Goal: Task Accomplishment & Management: Complete application form

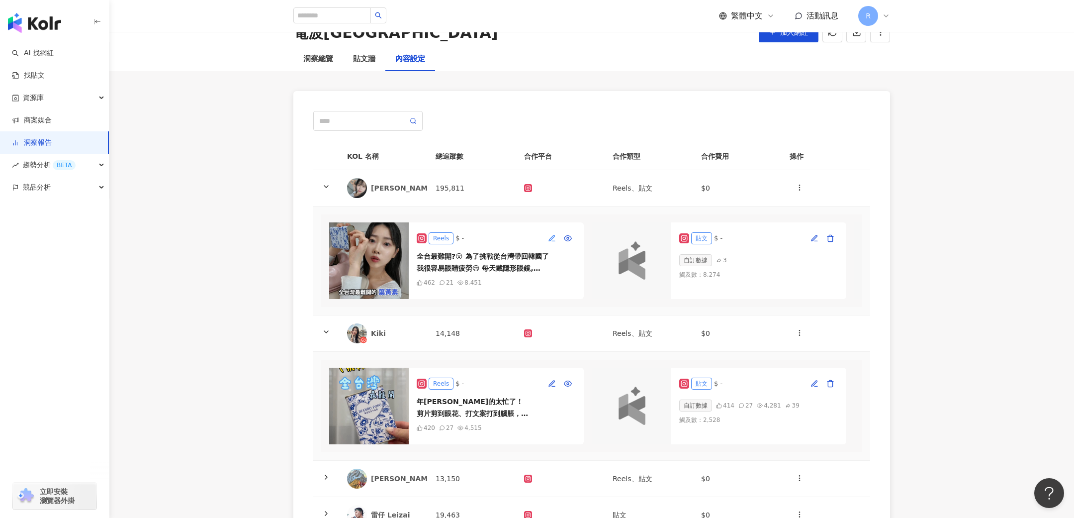
click at [552, 237] on icon "button" at bounding box center [552, 238] width 8 height 8
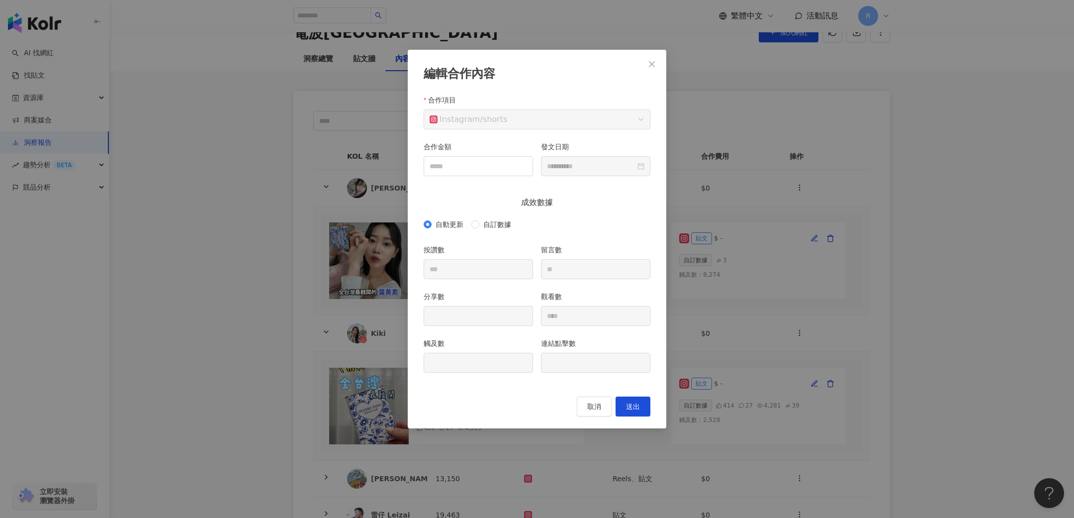
click at [493, 304] on div "分享數" at bounding box center [478, 298] width 109 height 15
click at [603, 406] on button "取消" at bounding box center [594, 406] width 35 height 20
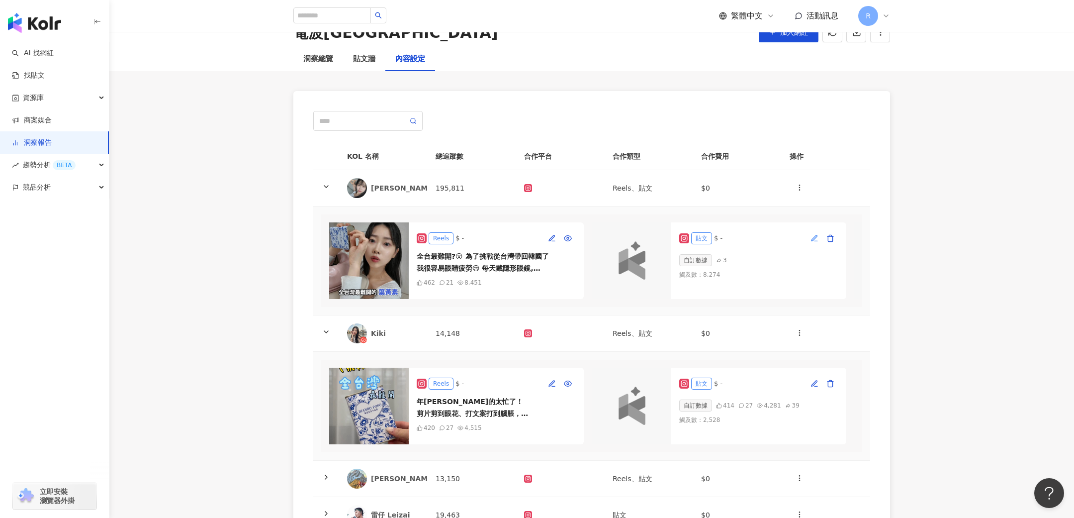
click at [817, 239] on icon "button" at bounding box center [815, 238] width 8 height 8
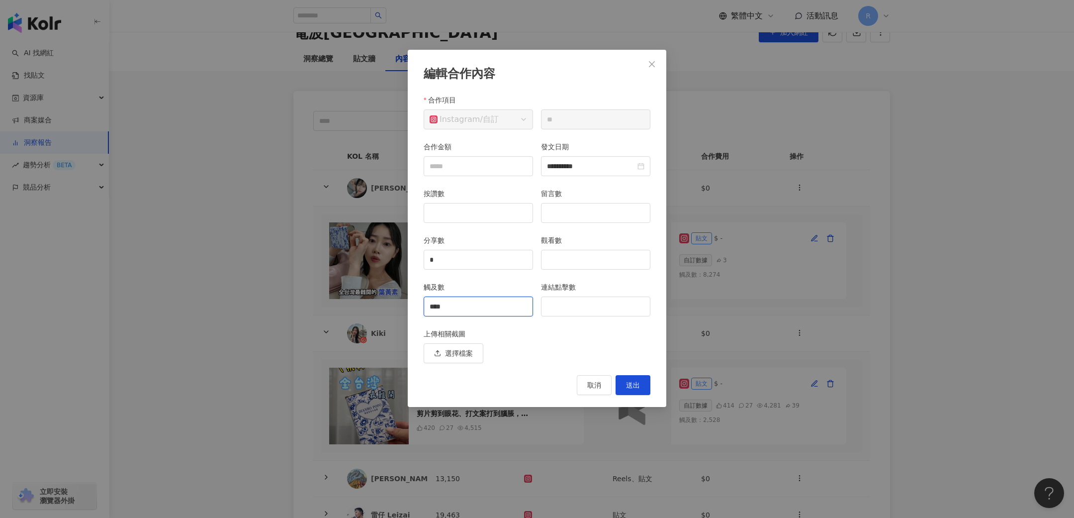
drag, startPoint x: 460, startPoint y: 301, endPoint x: 368, endPoint y: 300, distance: 92.0
click at [368, 300] on div "**********" at bounding box center [537, 259] width 1074 height 518
click at [547, 353] on div "選擇檔案" at bounding box center [537, 353] width 227 height 20
click at [509, 311] on input "觸及數" at bounding box center [478, 306] width 108 height 19
click at [544, 339] on div "上傳相關截圖" at bounding box center [537, 335] width 227 height 15
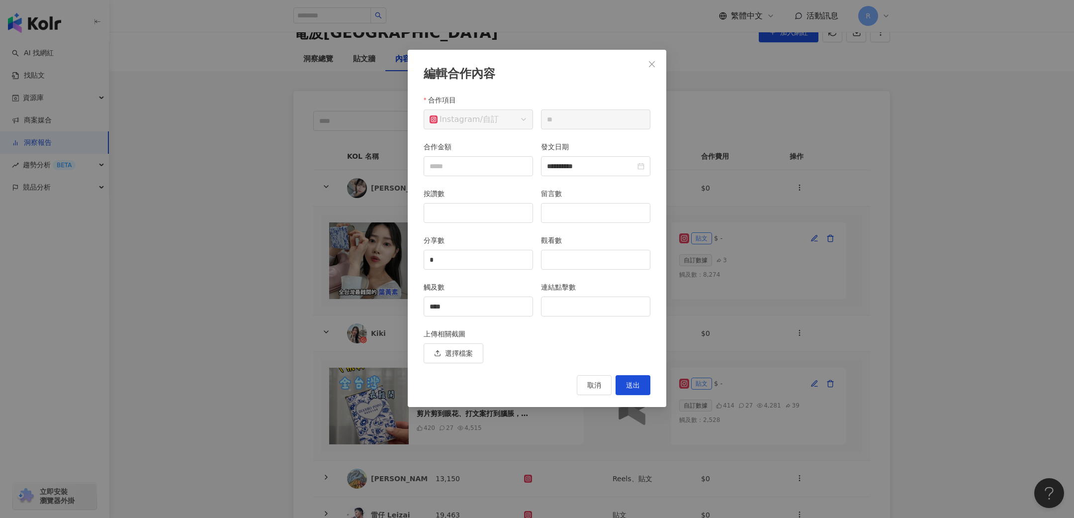
click at [544, 339] on div "上傳相關截圖" at bounding box center [537, 335] width 227 height 15
click at [484, 306] on input "****" at bounding box center [478, 306] width 108 height 19
drag, startPoint x: 499, startPoint y: 301, endPoint x: 388, endPoint y: 301, distance: 111.4
click at [388, 301] on div "**********" at bounding box center [537, 259] width 1074 height 518
type input "****"
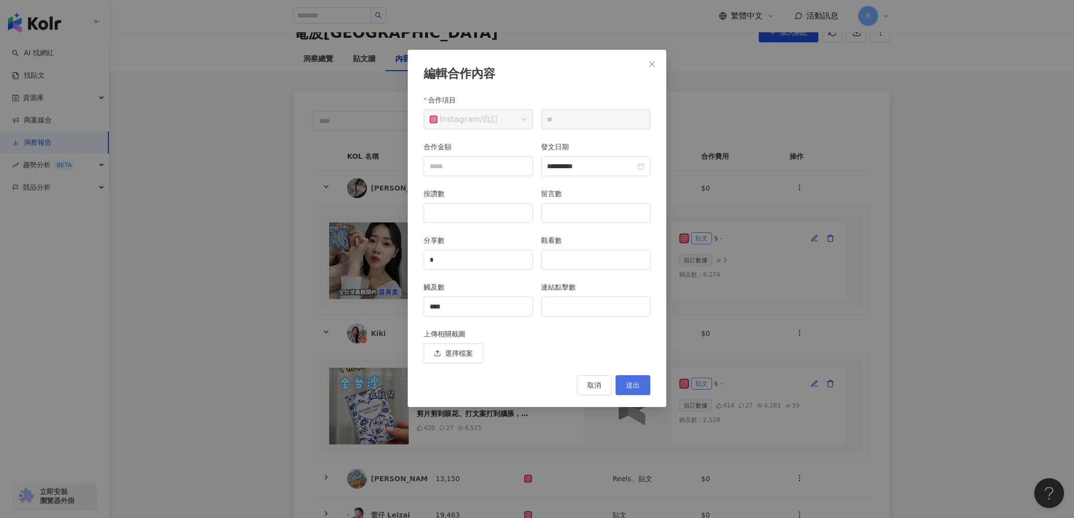
click at [628, 375] on button "送出" at bounding box center [633, 385] width 35 height 20
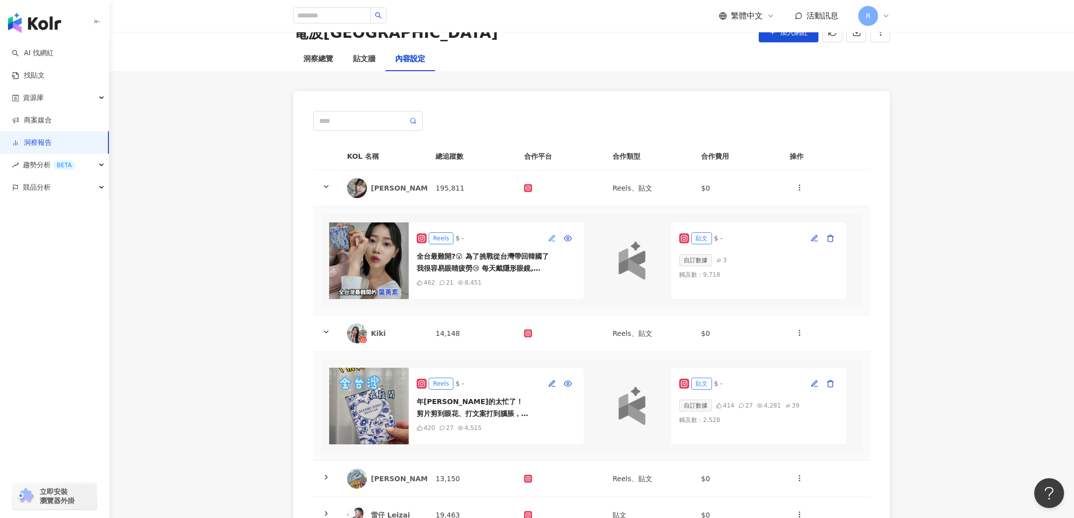
click at [550, 240] on icon "button" at bounding box center [551, 237] width 5 height 5
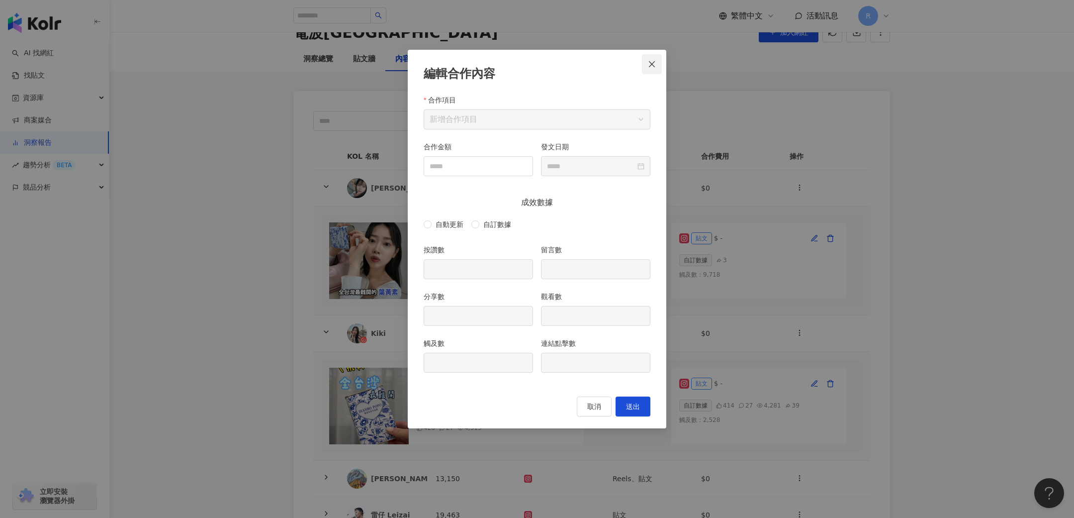
click at [655, 61] on icon "close" at bounding box center [652, 64] width 8 height 8
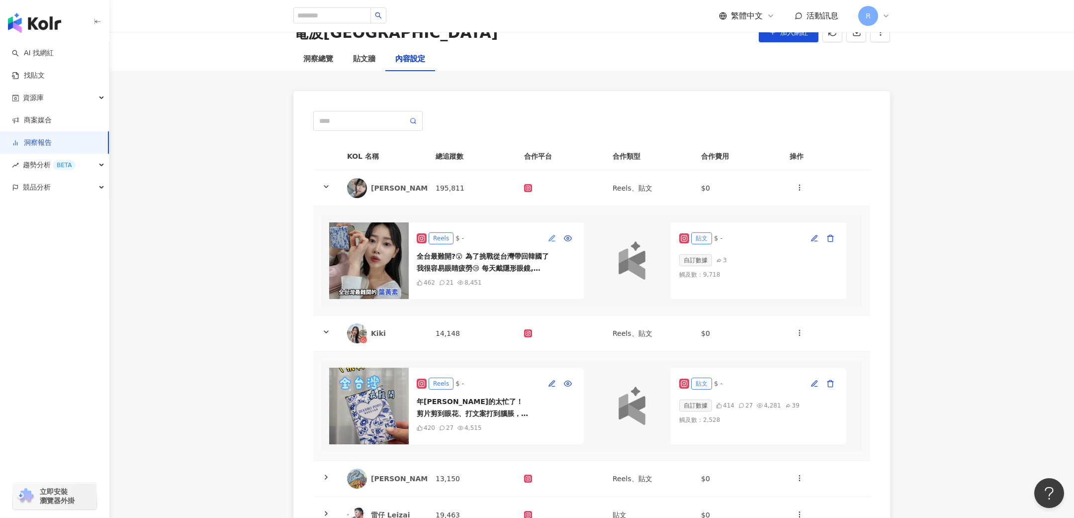
click at [552, 238] on icon "button" at bounding box center [551, 237] width 5 height 5
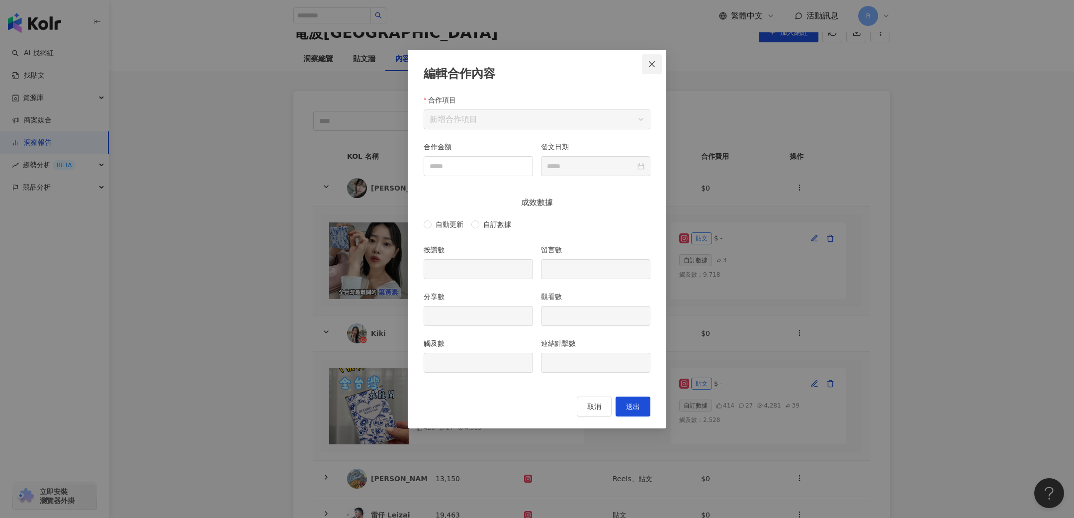
click at [652, 66] on icon "close" at bounding box center [652, 64] width 8 height 8
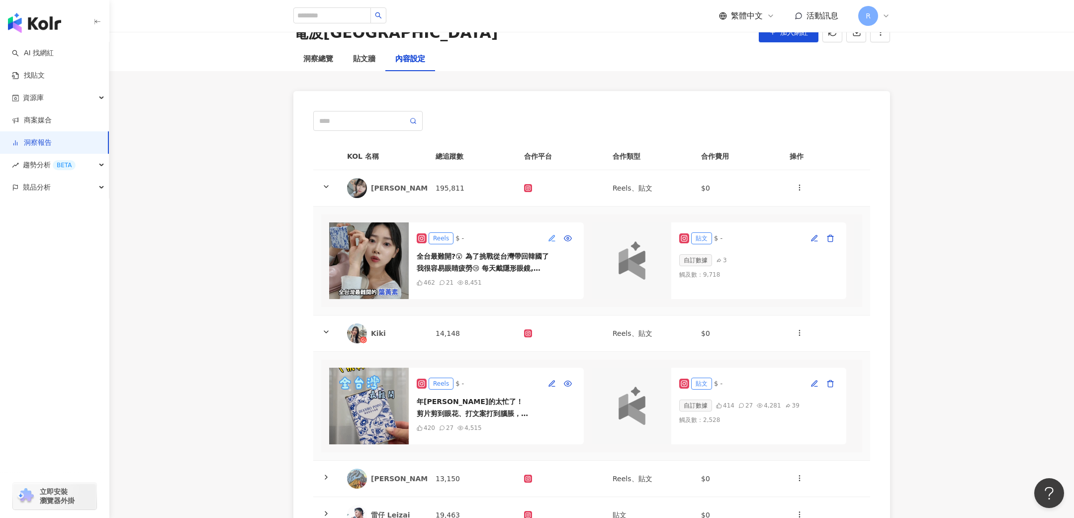
click at [549, 243] on button "button" at bounding box center [552, 238] width 16 height 16
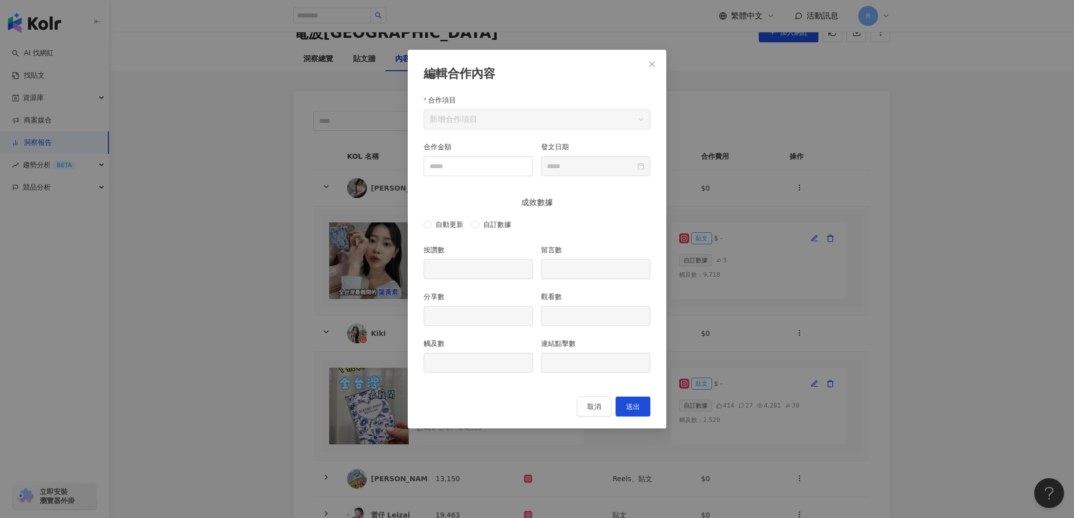
click at [496, 257] on div "按讚數" at bounding box center [478, 251] width 109 height 15
click at [486, 222] on span "自訂數據" at bounding box center [497, 224] width 36 height 11
click at [470, 316] on input "分享數" at bounding box center [478, 315] width 108 height 19
type input "*"
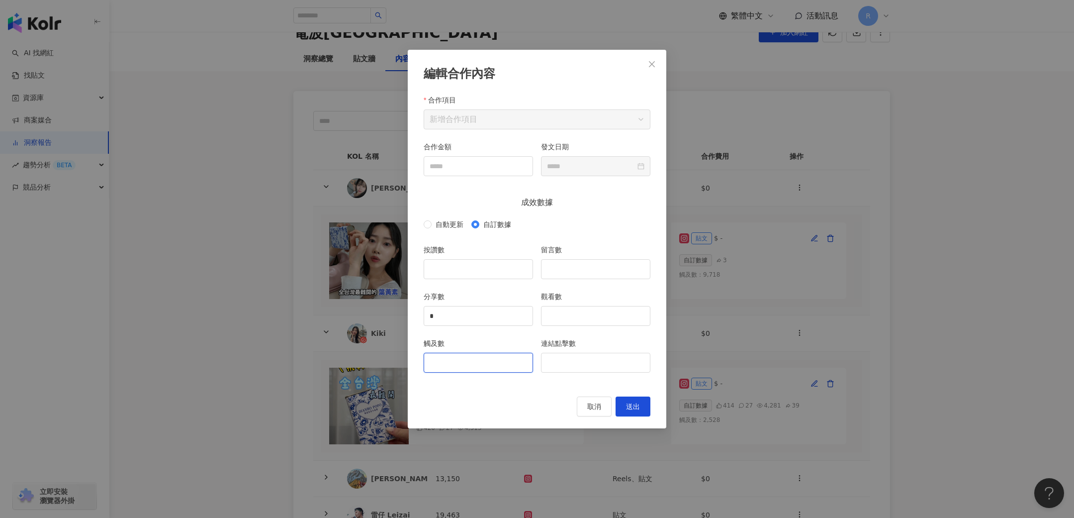
click at [450, 358] on input "觸及數" at bounding box center [478, 362] width 108 height 19
type input "****"
click at [633, 404] on span "送出" at bounding box center [633, 406] width 14 height 8
type input "*"
type input "****"
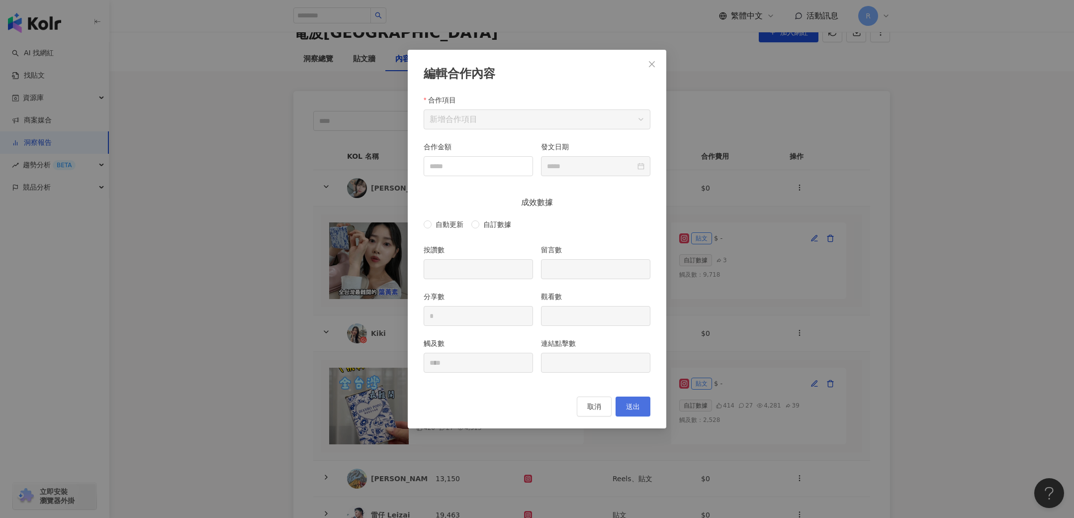
type input "**********"
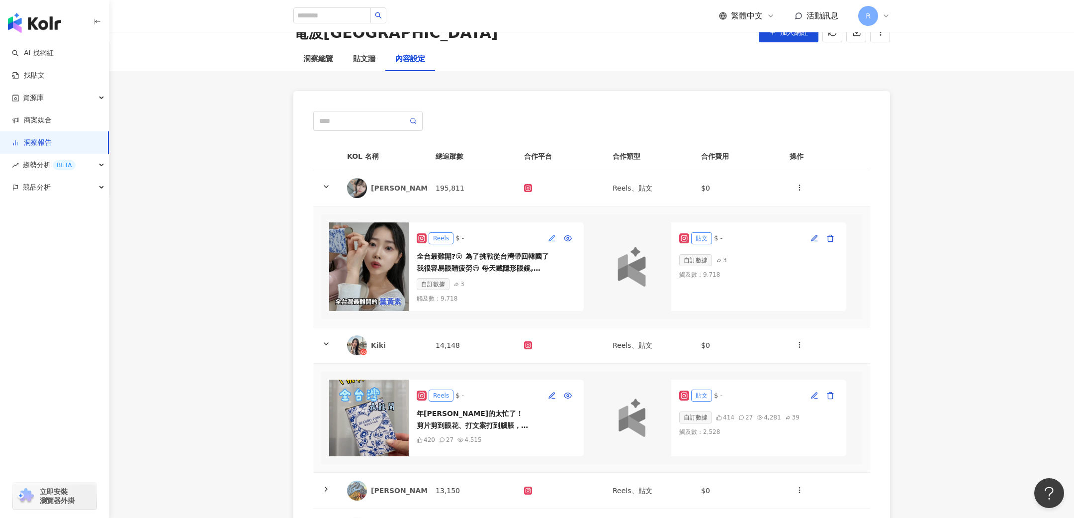
click at [553, 237] on icon "button" at bounding box center [551, 237] width 5 height 5
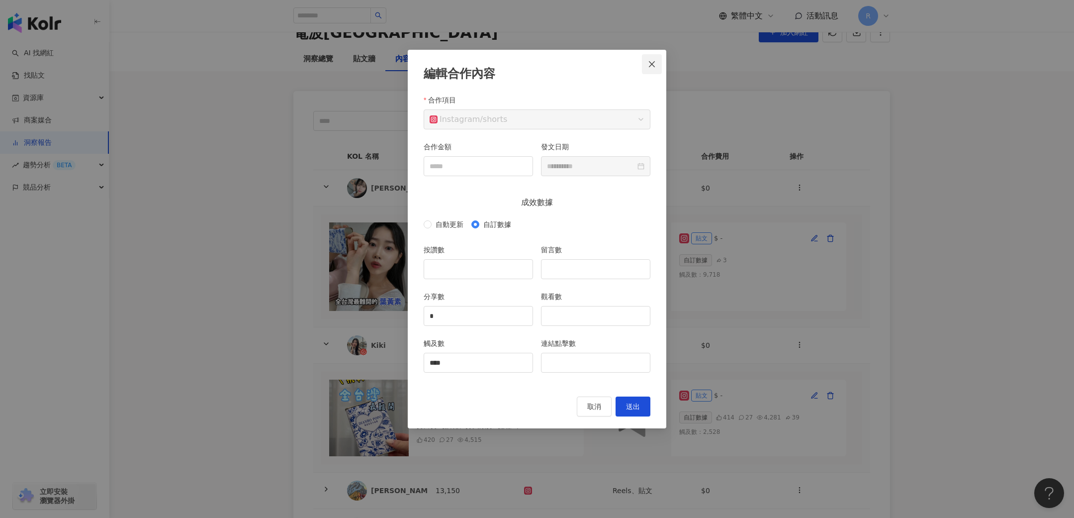
click at [653, 64] on icon "close" at bounding box center [652, 64] width 8 height 8
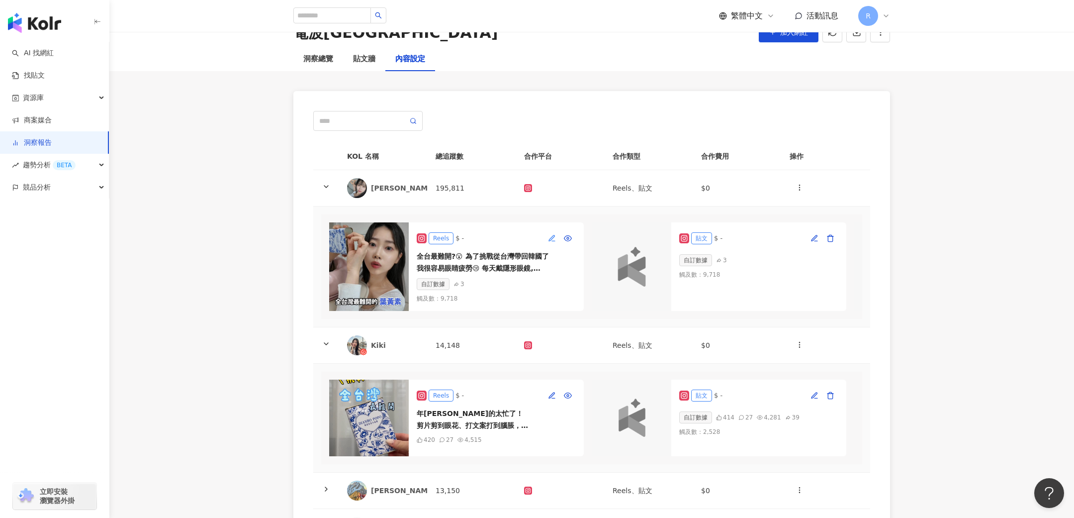
click at [553, 236] on icon "button" at bounding box center [551, 237] width 5 height 5
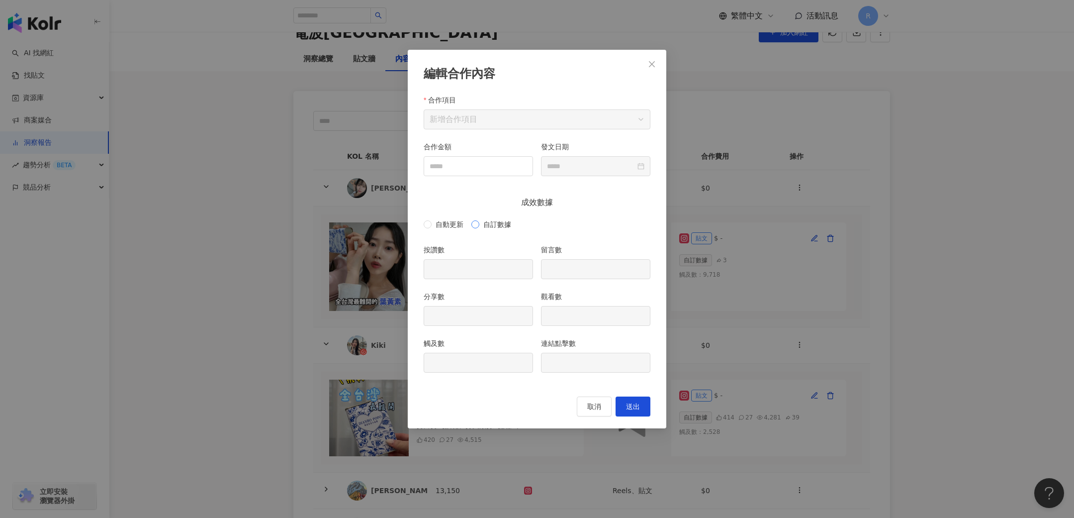
click at [496, 228] on span "自訂數據" at bounding box center [497, 224] width 36 height 11
click at [489, 260] on input "按讚數" at bounding box center [478, 269] width 108 height 19
type input "***"
click at [2, 256] on div "編輯合作內容 合作項目 新增合作項目 合作金額 發文日期 成效數據 自動更新 自訂數據 按讚數 *** 留言數 分享數 觀看數 觸及數 連結點擊數 取消 送出" at bounding box center [537, 259] width 1074 height 518
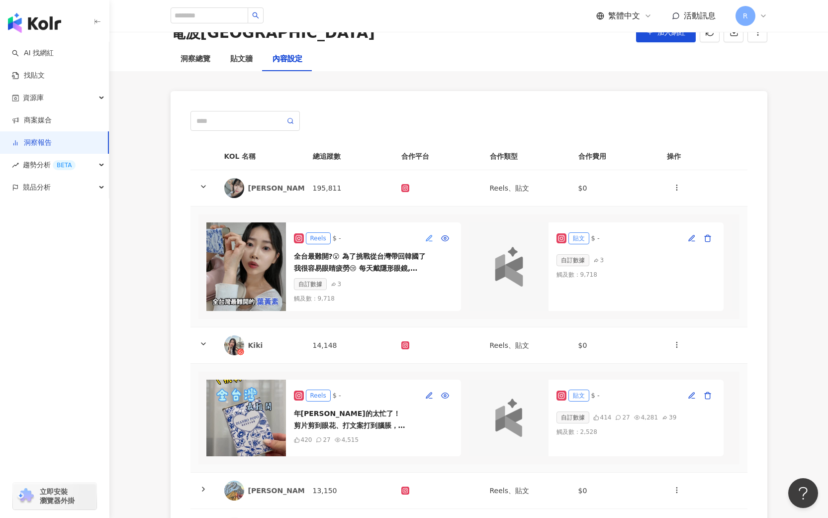
click at [432, 237] on icon "button" at bounding box center [429, 238] width 8 height 8
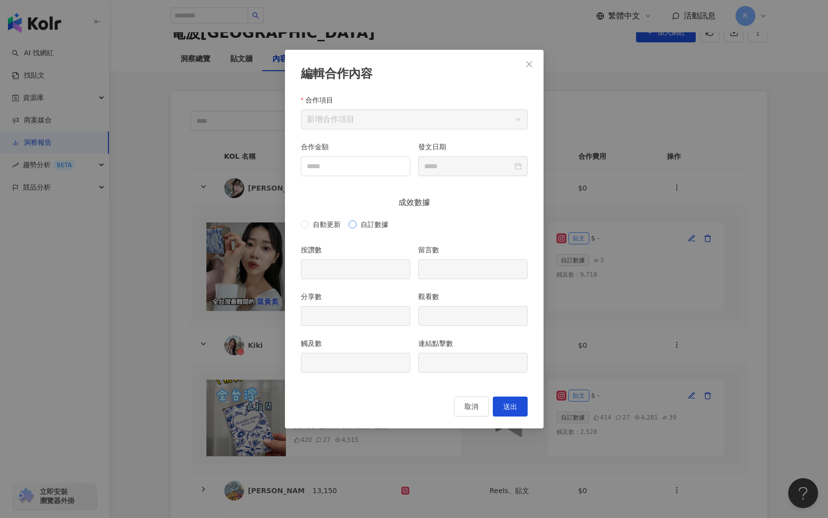
click at [381, 222] on span "自訂數據" at bounding box center [375, 224] width 36 height 11
click at [355, 272] on input "按讚數" at bounding box center [355, 269] width 108 height 19
type input "***"
click at [462, 269] on input "留言數" at bounding box center [473, 269] width 108 height 19
type input "*"
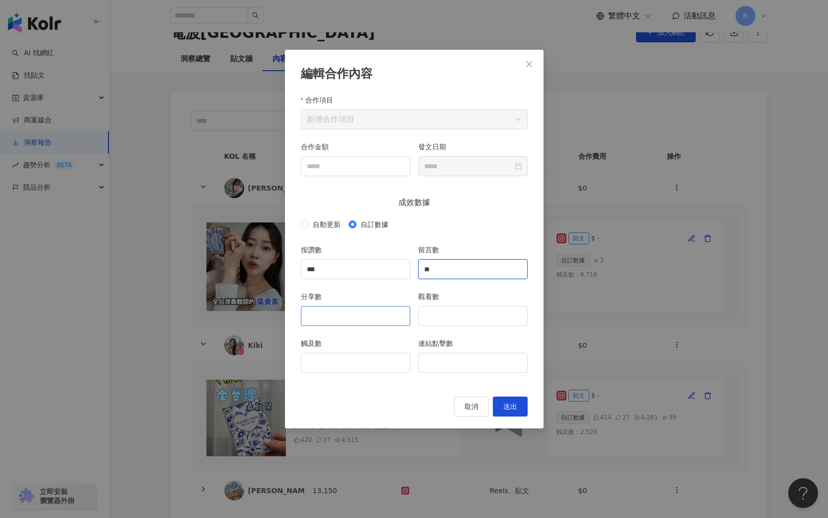
type input "**"
click at [384, 315] on input "分享數" at bounding box center [355, 315] width 108 height 19
type input "*"
click at [389, 363] on input "觸及數" at bounding box center [355, 362] width 108 height 19
type input "****"
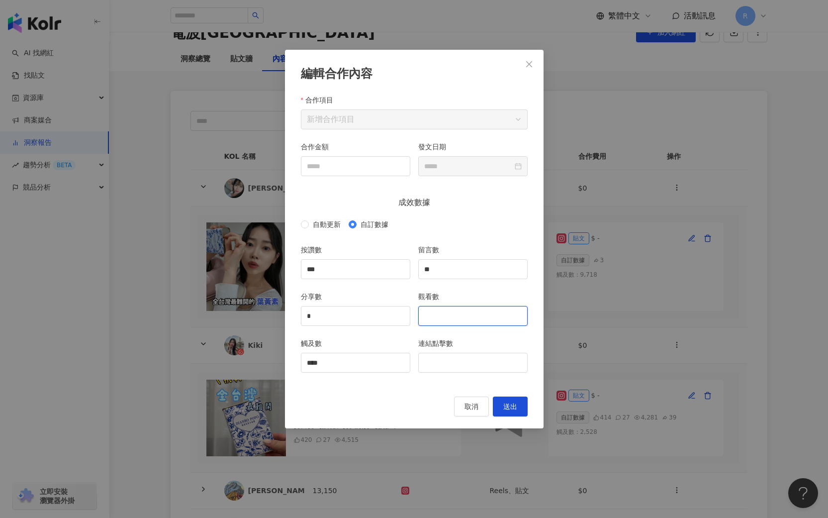
click at [471, 314] on input "觀看數" at bounding box center [473, 315] width 108 height 19
type input "****"
click at [476, 360] on input "連結點擊數" at bounding box center [473, 362] width 108 height 19
click at [518, 407] on button "送出" at bounding box center [510, 406] width 35 height 20
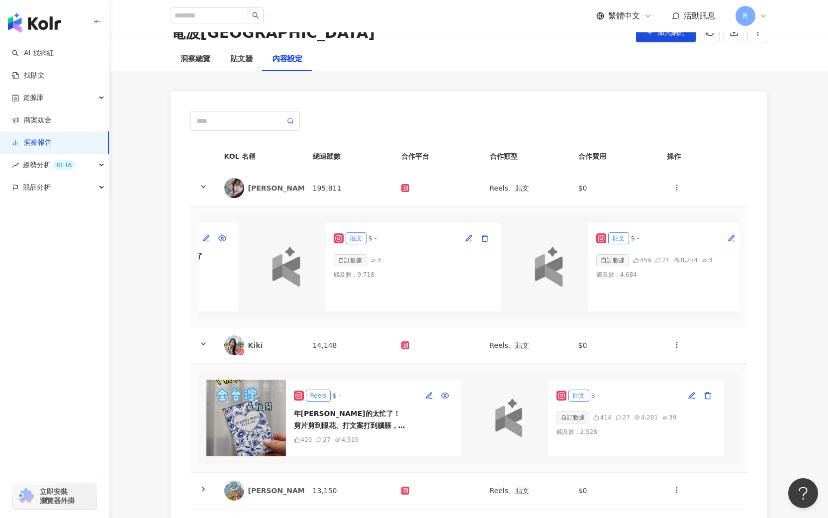
scroll to position [0, 239]
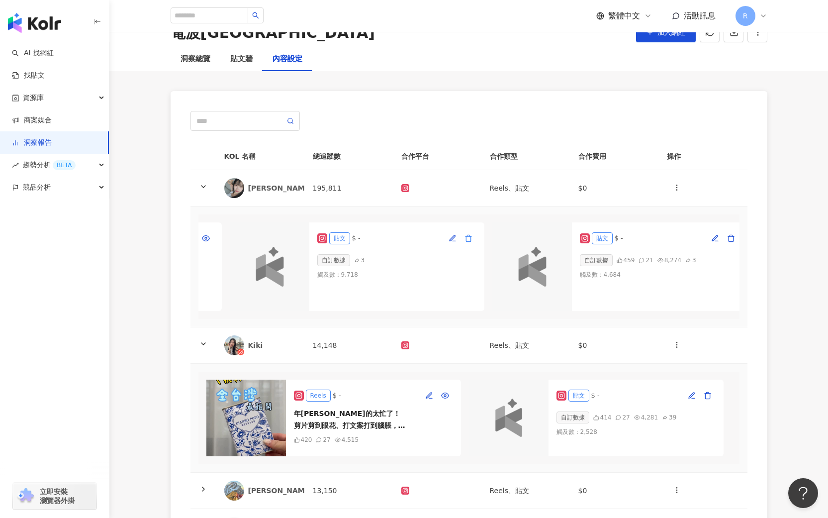
click at [468, 238] on icon "button" at bounding box center [469, 238] width 8 height 8
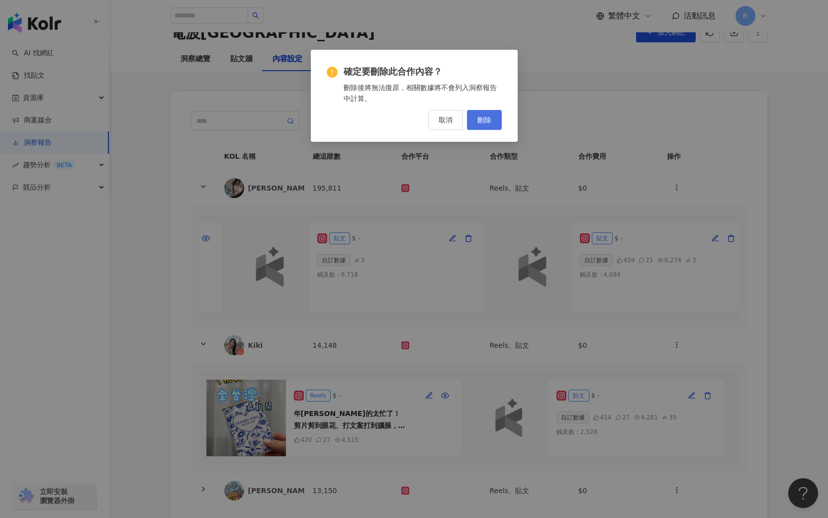
click at [484, 113] on button "刪除" at bounding box center [484, 120] width 35 height 20
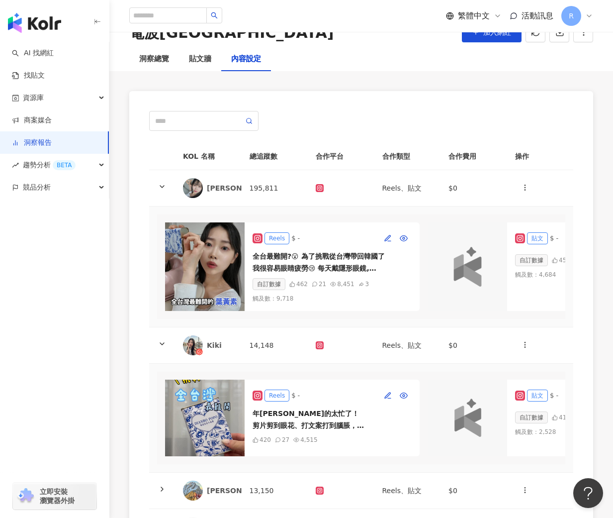
scroll to position [0, 124]
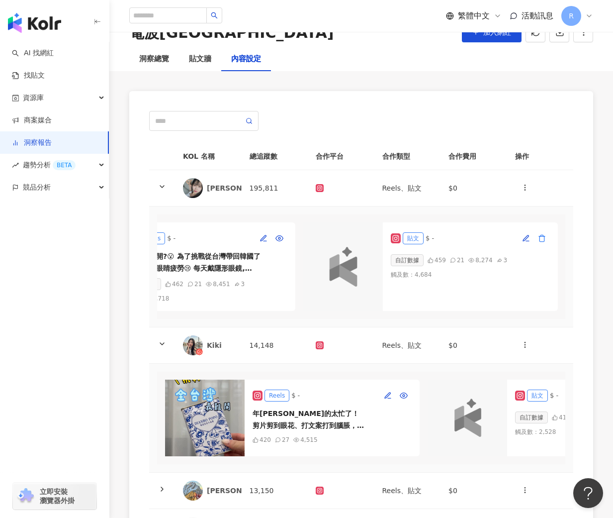
click at [544, 238] on icon "button" at bounding box center [542, 238] width 4 height 6
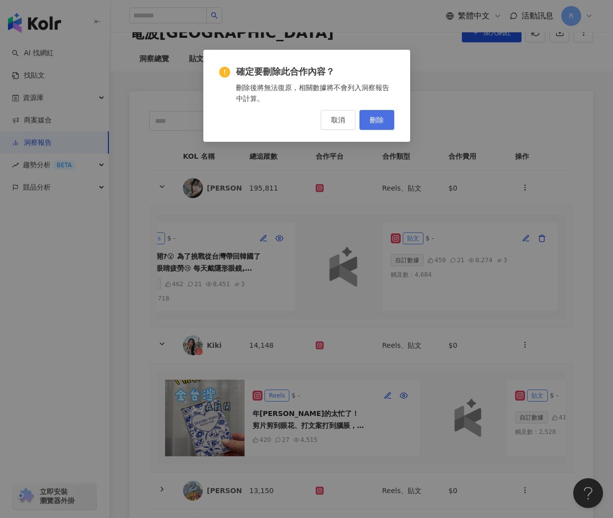
click at [385, 115] on button "刪除" at bounding box center [377, 120] width 35 height 20
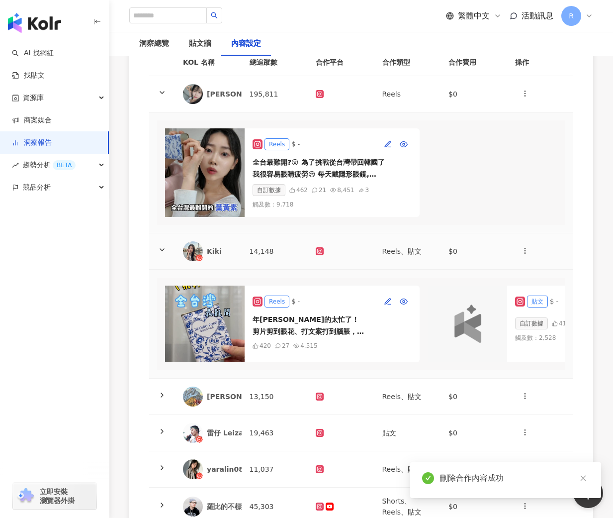
scroll to position [135, 0]
click at [320, 248] on rect at bounding box center [320, 251] width 6 height 6
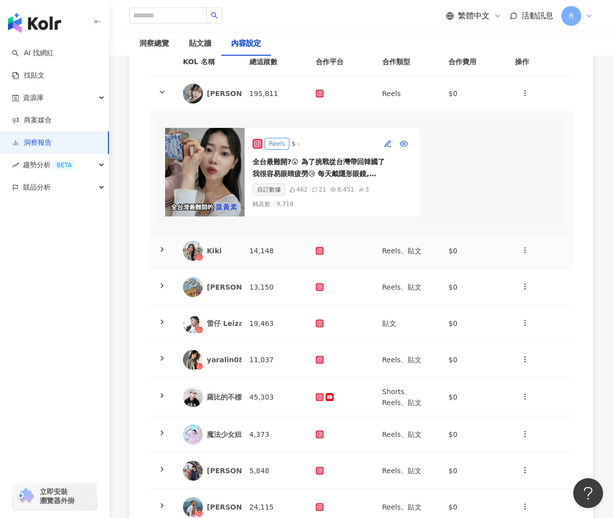
click at [320, 251] on icon at bounding box center [320, 250] width 4 height 4
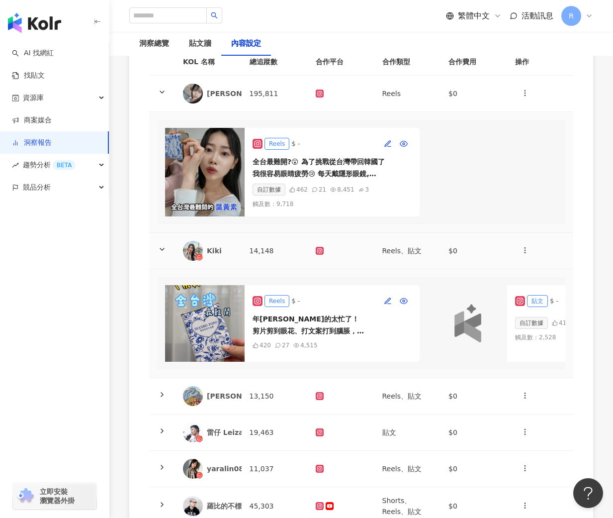
click at [198, 250] on img at bounding box center [193, 251] width 20 height 20
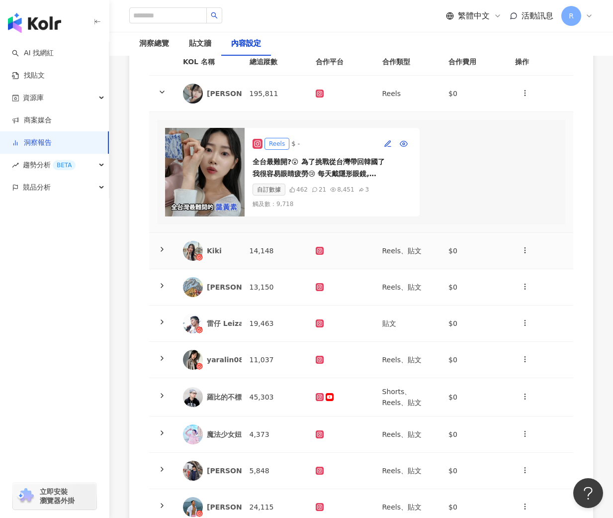
click at [198, 250] on img at bounding box center [193, 251] width 20 height 20
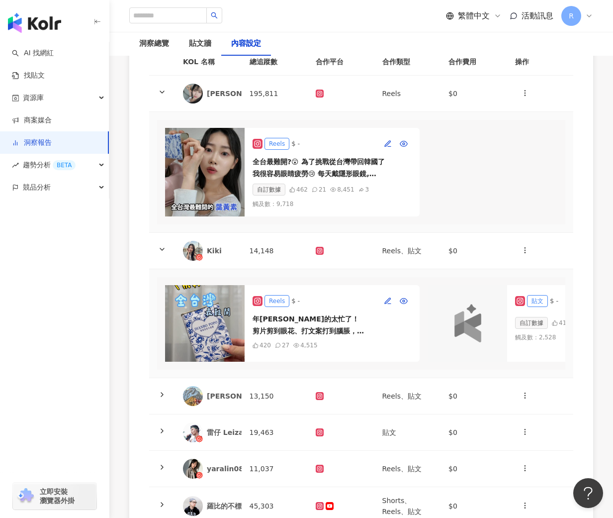
click at [278, 299] on div "Reels" at bounding box center [277, 301] width 25 height 12
click at [214, 304] on img at bounding box center [205, 323] width 80 height 77
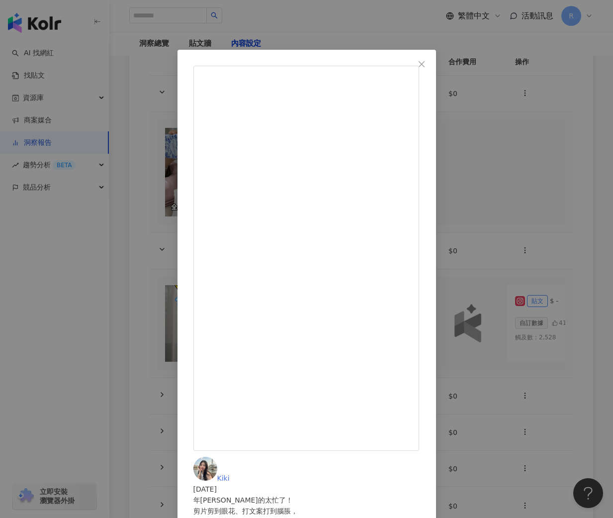
click at [230, 474] on span "Kiki" at bounding box center [223, 478] width 12 height 8
click at [549, 93] on div "Kiki [DATE] 年中真的太忙了！ 剪片剪到眼花、打文案打到腦脹， 不是不想努力，是眼睛真的累到撐不住了 😮‍💨 ⠀ 還好我有【電波澎[PERSON_N…" at bounding box center [306, 259] width 613 height 518
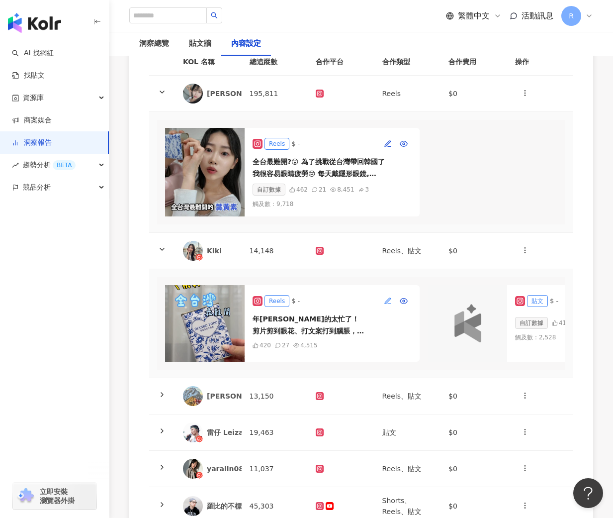
click at [389, 299] on icon "button" at bounding box center [387, 299] width 5 height 5
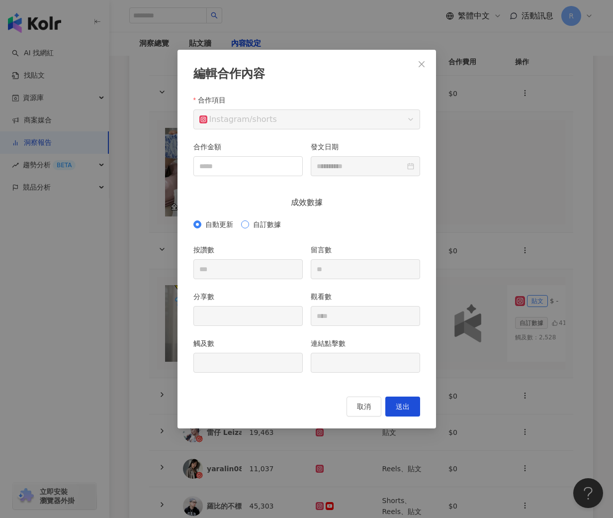
click at [274, 226] on span "自訂數據" at bounding box center [267, 224] width 36 height 11
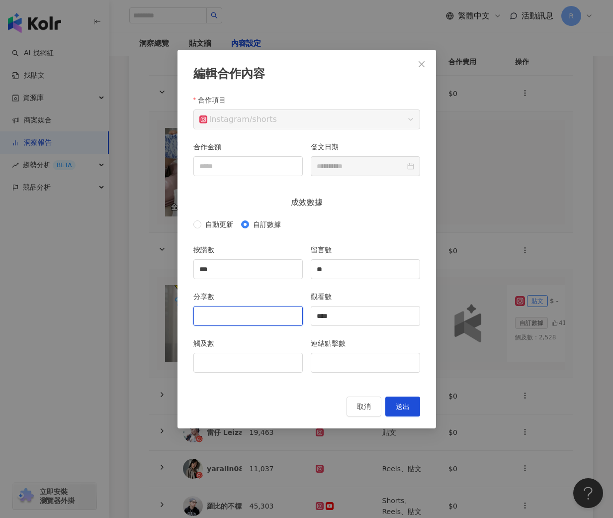
click at [255, 308] on input "分享數" at bounding box center [248, 315] width 108 height 19
type input "*"
type input "**"
click at [251, 354] on input "觸及數" at bounding box center [248, 362] width 108 height 19
type input "****"
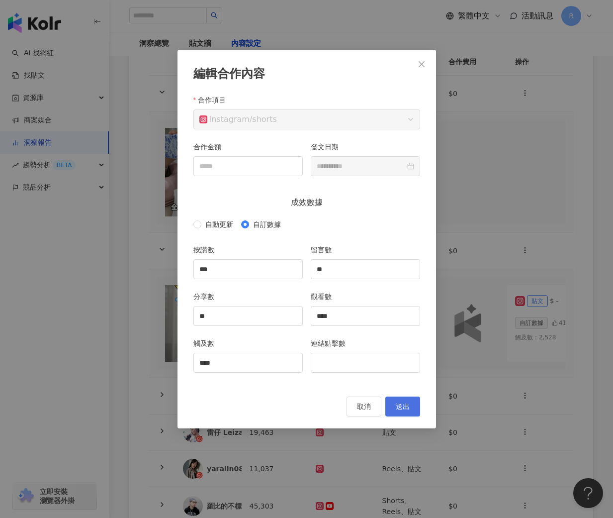
click at [405, 405] on span "送出" at bounding box center [403, 406] width 14 height 8
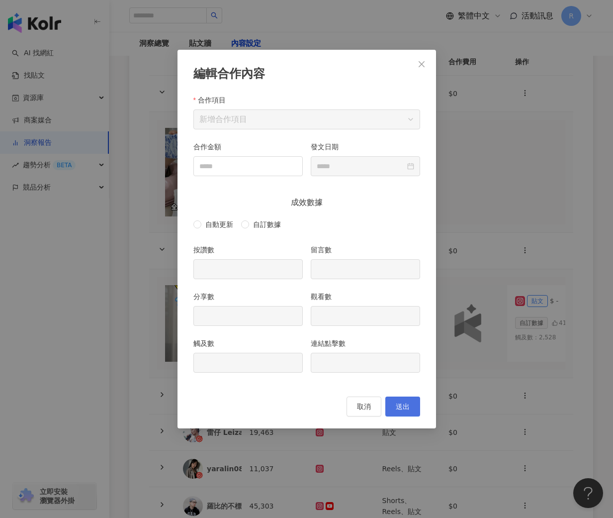
type input "***"
type input "**"
type input "****"
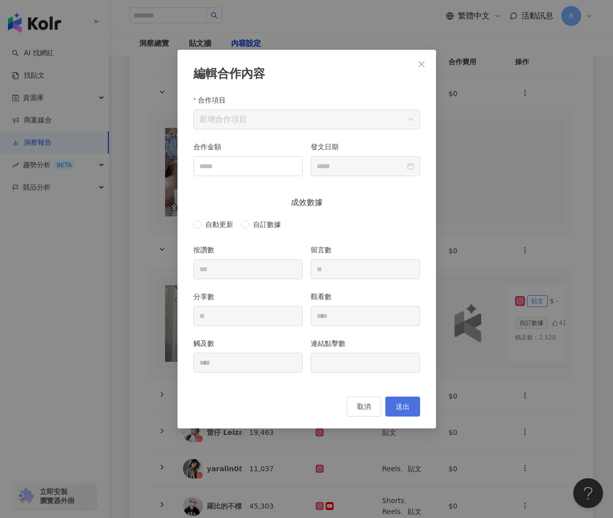
type input "**********"
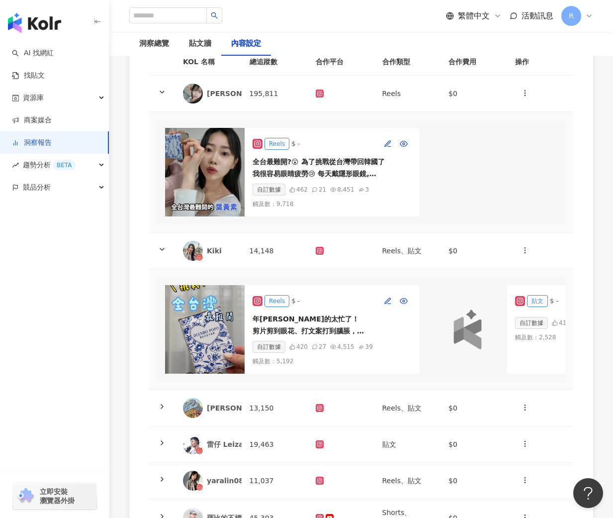
scroll to position [0, 124]
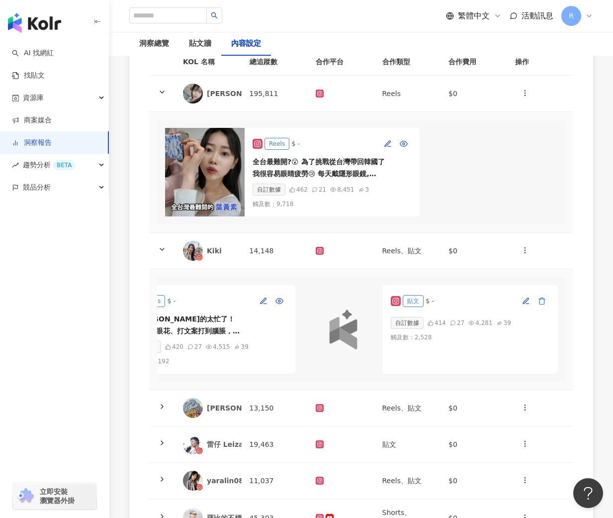
click at [546, 293] on button "button" at bounding box center [542, 301] width 16 height 16
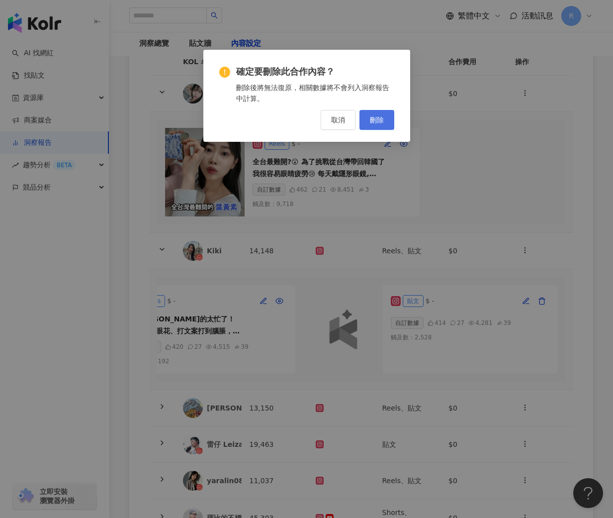
click at [384, 121] on button "刪除" at bounding box center [377, 120] width 35 height 20
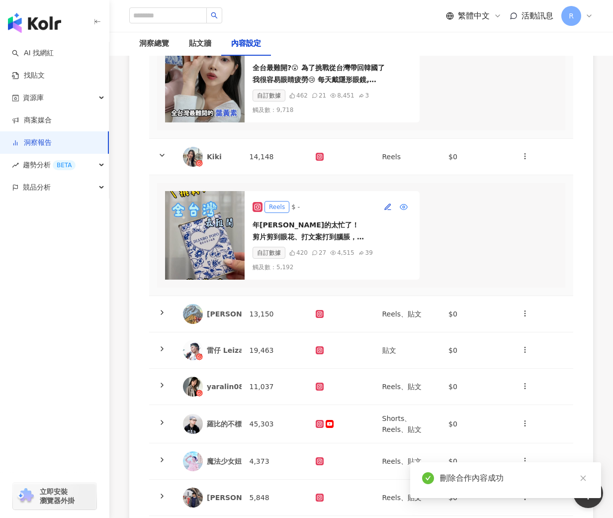
scroll to position [234, 0]
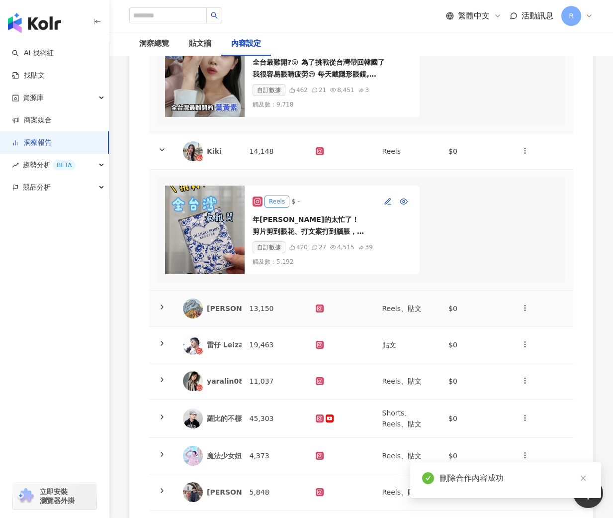
click at [293, 304] on td "13,150" at bounding box center [275, 308] width 67 height 36
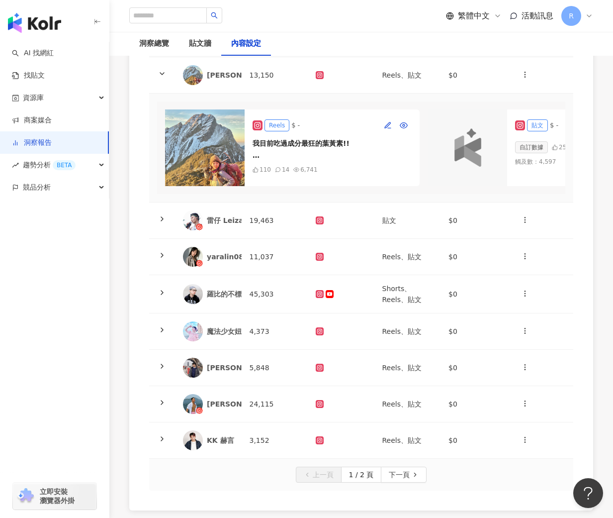
scroll to position [424, 0]
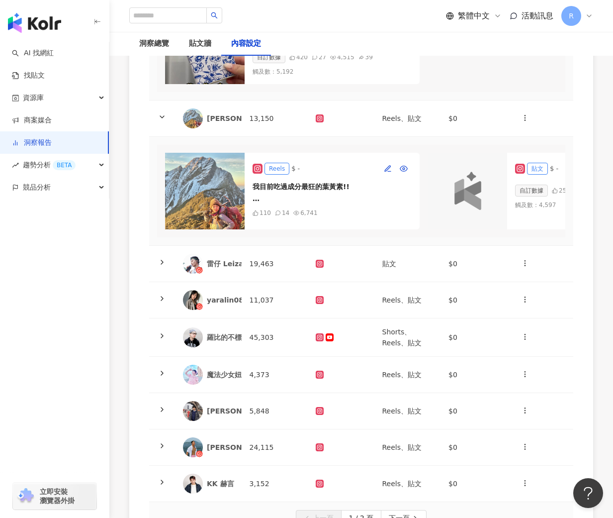
click at [220, 181] on img at bounding box center [205, 191] width 80 height 77
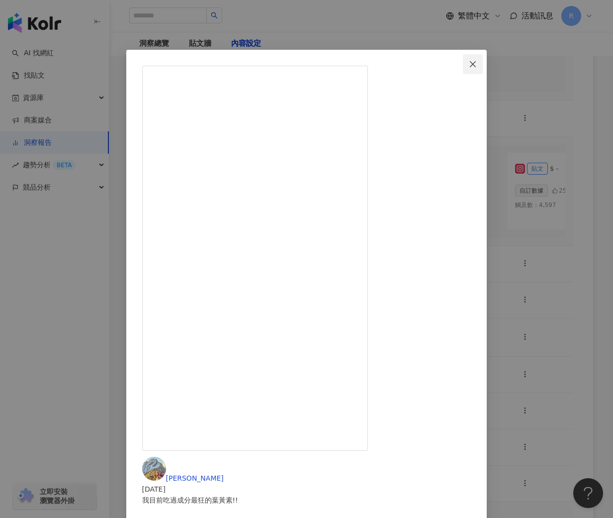
click at [477, 63] on icon "close" at bounding box center [473, 64] width 8 height 8
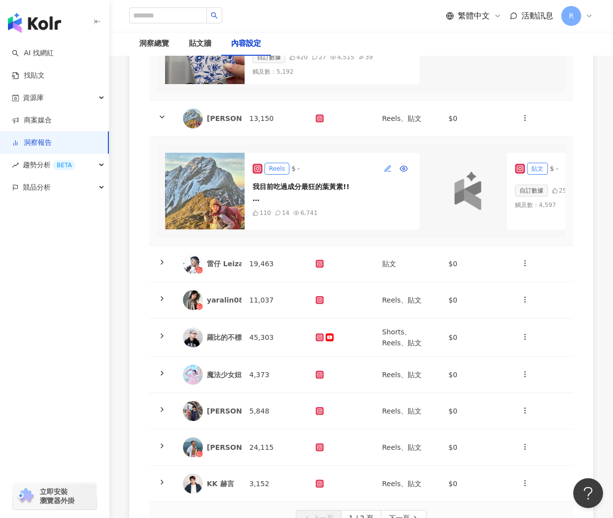
click at [388, 170] on icon "button" at bounding box center [388, 169] width 8 height 8
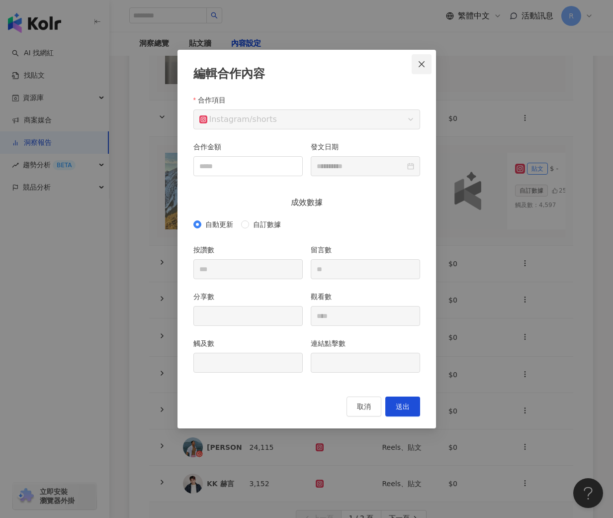
click at [422, 65] on icon "close" at bounding box center [422, 64] width 8 height 8
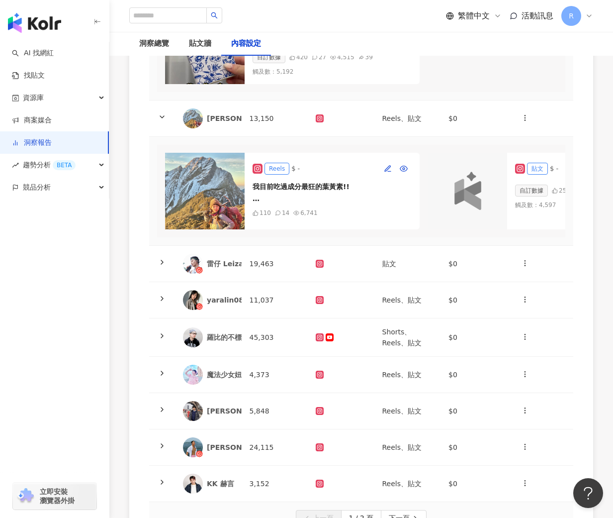
click at [213, 192] on img at bounding box center [205, 191] width 80 height 77
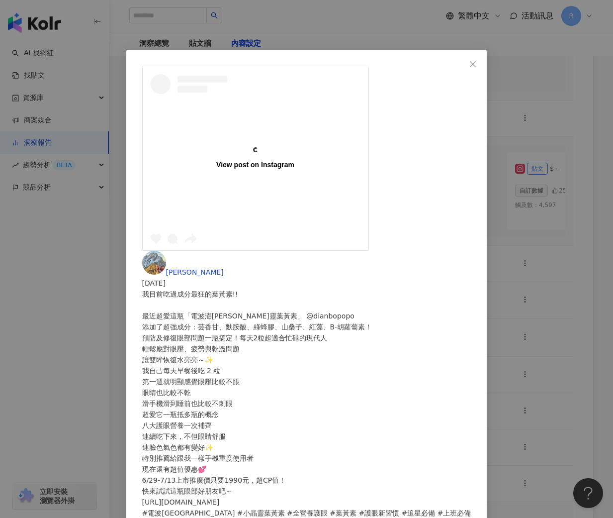
click at [216, 160] on div "View post on Instagram" at bounding box center [255, 164] width 78 height 9
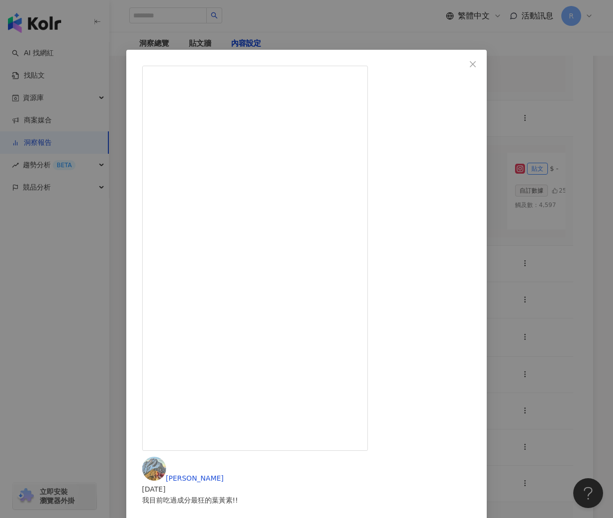
click at [581, 221] on div "[PERSON_NAME] [DATE] 我目前吃過成分最狂的葉黃素!! 最近超愛這瓶「電波澎[PERSON_NAME]靈葉黃素」 @dianbopopo 添…" at bounding box center [306, 259] width 613 height 518
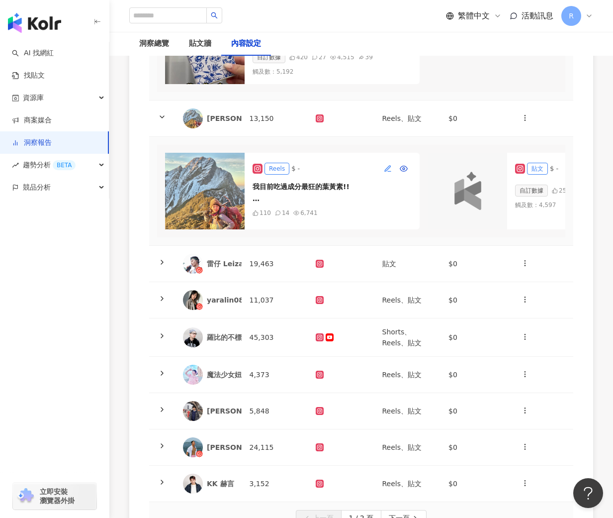
click at [390, 162] on button "button" at bounding box center [388, 169] width 16 height 16
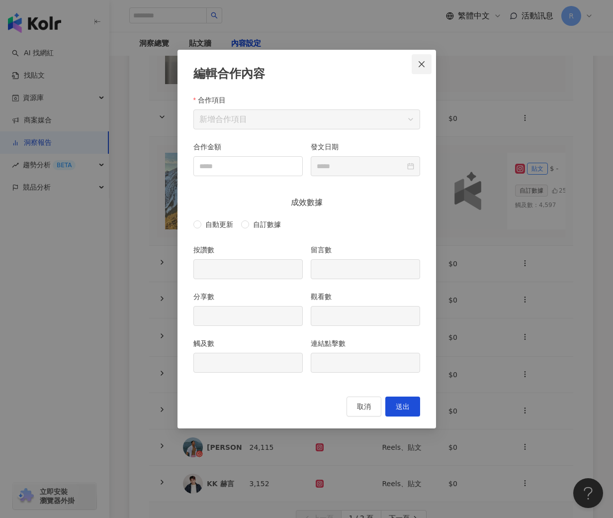
click at [423, 61] on icon "close" at bounding box center [422, 64] width 8 height 8
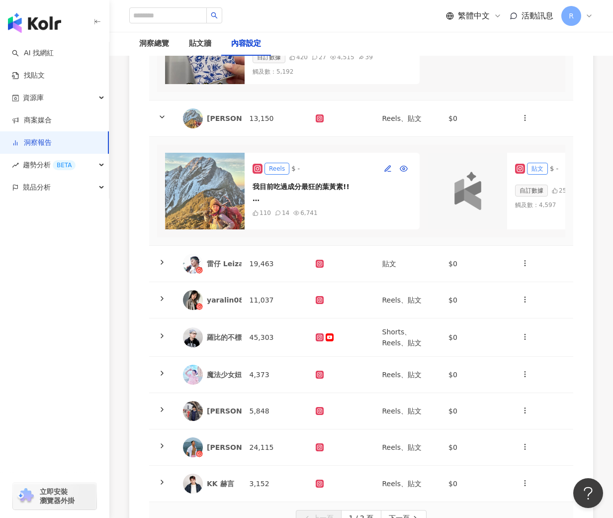
click at [208, 196] on img at bounding box center [205, 191] width 80 height 77
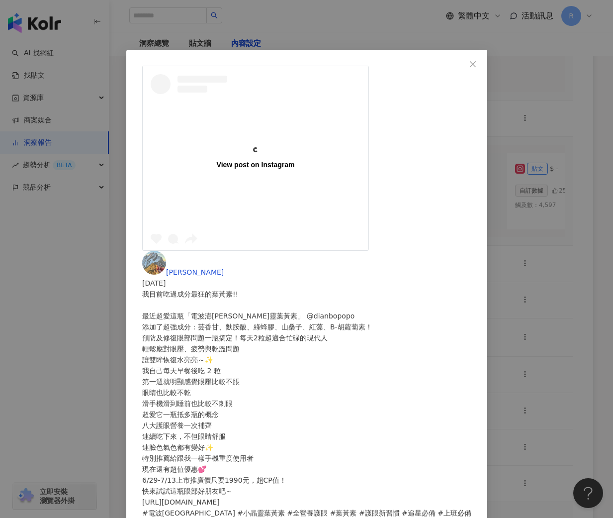
click at [208, 196] on div "View post on Instagram" at bounding box center [256, 158] width 226 height 184
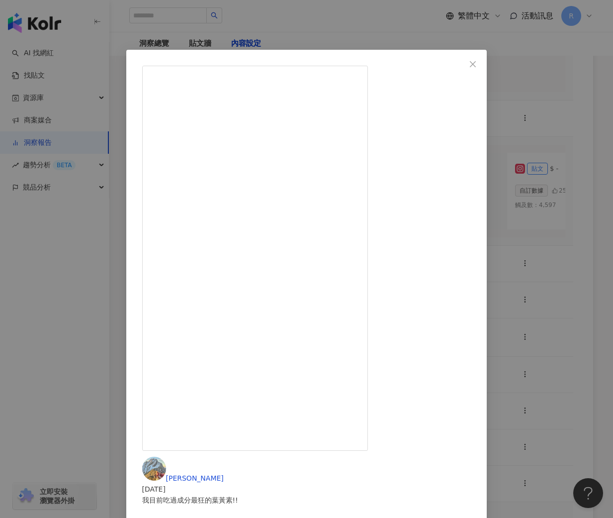
click at [540, 159] on div "[PERSON_NAME] [DATE] 我目前吃過成分最狂的葉黃素!! 最近超愛這瓶「電波澎[PERSON_NAME]靈葉黃素」 @dianbopopo 添…" at bounding box center [306, 259] width 613 height 518
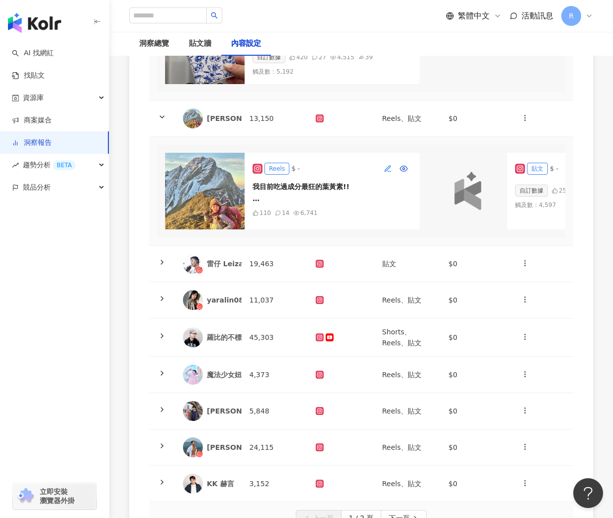
click at [382, 169] on button "button" at bounding box center [388, 169] width 16 height 16
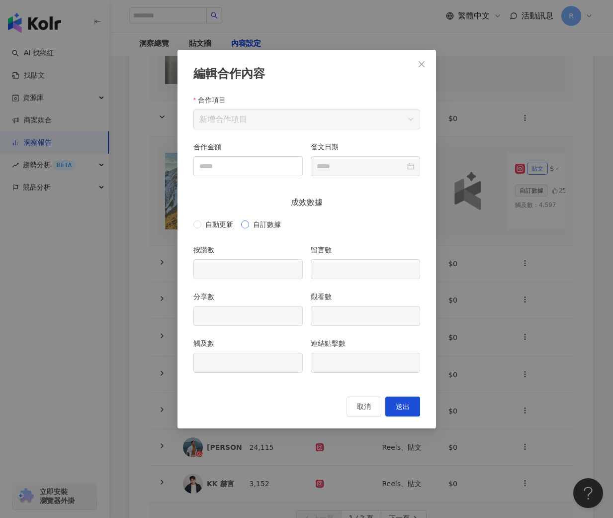
click at [259, 222] on span "自訂數據" at bounding box center [267, 224] width 36 height 11
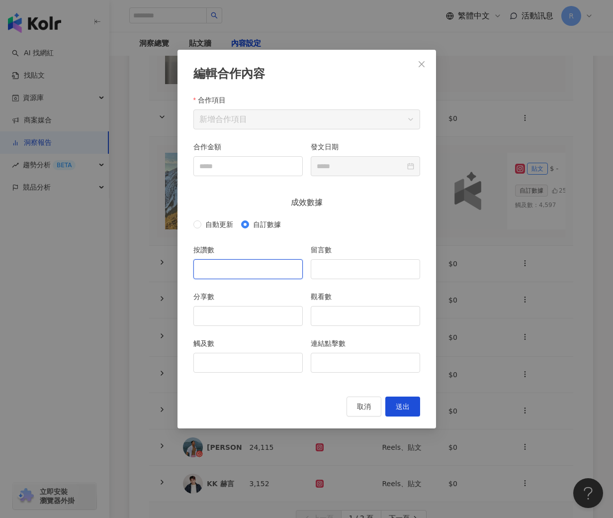
click at [251, 273] on input "按讚數" at bounding box center [248, 269] width 108 height 19
type input "***"
click at [396, 270] on input "留言數" at bounding box center [365, 269] width 108 height 19
type input "**"
click at [363, 308] on input "觀看數" at bounding box center [365, 315] width 108 height 19
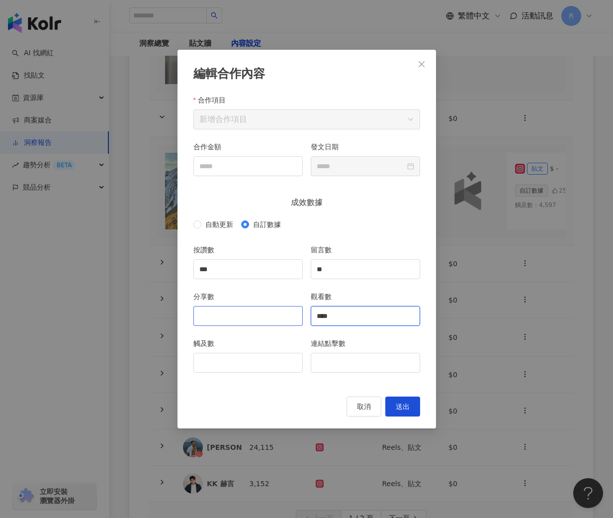
type input "****"
click at [250, 317] on input "分享數" at bounding box center [248, 315] width 108 height 19
type input "*"
click at [253, 357] on input "觸及數" at bounding box center [248, 362] width 108 height 19
type input "****"
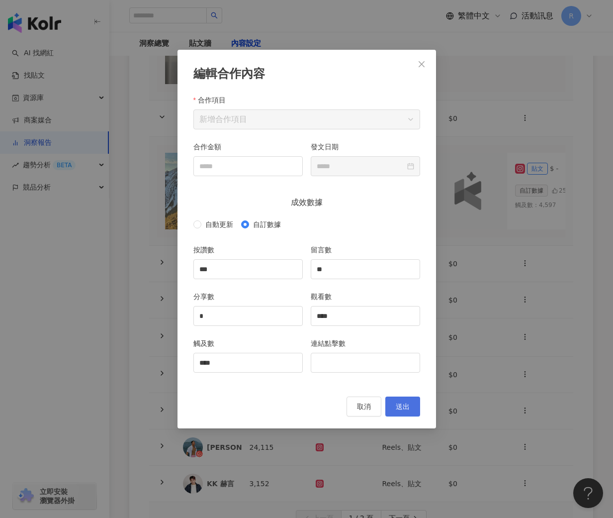
click at [405, 399] on button "送出" at bounding box center [402, 406] width 35 height 20
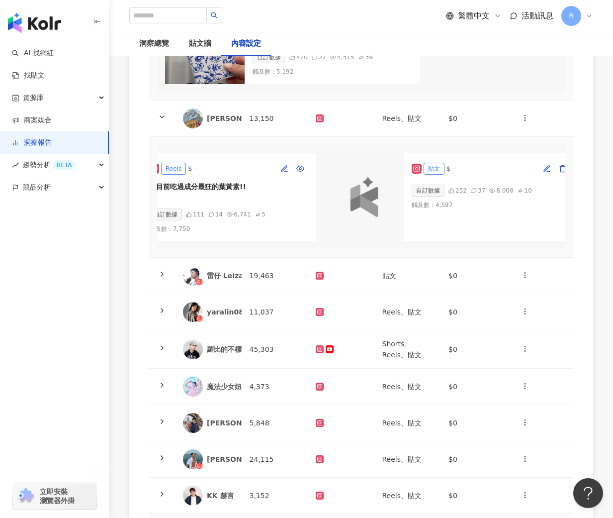
scroll to position [0, 124]
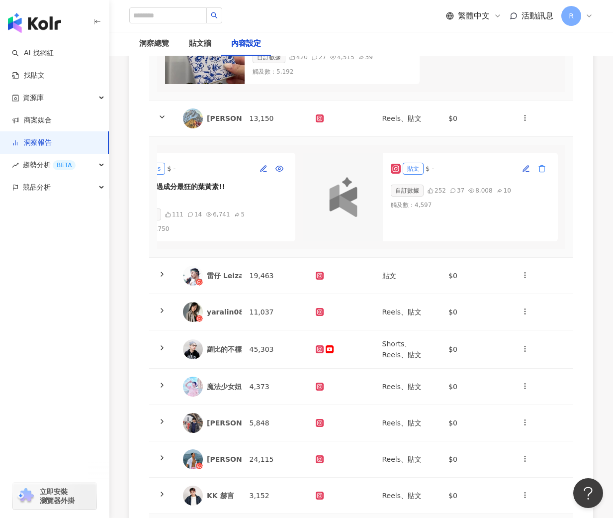
click at [546, 168] on icon "button" at bounding box center [542, 169] width 8 height 8
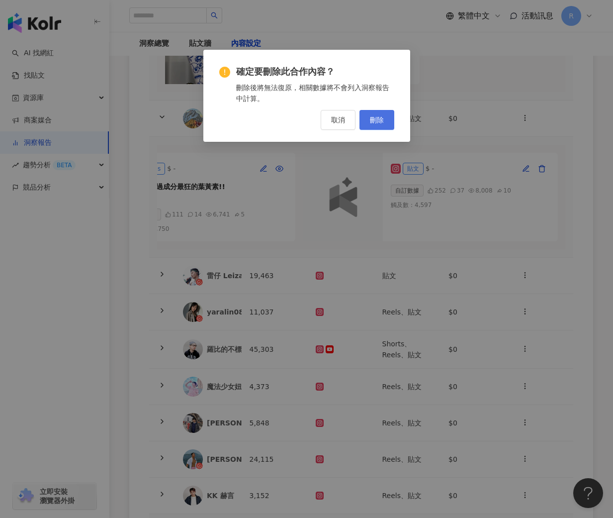
click at [378, 121] on span "刪除" at bounding box center [377, 120] width 14 height 8
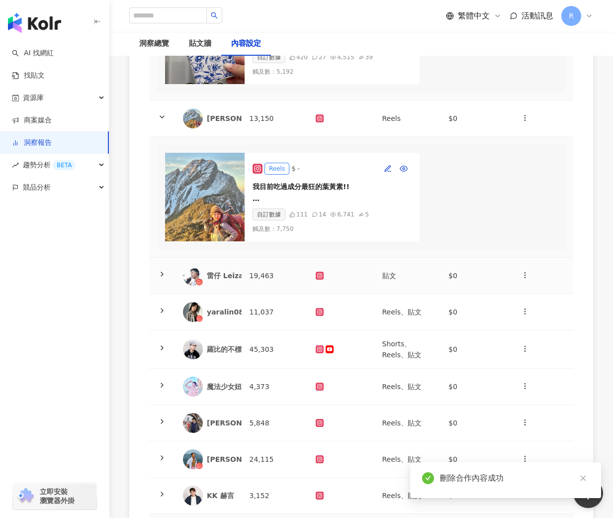
click at [265, 273] on td "19,463" at bounding box center [275, 276] width 67 height 36
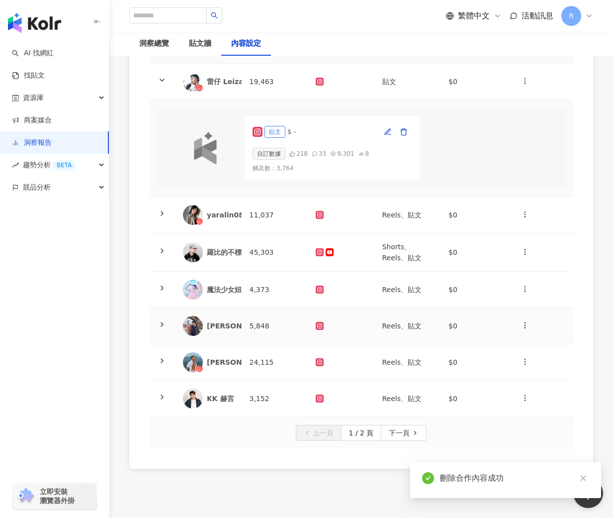
scroll to position [621, 0]
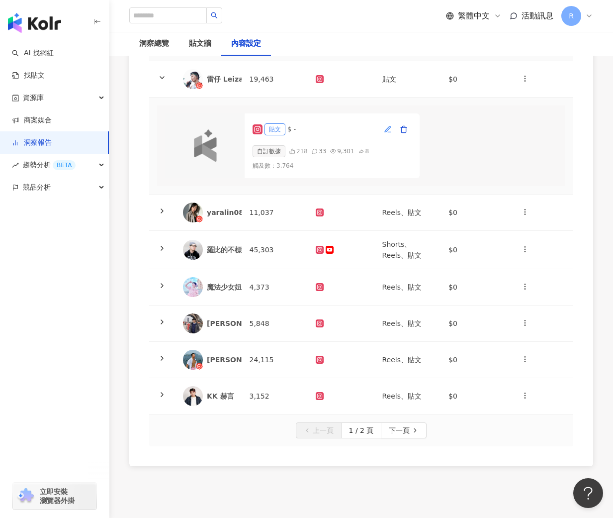
click at [388, 125] on icon "button" at bounding box center [388, 129] width 8 height 8
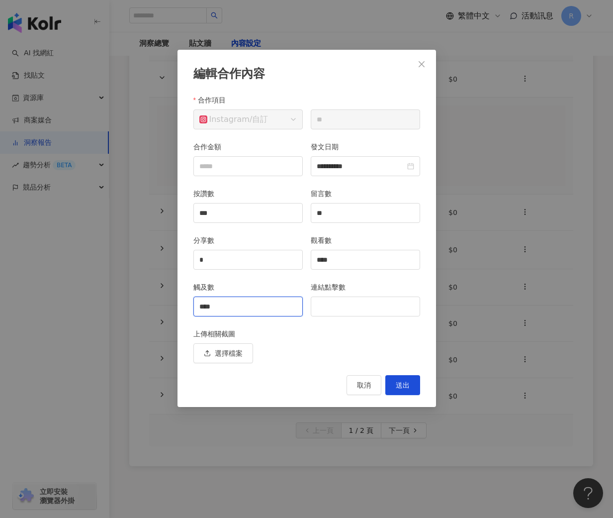
drag, startPoint x: 237, startPoint y: 303, endPoint x: 162, endPoint y: 303, distance: 75.1
click at [162, 303] on div "**********" at bounding box center [306, 259] width 613 height 518
type input "*"
type input "*****"
click at [410, 383] on button "送出" at bounding box center [402, 385] width 35 height 20
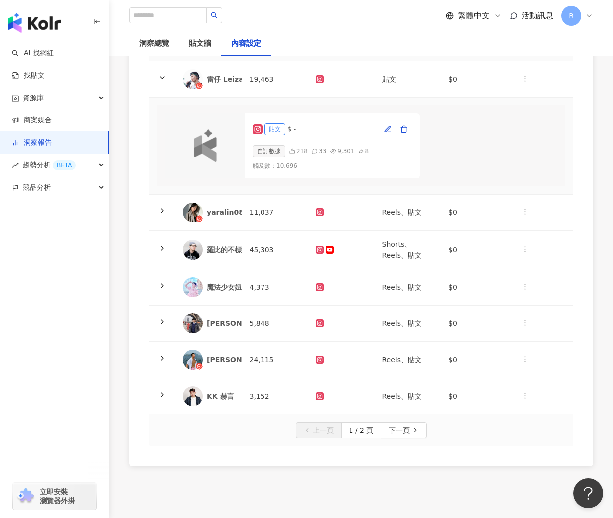
click at [220, 139] on img at bounding box center [205, 145] width 40 height 32
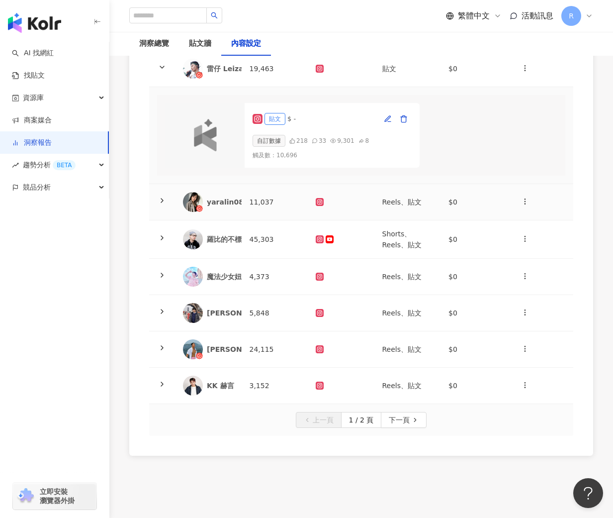
click at [269, 200] on td "11,037" at bounding box center [275, 202] width 67 height 36
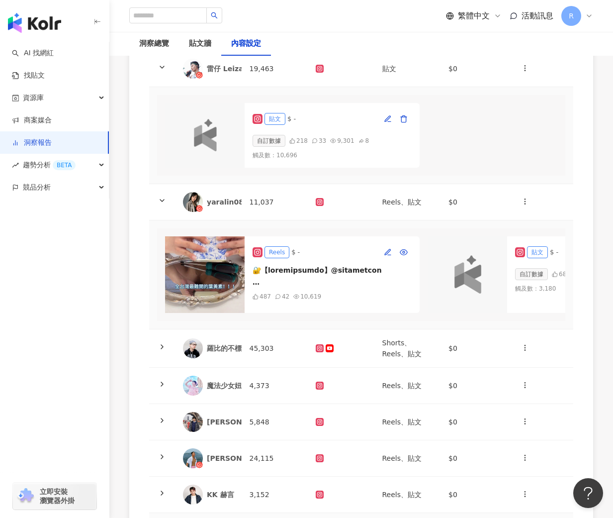
click at [194, 250] on img at bounding box center [205, 274] width 80 height 77
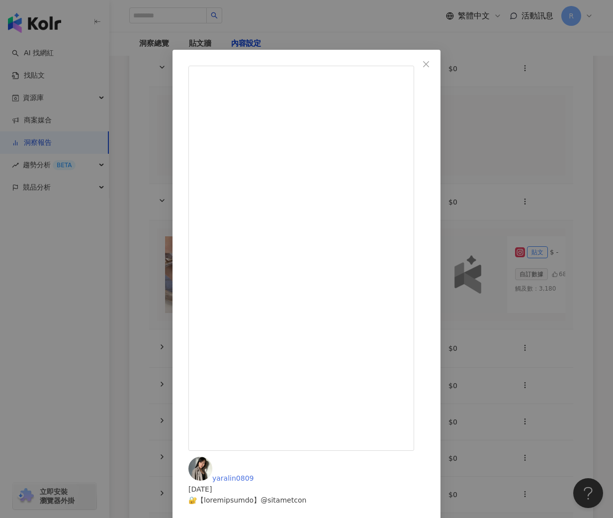
click at [254, 474] on span "yaralin0809" at bounding box center [232, 478] width 41 height 8
click at [580, 194] on div "yaralin0809 [DATE] 487 42 1.1萬 查看原始貼文" at bounding box center [306, 259] width 613 height 518
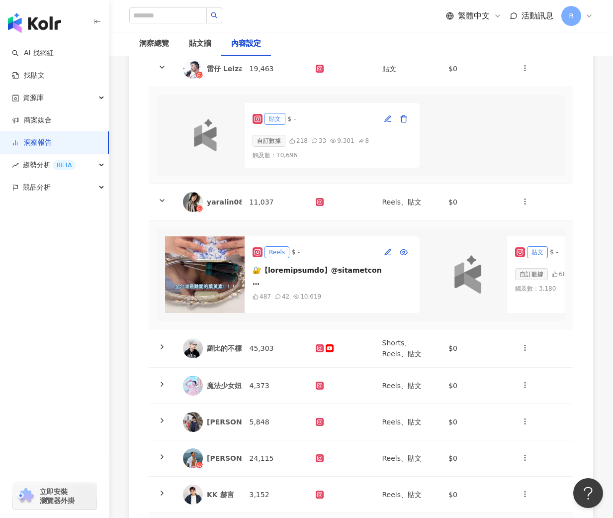
click at [207, 268] on img at bounding box center [205, 274] width 80 height 77
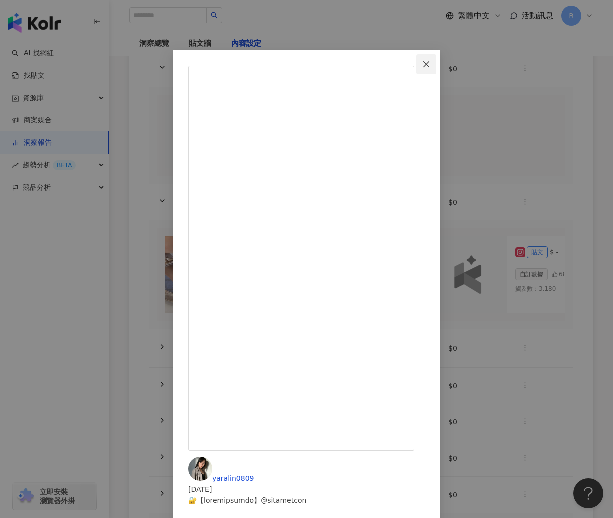
click at [430, 63] on icon "close" at bounding box center [426, 64] width 8 height 8
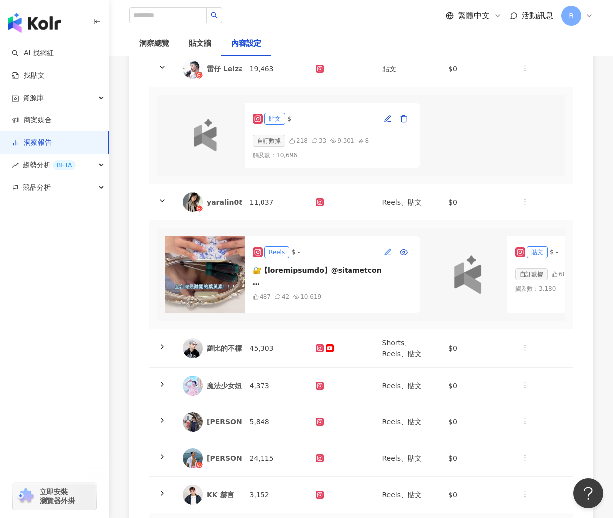
click at [388, 249] on icon "button" at bounding box center [387, 251] width 5 height 5
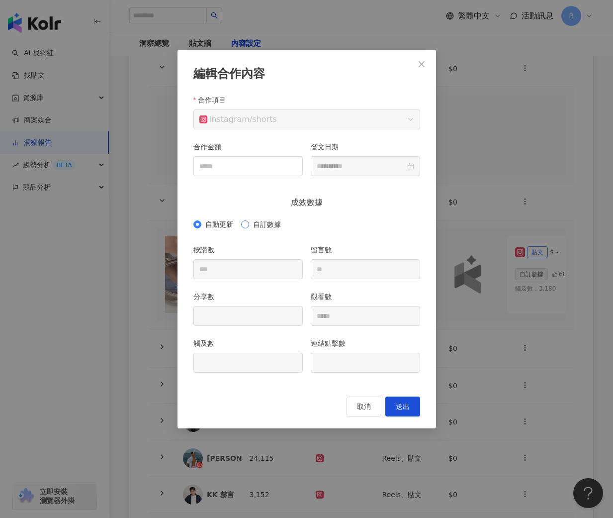
click at [269, 220] on span "自訂數據" at bounding box center [267, 224] width 36 height 11
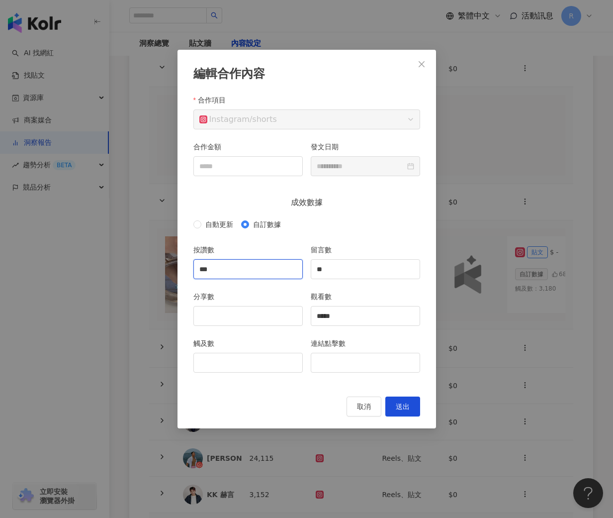
click at [260, 269] on input "***" at bounding box center [248, 269] width 108 height 19
type input "***"
click at [352, 312] on input "*****" at bounding box center [365, 315] width 108 height 19
click at [271, 312] on input "分享數" at bounding box center [248, 315] width 108 height 19
type input "*"
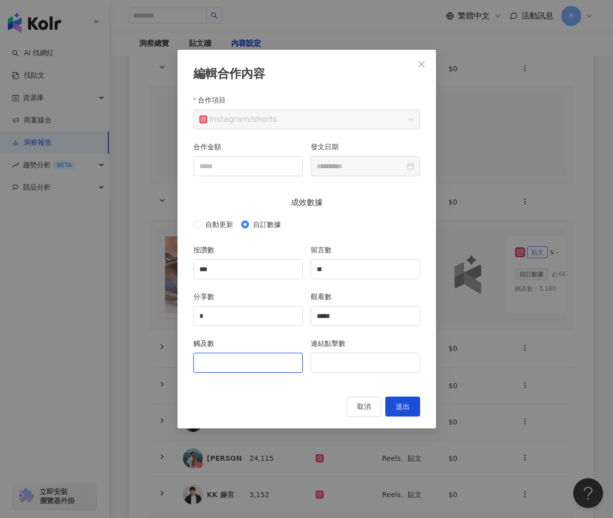
click at [249, 361] on input "觸及數" at bounding box center [248, 362] width 108 height 19
type input "*****"
click at [406, 402] on span "送出" at bounding box center [403, 406] width 14 height 8
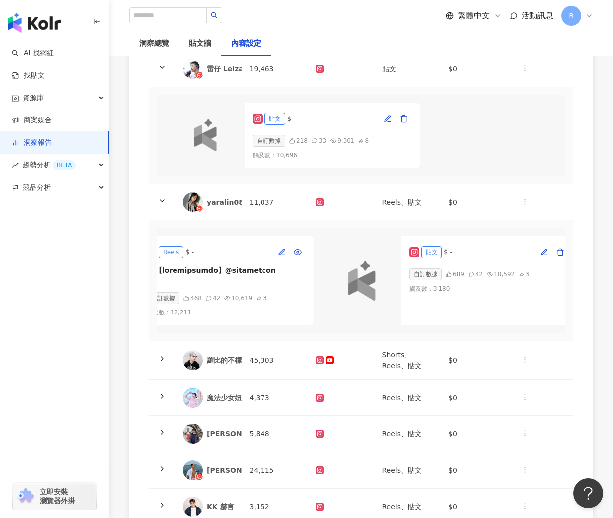
scroll to position [0, 124]
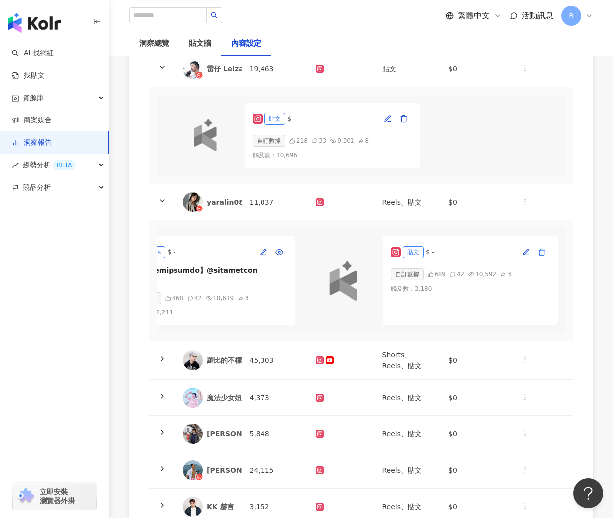
click at [543, 249] on icon "button" at bounding box center [542, 252] width 4 height 6
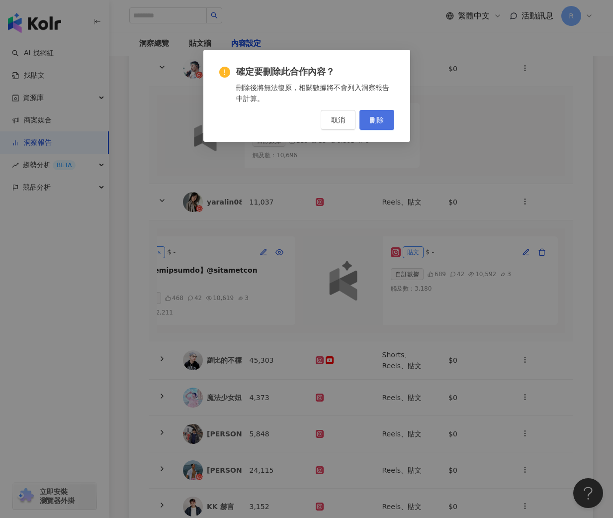
click at [374, 118] on span "刪除" at bounding box center [377, 120] width 14 height 8
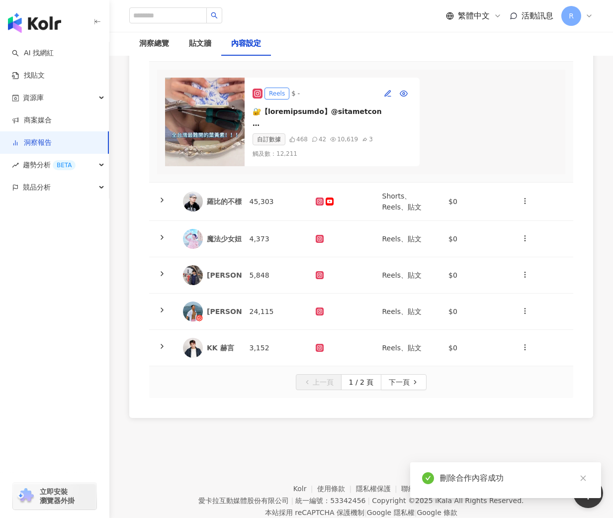
scroll to position [816, 0]
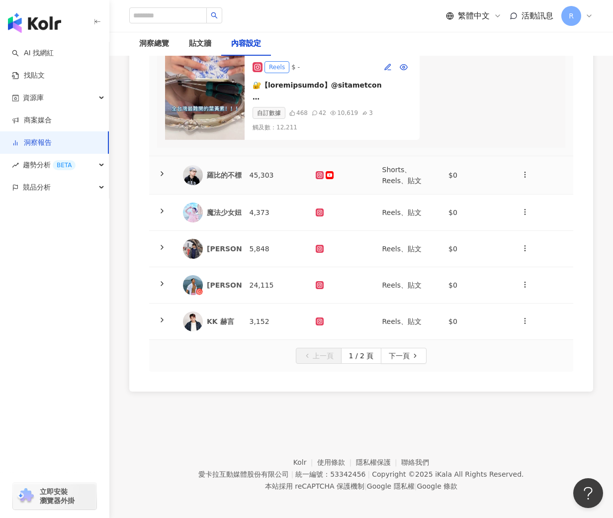
click at [256, 169] on td "45,303" at bounding box center [275, 175] width 67 height 38
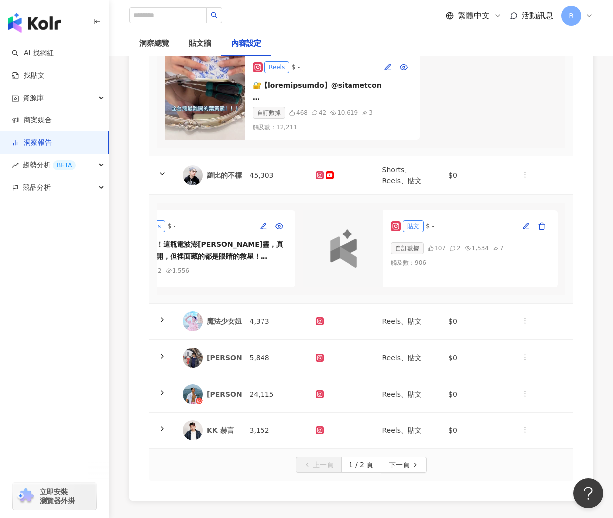
scroll to position [0, 0]
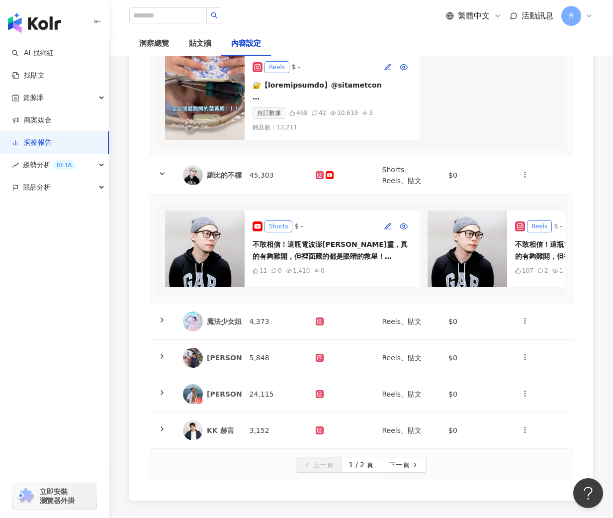
click at [229, 243] on img at bounding box center [205, 248] width 80 height 77
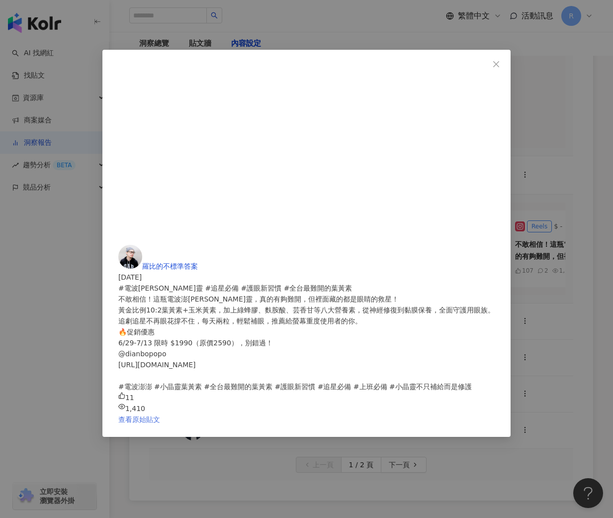
click at [160, 415] on link "查看原始貼文" at bounding box center [139, 419] width 42 height 8
click at [334, 273] on div "羅比的不標準答案 [DATE] #電波澎[PERSON_NAME]靈 #追星必備 #護眼新習慣 #全台最難開的葉黃素 不敢相信！這瓶電波澎[PERSON_NA…" at bounding box center [306, 259] width 613 height 518
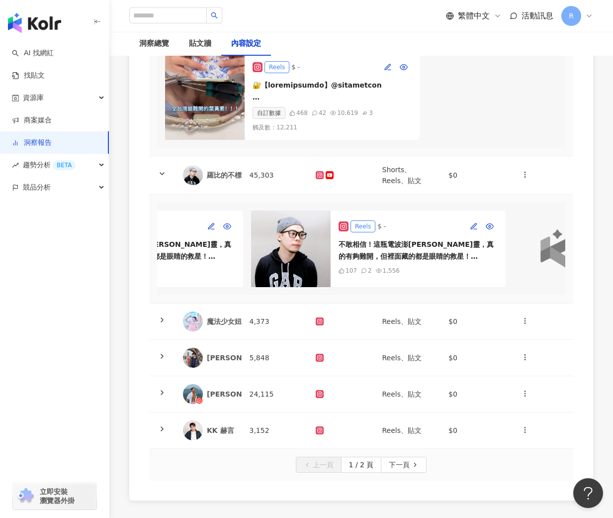
scroll to position [0, 183]
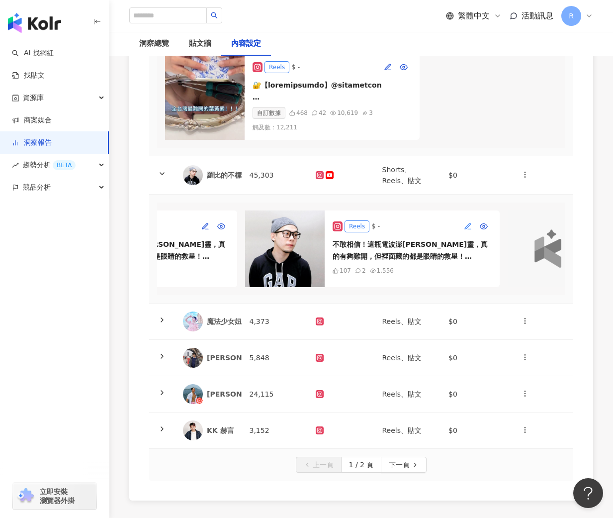
click at [468, 222] on icon "button" at bounding box center [468, 226] width 8 height 8
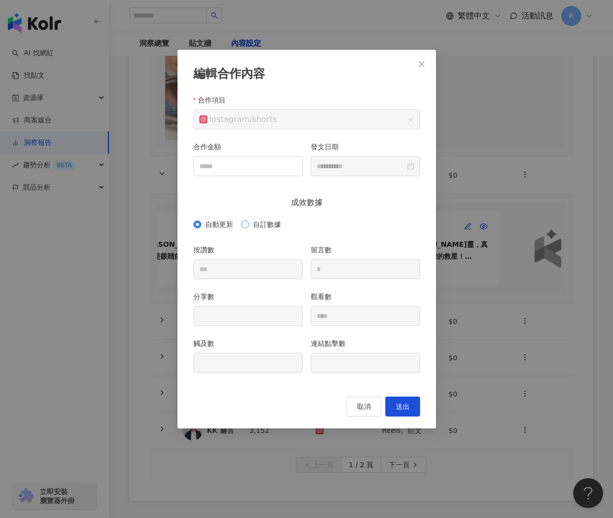
click at [273, 223] on span "自訂數據" at bounding box center [267, 224] width 36 height 11
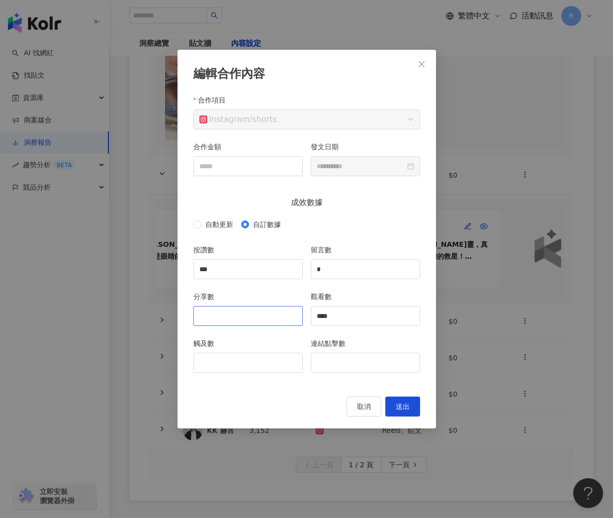
click at [266, 306] on div at bounding box center [247, 316] width 109 height 20
click at [266, 309] on input "分享數" at bounding box center [248, 315] width 108 height 19
type input "*"
click at [403, 403] on span "送出" at bounding box center [403, 406] width 14 height 8
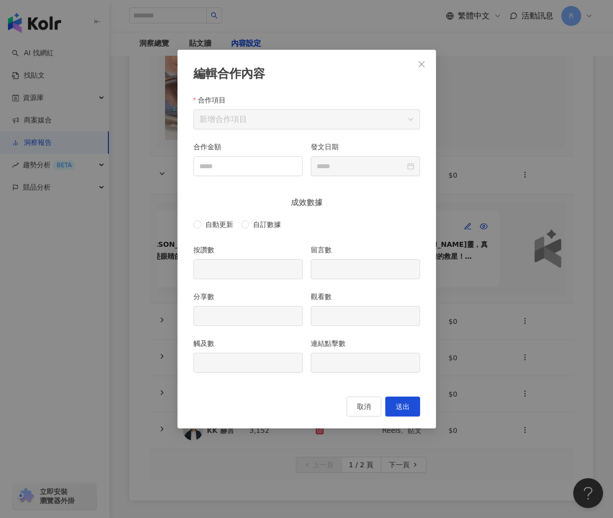
type input "***"
type input "*"
type input "****"
type input "**********"
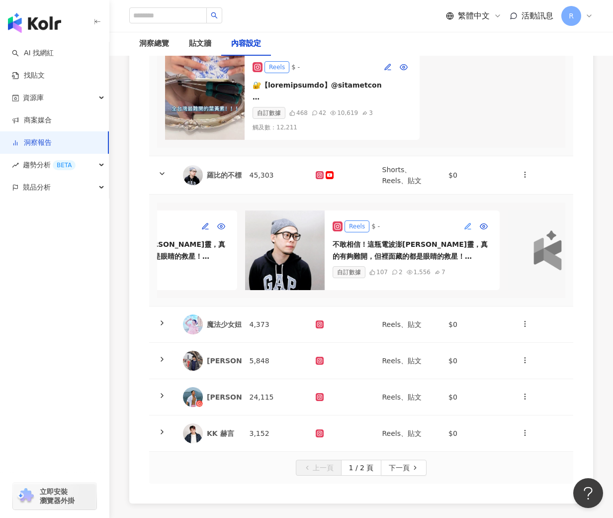
click at [470, 225] on icon "button" at bounding box center [468, 226] width 8 height 8
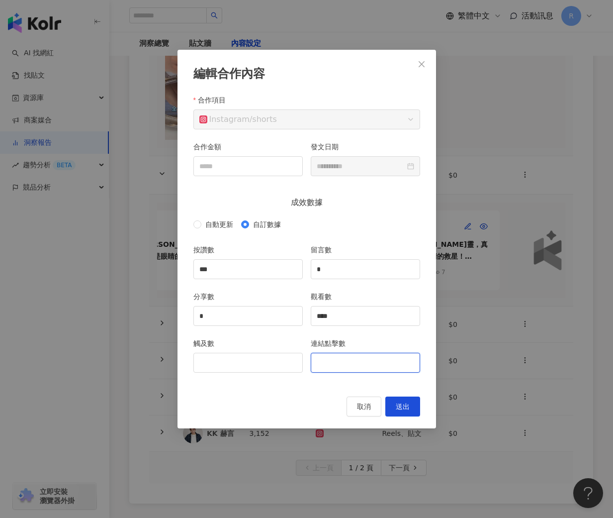
click at [328, 355] on input "連結點擊數" at bounding box center [365, 362] width 108 height 19
type input "****"
drag, startPoint x: 344, startPoint y: 362, endPoint x: 259, endPoint y: 362, distance: 85.5
click at [259, 362] on div "觸及數 連結點擊數 ****" at bounding box center [306, 361] width 235 height 47
click at [233, 361] on input "觸及數" at bounding box center [248, 362] width 108 height 19
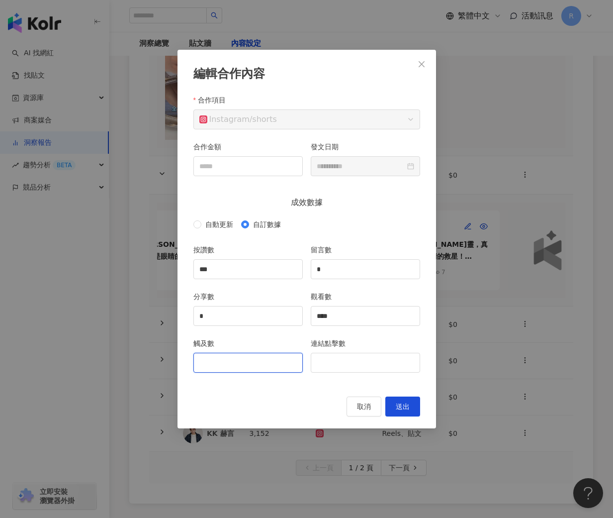
paste input "****"
type input "****"
click at [405, 412] on button "送出" at bounding box center [402, 406] width 35 height 20
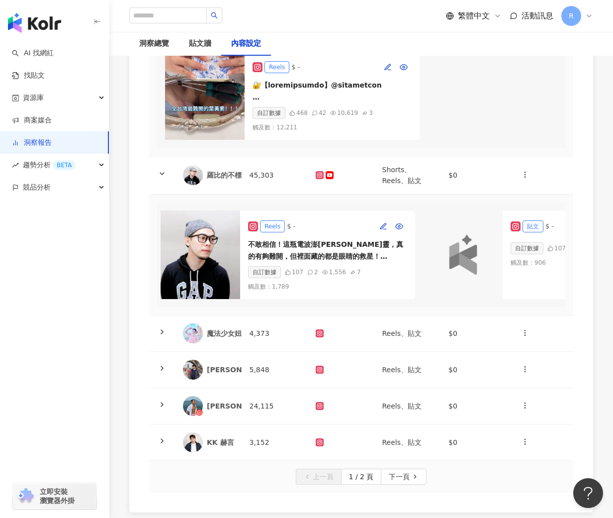
scroll to position [0, 387]
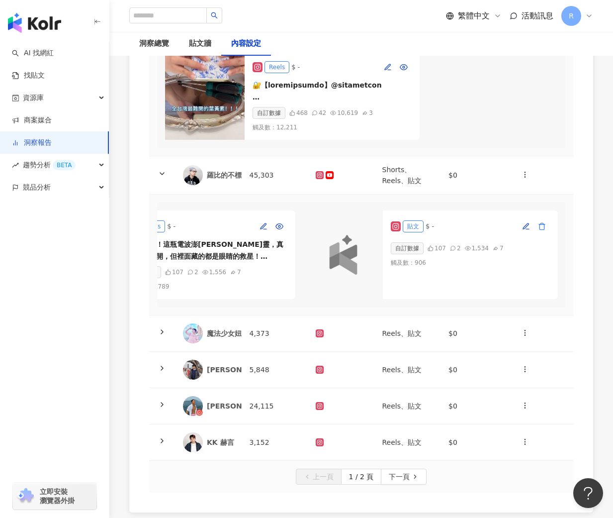
click at [546, 224] on icon "button" at bounding box center [542, 226] width 8 height 8
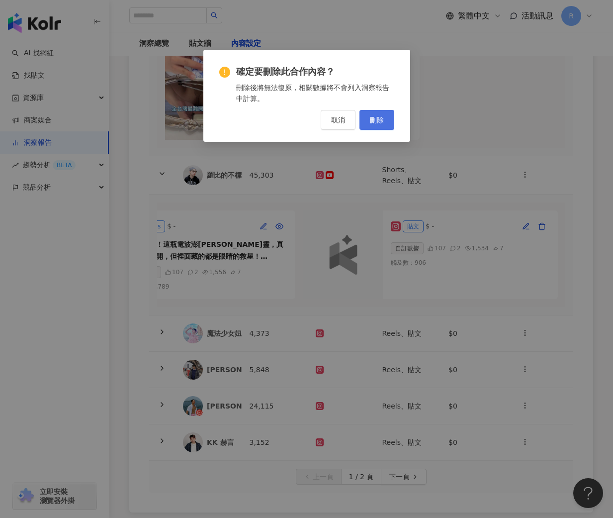
click at [381, 116] on span "刪除" at bounding box center [377, 120] width 14 height 8
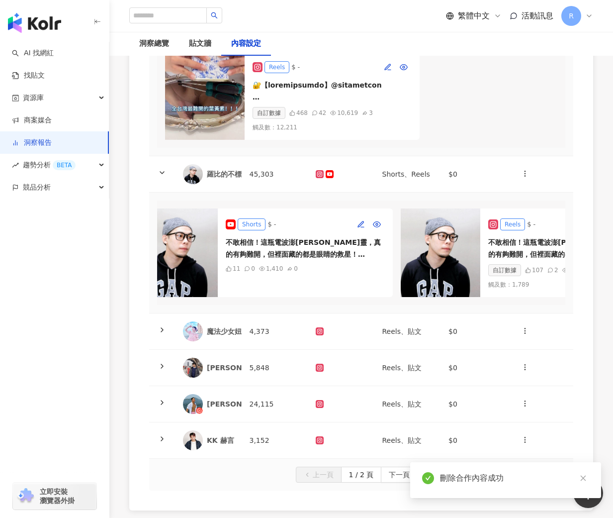
scroll to position [0, 0]
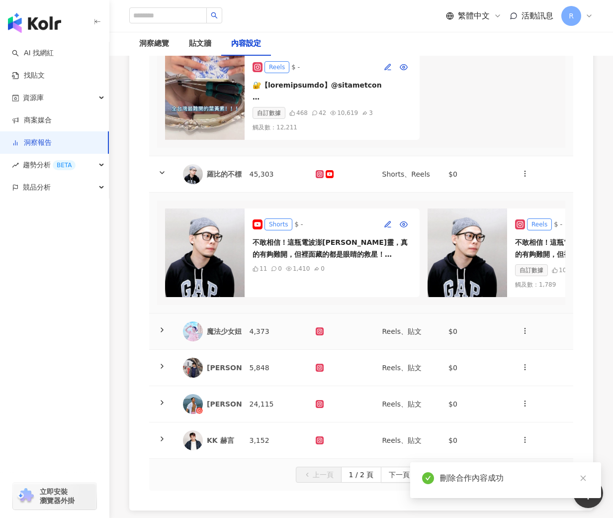
click at [271, 327] on td "4,373" at bounding box center [275, 331] width 67 height 36
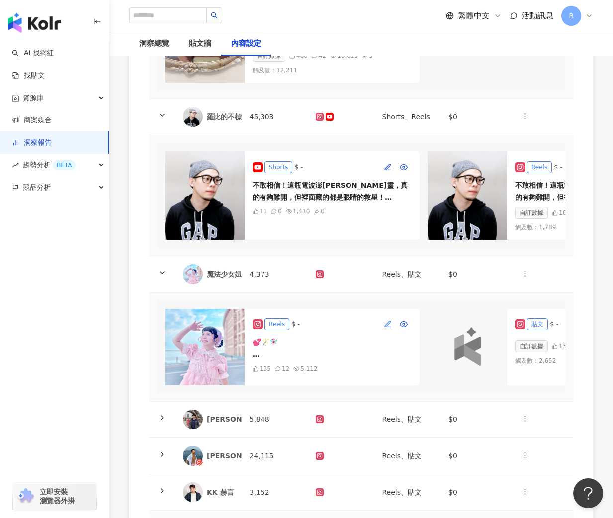
click at [391, 323] on icon "button" at bounding box center [388, 324] width 8 height 8
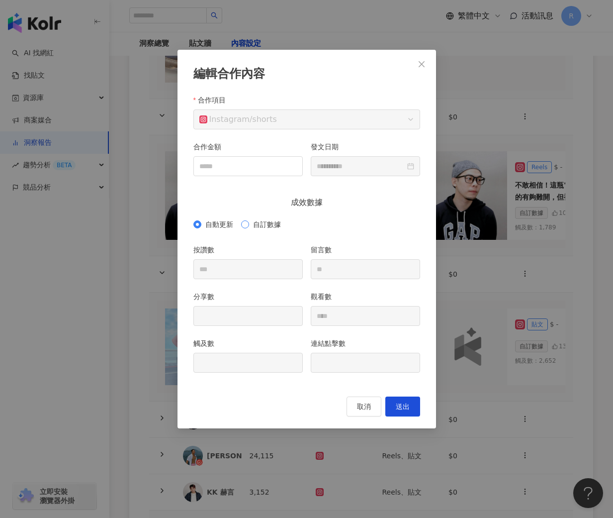
click at [277, 223] on span "自訂數據" at bounding box center [267, 224] width 36 height 11
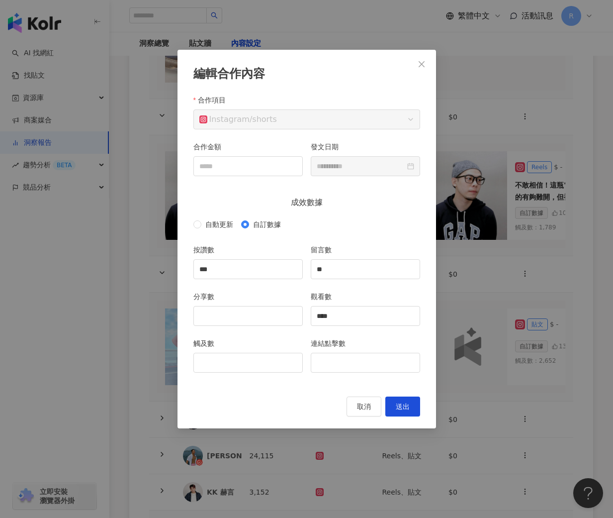
click at [267, 304] on div "分享數" at bounding box center [247, 298] width 109 height 15
click at [265, 316] on input "分享數" at bounding box center [248, 315] width 108 height 19
type input "*"
click at [261, 365] on input "觸及數" at bounding box center [248, 362] width 108 height 19
type input "****"
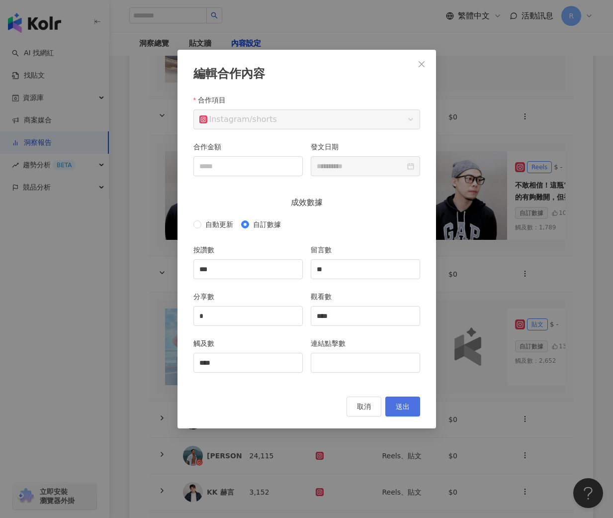
click at [401, 397] on button "送出" at bounding box center [402, 406] width 35 height 20
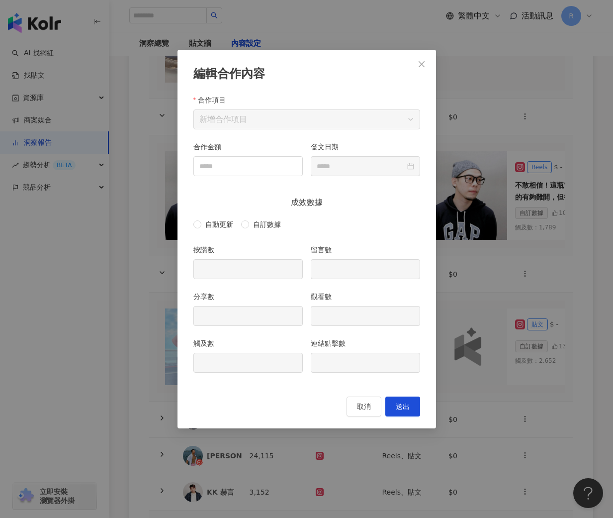
type input "***"
type input "**"
type input "*"
type input "****"
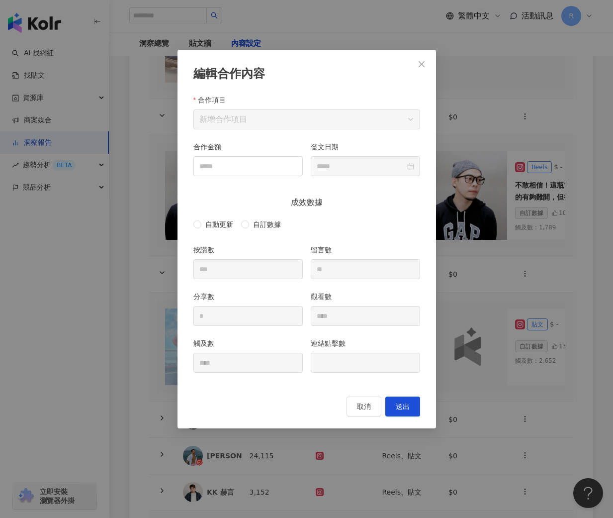
type input "**********"
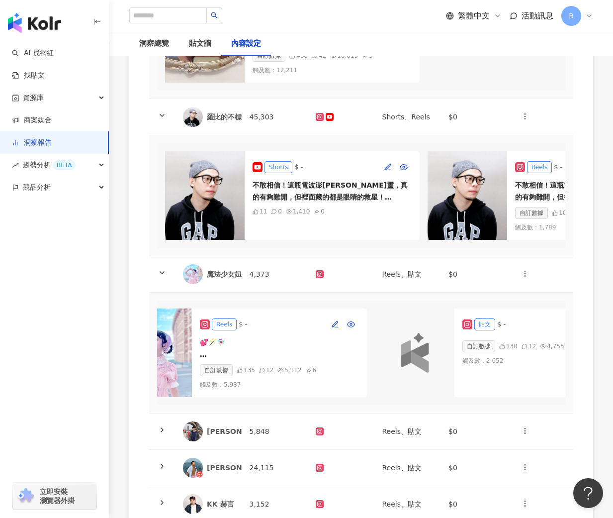
scroll to position [0, 124]
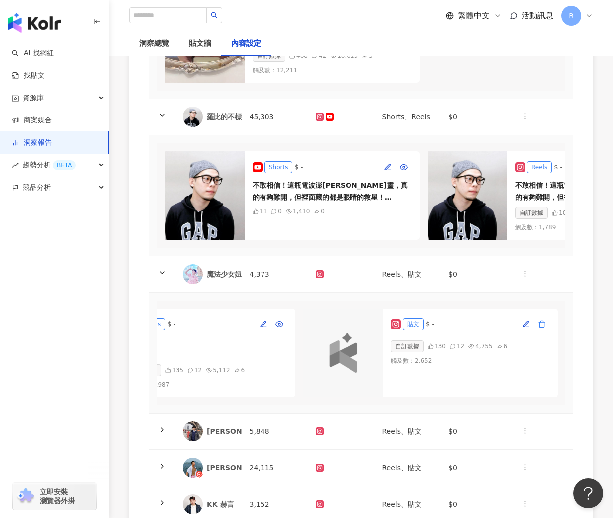
click at [542, 320] on icon "button" at bounding box center [542, 324] width 8 height 8
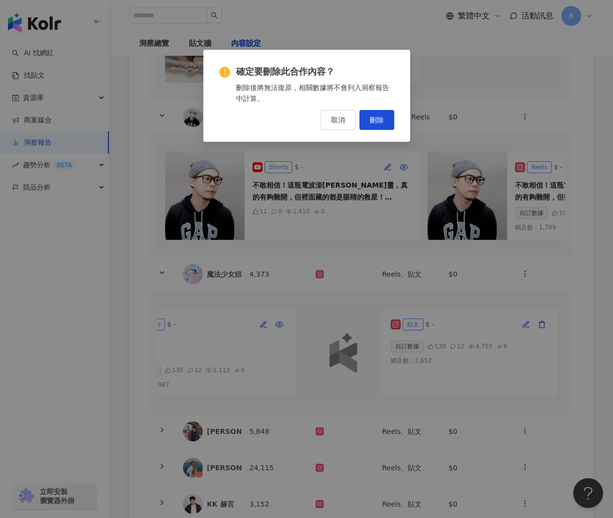
click at [381, 107] on div "確定要刪除此合作內容？ 刪除後將無法復原，相關數據將不會列入洞察報告中計算。 取消 刪除" at bounding box center [306, 98] width 175 height 64
click at [381, 118] on span "刪除" at bounding box center [377, 120] width 14 height 8
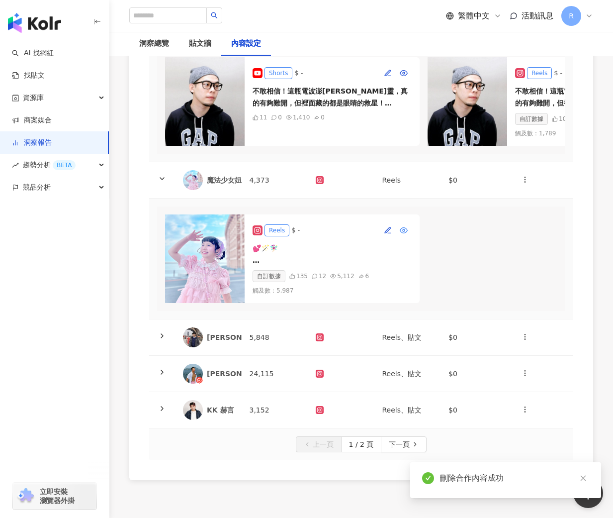
scroll to position [1055, 0]
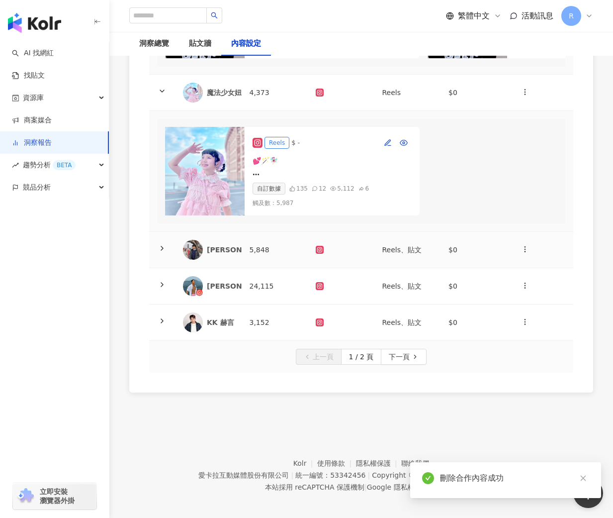
click at [261, 242] on td "5,848" at bounding box center [275, 250] width 67 height 36
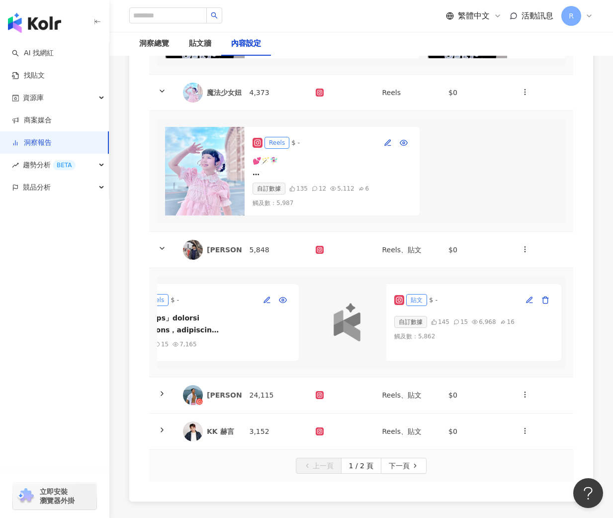
scroll to position [0, 122]
click at [542, 296] on icon "button" at bounding box center [544, 300] width 8 height 8
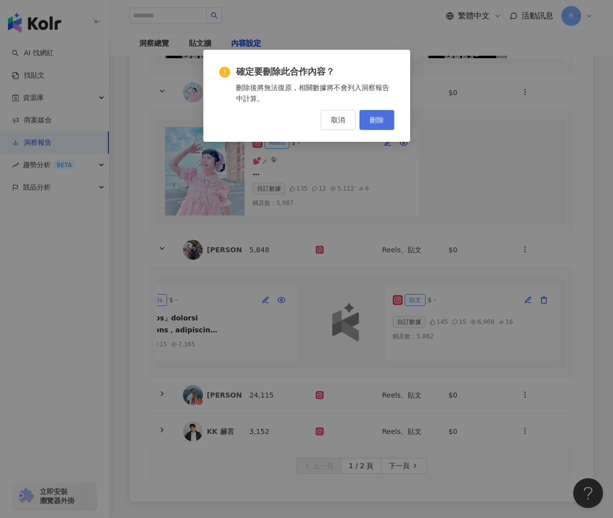
click at [385, 121] on button "刪除" at bounding box center [377, 120] width 35 height 20
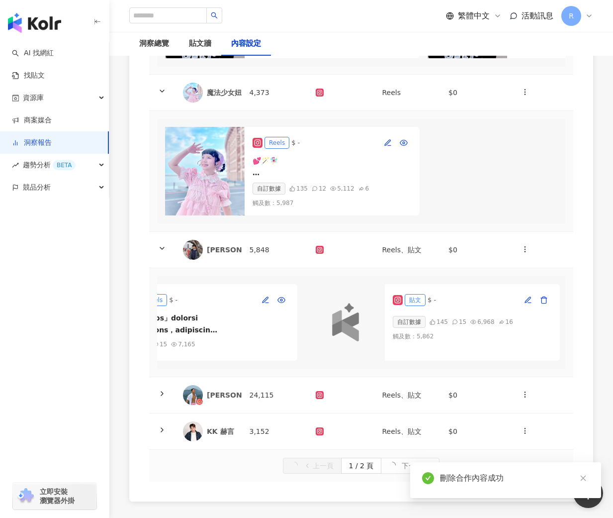
scroll to position [0, 0]
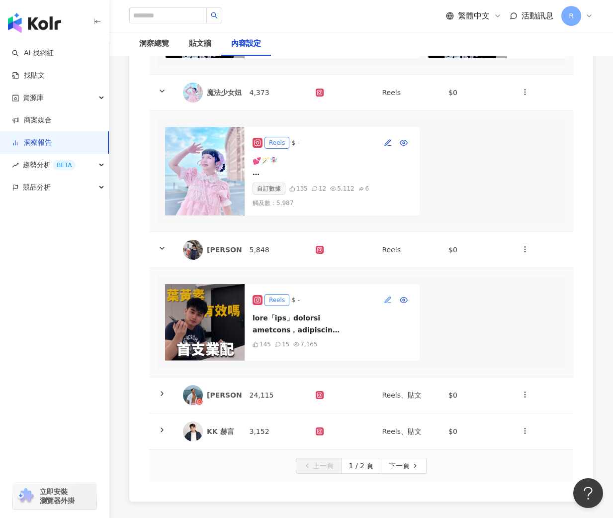
click at [390, 297] on icon "button" at bounding box center [388, 300] width 8 height 8
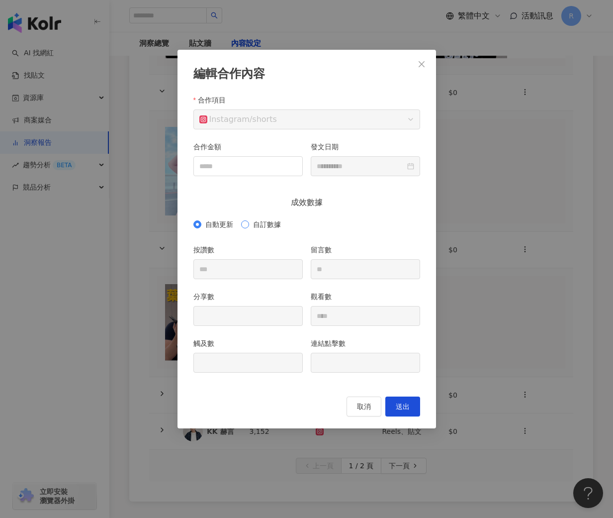
click at [269, 222] on span "自訂數據" at bounding box center [267, 224] width 36 height 11
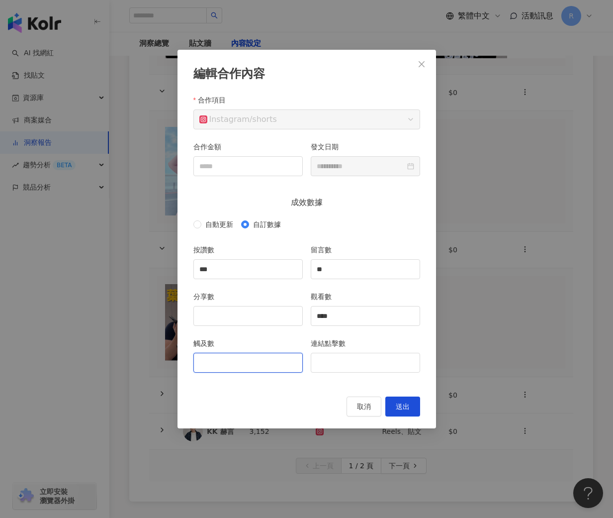
click at [268, 363] on input "觸及數" at bounding box center [248, 362] width 108 height 19
type input "****"
click at [250, 306] on input "分享數" at bounding box center [248, 315] width 108 height 19
type input "**"
click at [414, 411] on button "送出" at bounding box center [402, 406] width 35 height 20
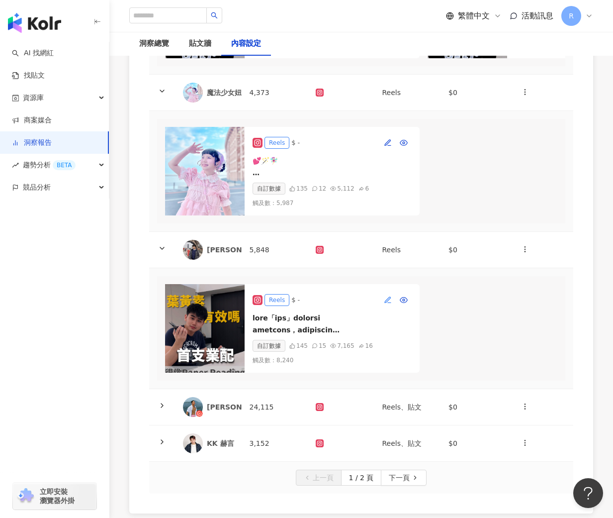
scroll to position [1091, 0]
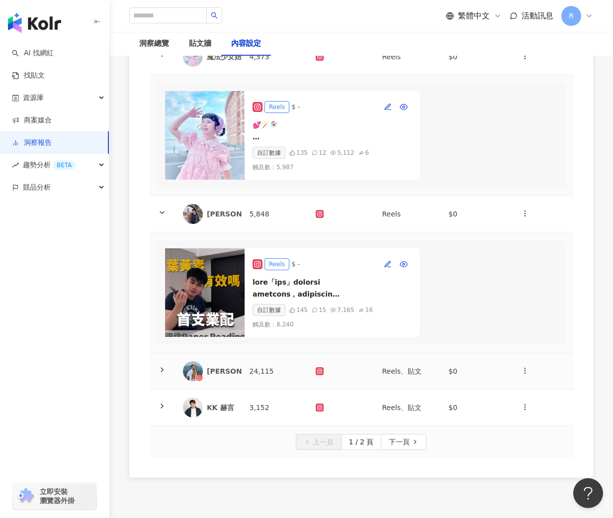
click at [278, 362] on td "24,115" at bounding box center [275, 371] width 67 height 36
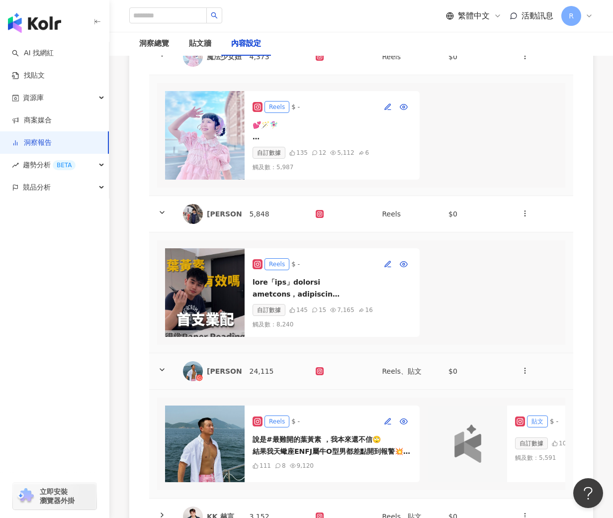
scroll to position [1166, 0]
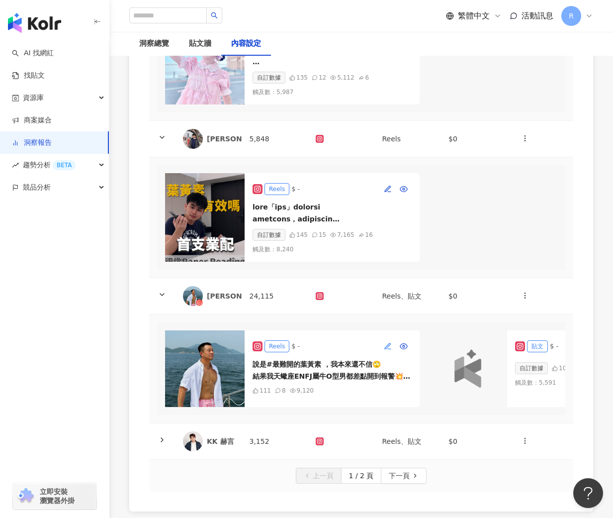
click at [386, 343] on icon "button" at bounding box center [387, 345] width 5 height 5
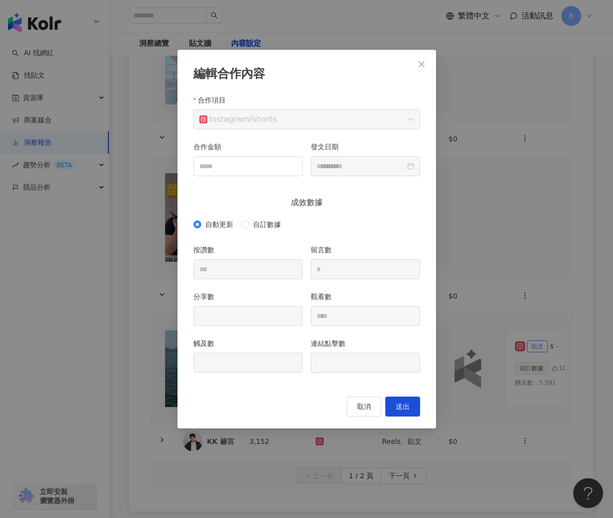
click at [266, 229] on div "自動更新 自訂數據" at bounding box center [306, 224] width 227 height 16
click at [267, 223] on span "自訂數據" at bounding box center [267, 224] width 36 height 11
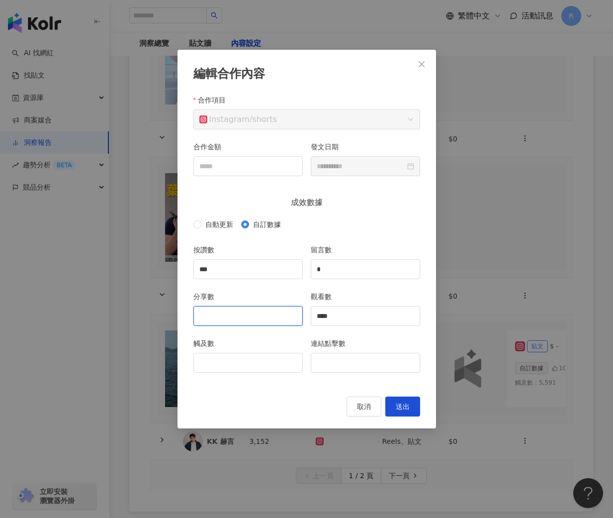
click at [246, 316] on input "分享數" at bounding box center [248, 315] width 108 height 19
type input "*"
click at [249, 374] on div "觸及數" at bounding box center [247, 361] width 117 height 47
click at [263, 356] on input "觸及數" at bounding box center [248, 362] width 108 height 19
type input "*****"
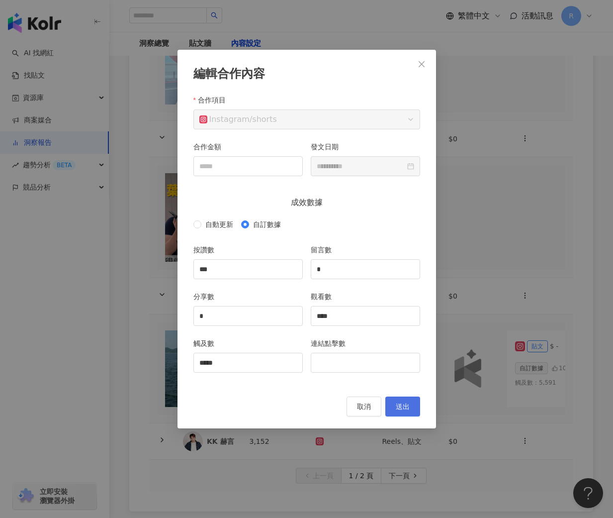
click at [400, 402] on span "送出" at bounding box center [403, 406] width 14 height 8
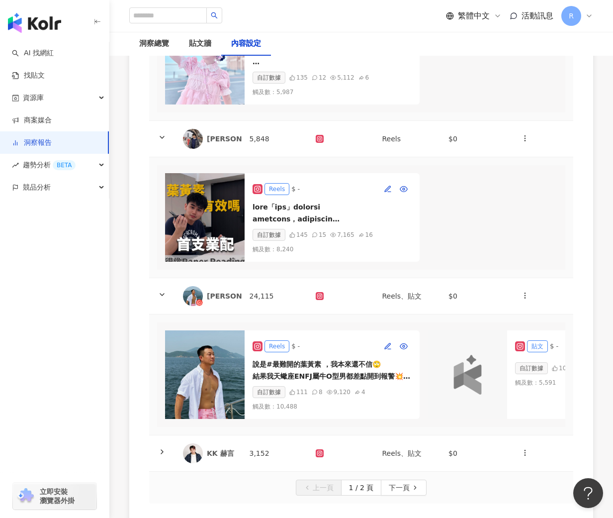
type input "**********"
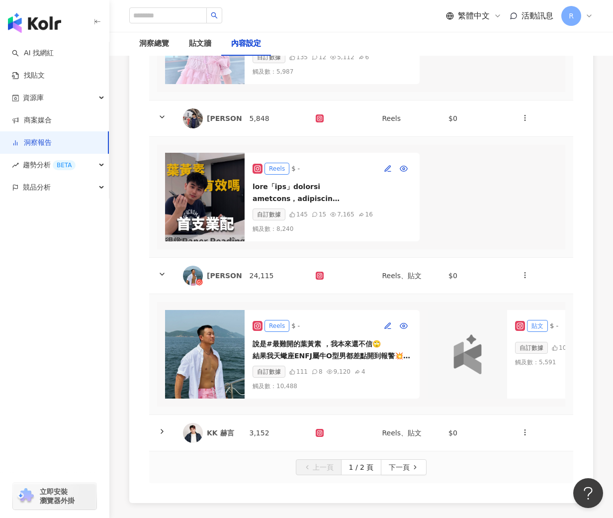
scroll to position [0, 124]
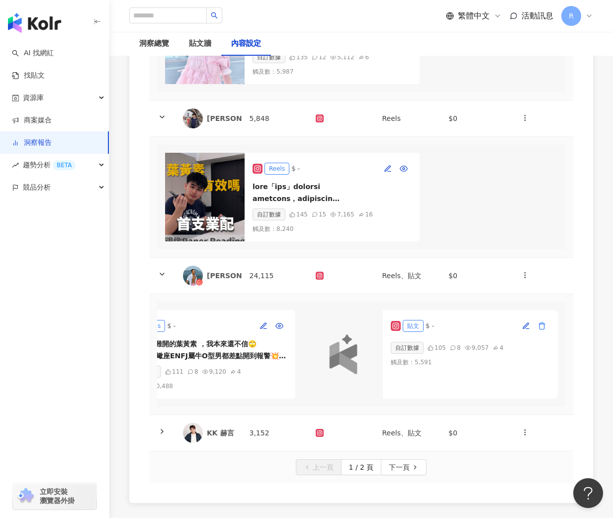
click at [543, 322] on icon "button" at bounding box center [542, 326] width 8 height 8
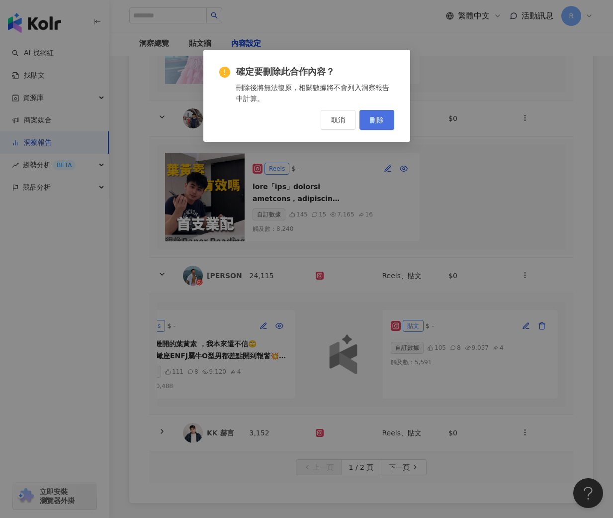
click at [372, 114] on button "刪除" at bounding box center [377, 120] width 35 height 20
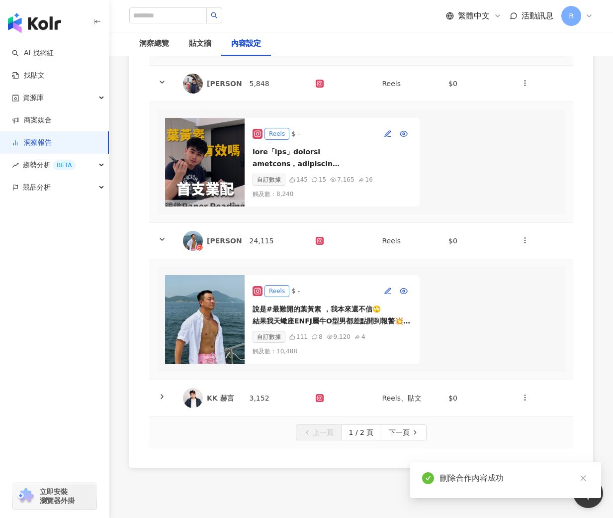
scroll to position [1222, 0]
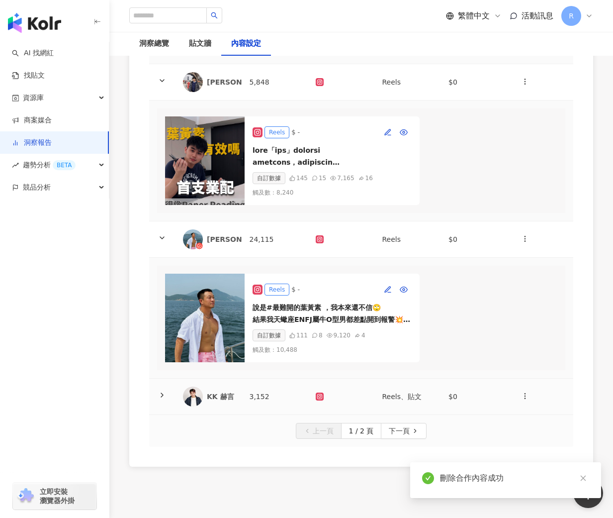
click at [265, 389] on td "3,152" at bounding box center [275, 396] width 67 height 36
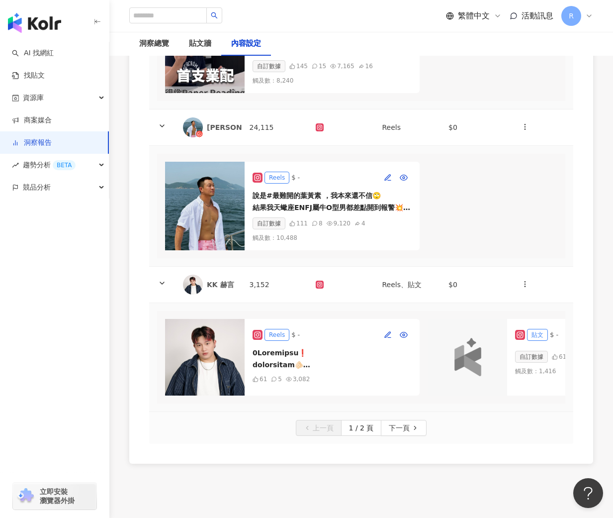
scroll to position [1393, 0]
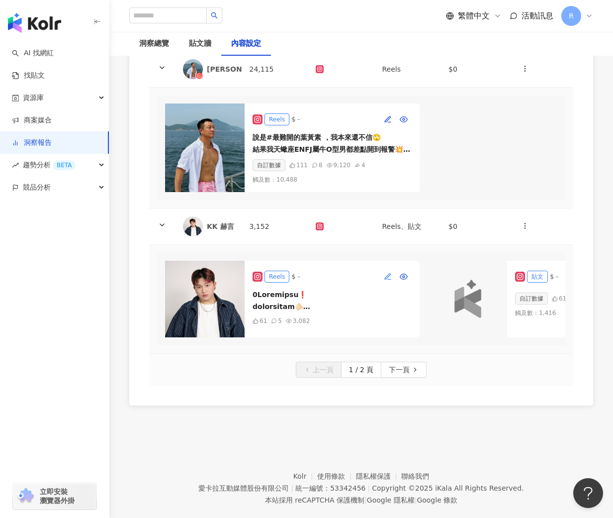
click at [386, 273] on icon "button" at bounding box center [388, 277] width 8 height 8
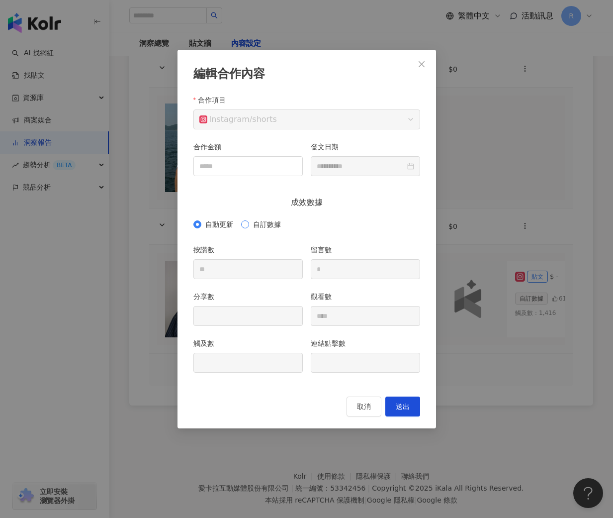
click at [269, 221] on span "自訂數據" at bounding box center [267, 224] width 36 height 11
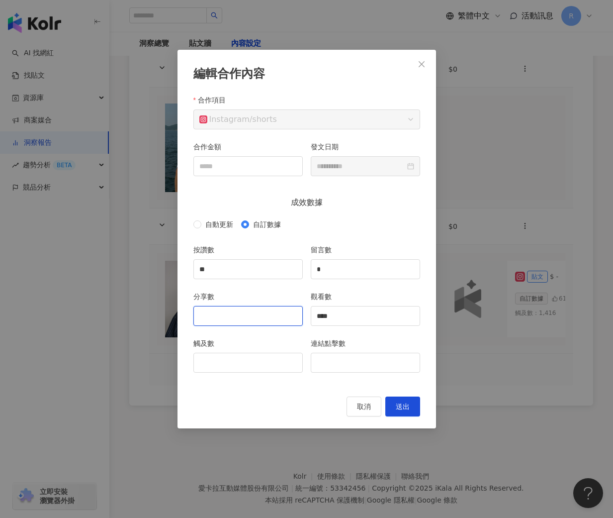
click at [250, 310] on input "分享數" at bounding box center [248, 315] width 108 height 19
type input "*"
click at [236, 359] on input "觸及數" at bounding box center [248, 362] width 108 height 19
type input "****"
click at [402, 411] on button "送出" at bounding box center [402, 406] width 35 height 20
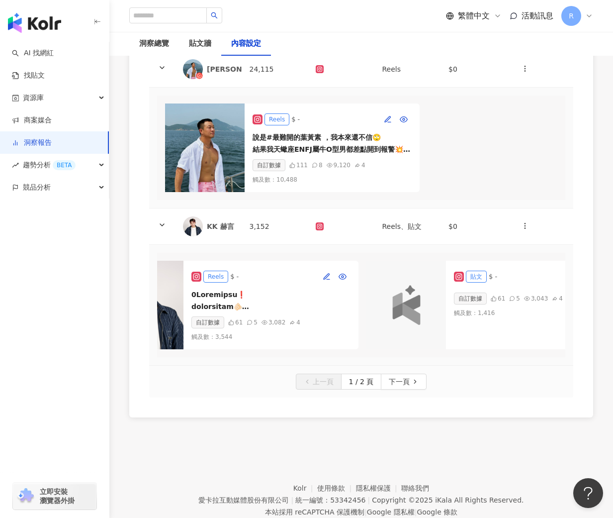
scroll to position [0, 124]
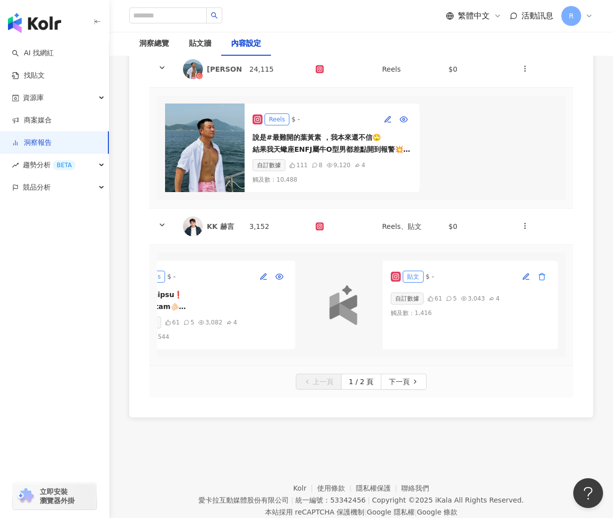
click at [542, 273] on icon "button" at bounding box center [542, 277] width 8 height 8
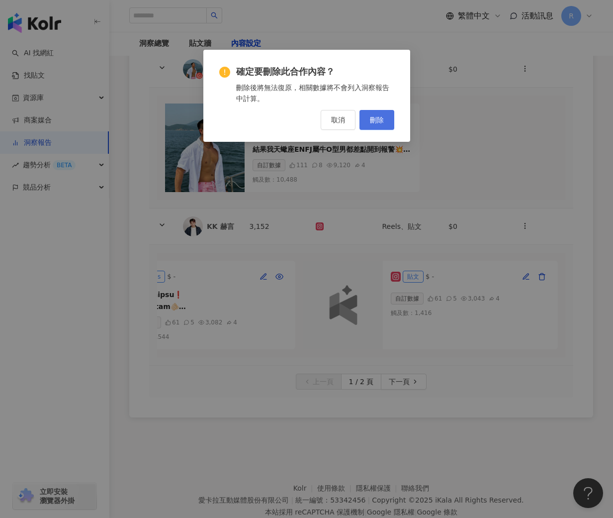
click at [382, 129] on button "刪除" at bounding box center [377, 120] width 35 height 20
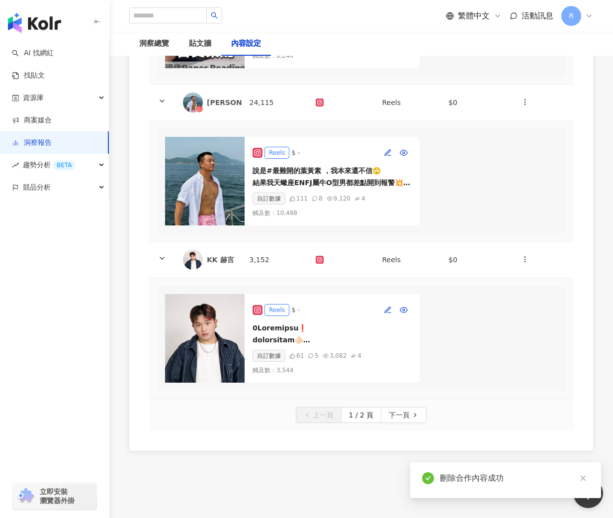
scroll to position [1416, 0]
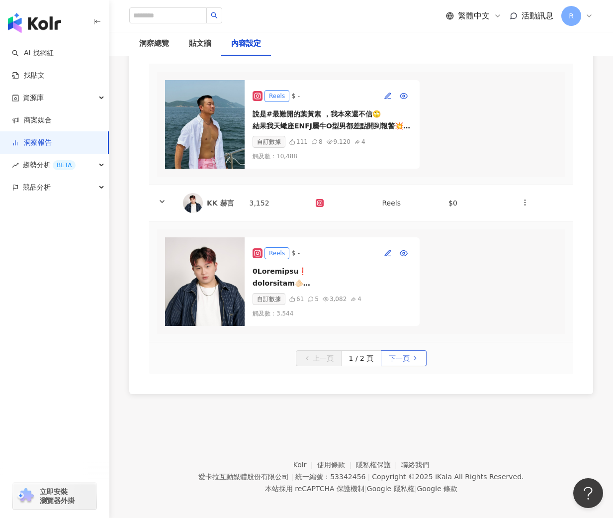
click at [398, 351] on span "下一頁" at bounding box center [399, 359] width 21 height 16
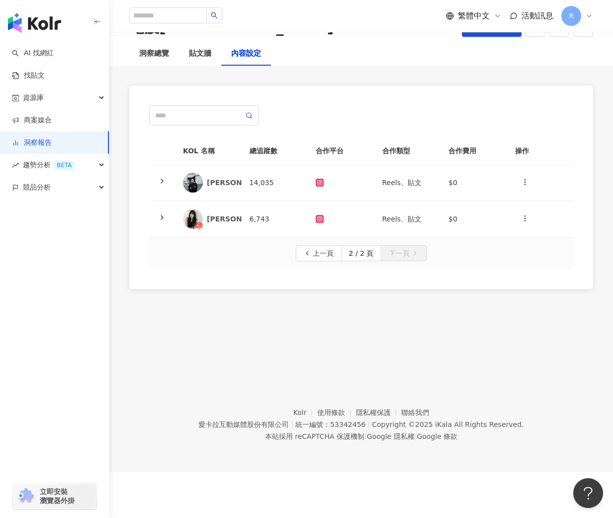
scroll to position [46, 0]
click at [263, 176] on td "14,035" at bounding box center [275, 183] width 67 height 36
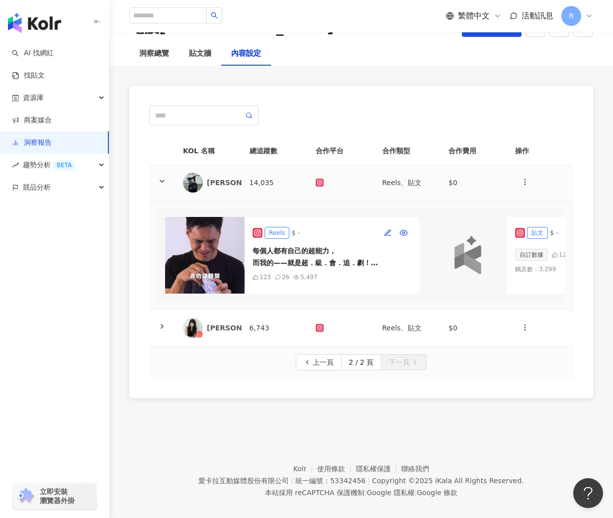
scroll to position [55, 0]
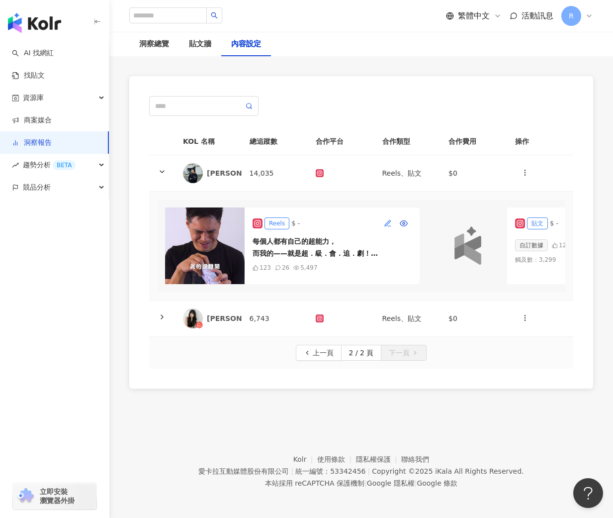
click at [389, 224] on icon "button" at bounding box center [388, 223] width 8 height 8
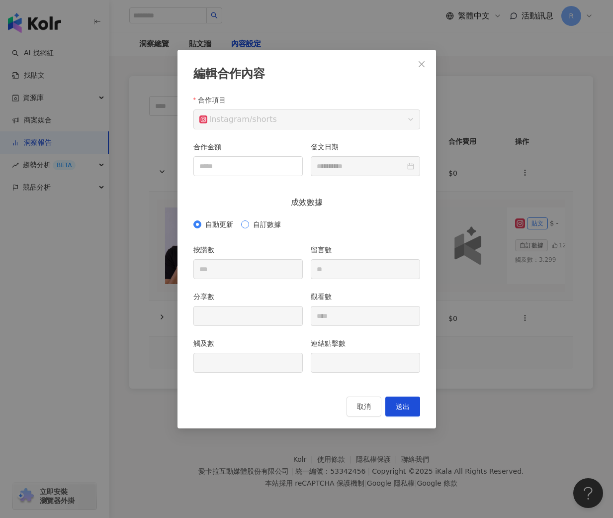
click at [271, 224] on span "自訂數據" at bounding box center [267, 224] width 36 height 11
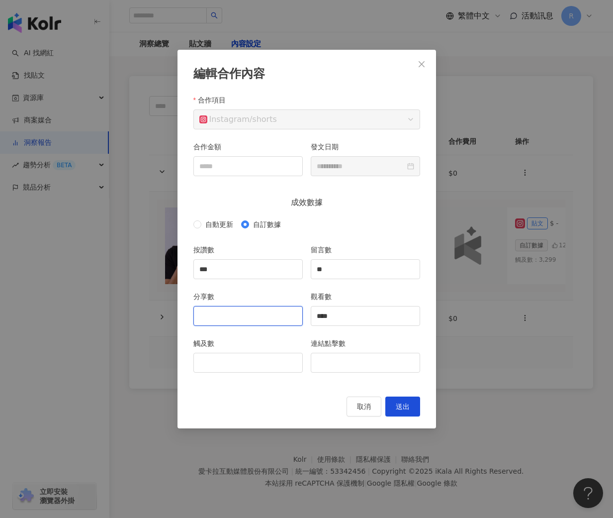
click at [259, 324] on input "分享數" at bounding box center [248, 315] width 108 height 19
type input "*"
click at [259, 353] on input "觸及數" at bounding box center [248, 362] width 108 height 19
type input "****"
click at [405, 402] on span "送出" at bounding box center [403, 406] width 14 height 8
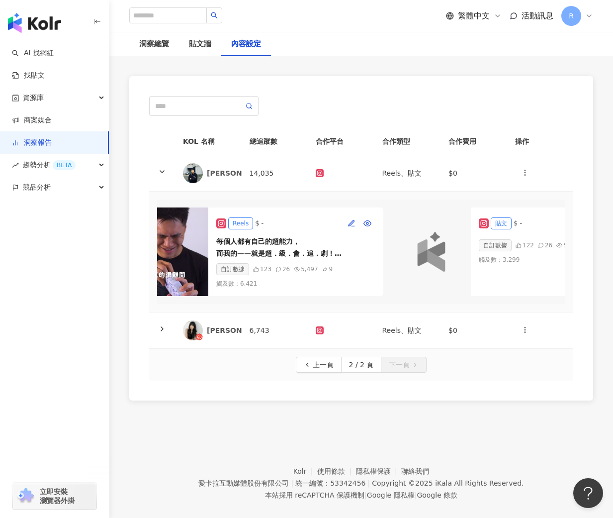
scroll to position [0, 124]
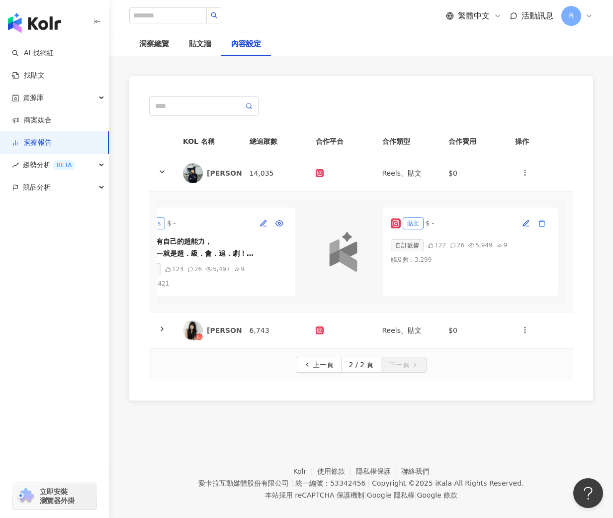
click at [544, 230] on button "button" at bounding box center [542, 223] width 16 height 16
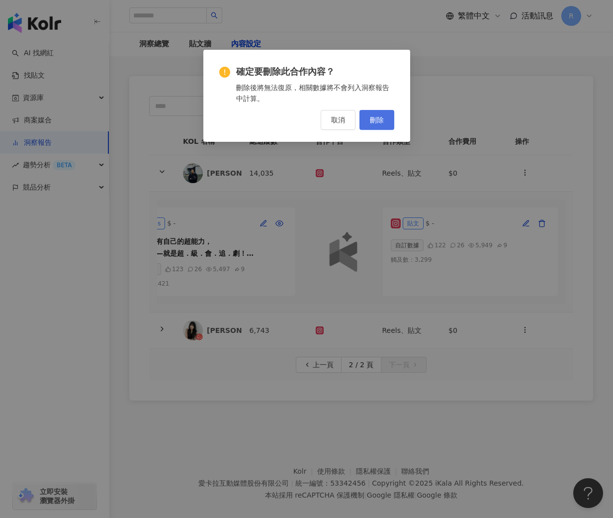
click at [379, 126] on button "刪除" at bounding box center [377, 120] width 35 height 20
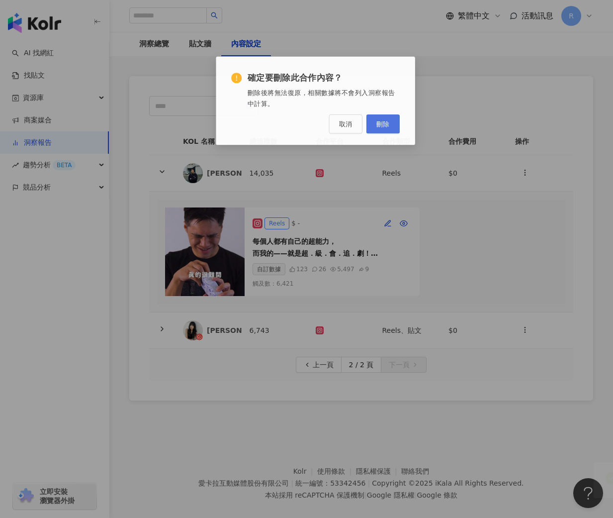
scroll to position [0, 0]
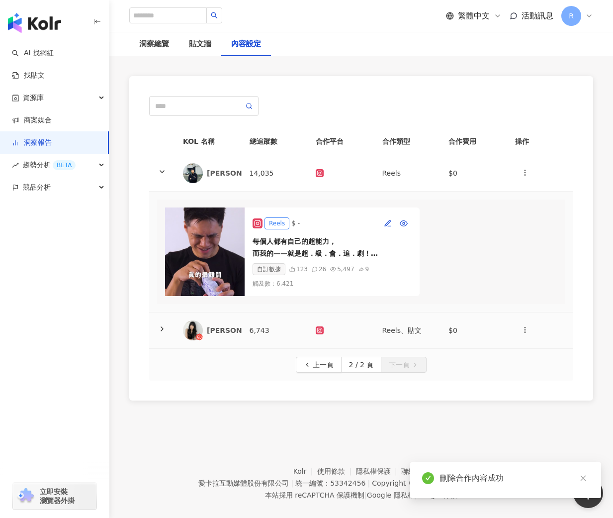
click at [255, 327] on td "6,743" at bounding box center [275, 330] width 67 height 36
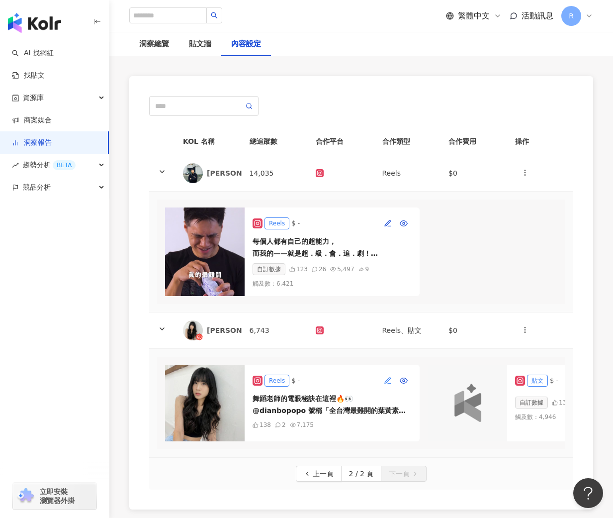
click at [389, 376] on icon "button" at bounding box center [388, 380] width 8 height 8
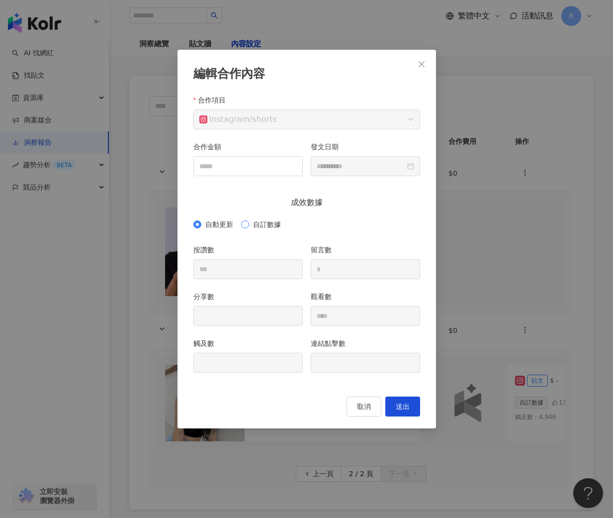
click at [274, 220] on span "自訂數據" at bounding box center [267, 224] width 36 height 11
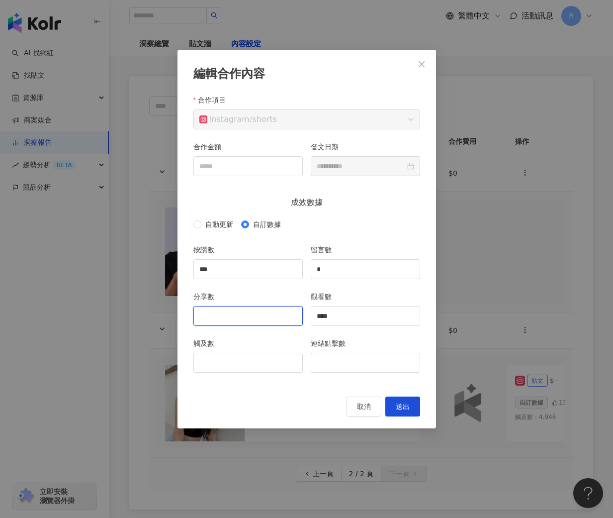
click at [258, 312] on input "分享數" at bounding box center [248, 315] width 108 height 19
type input "*"
click at [254, 362] on input "觸及數" at bounding box center [248, 362] width 108 height 19
type input "****"
click at [405, 405] on span "送出" at bounding box center [403, 406] width 14 height 8
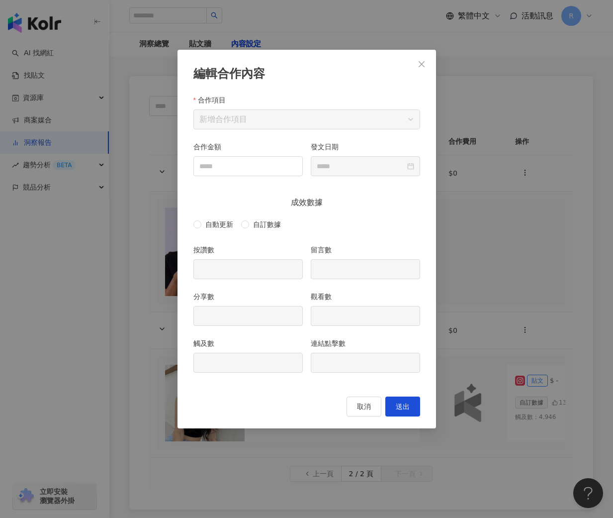
type input "***"
type input "*"
type input "****"
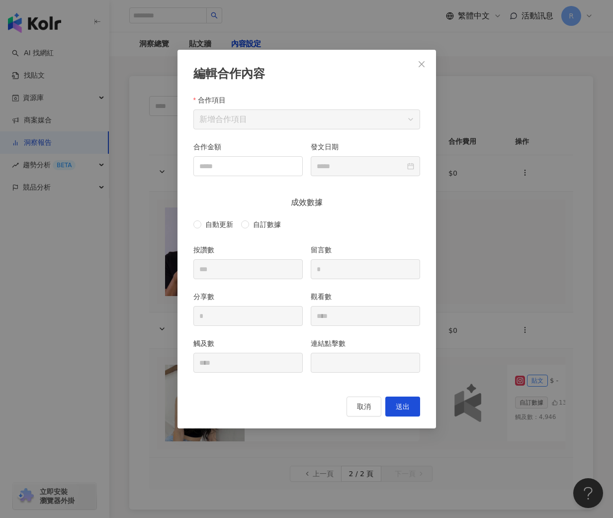
type input "**********"
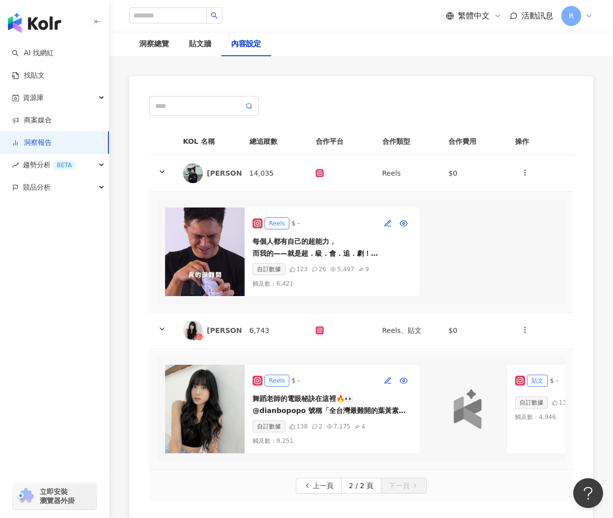
scroll to position [0, 124]
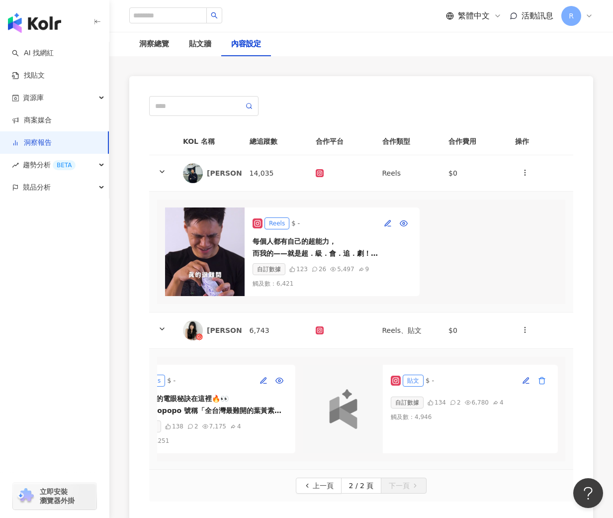
click at [543, 378] on icon "button" at bounding box center [542, 380] width 8 height 8
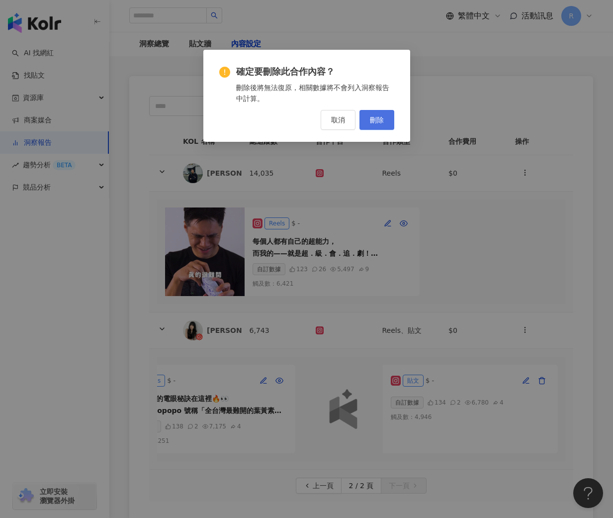
click at [381, 122] on span "刪除" at bounding box center [377, 120] width 14 height 8
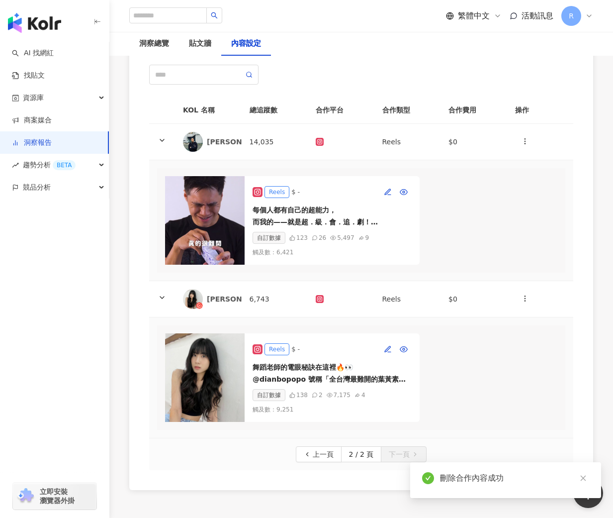
scroll to position [0, 0]
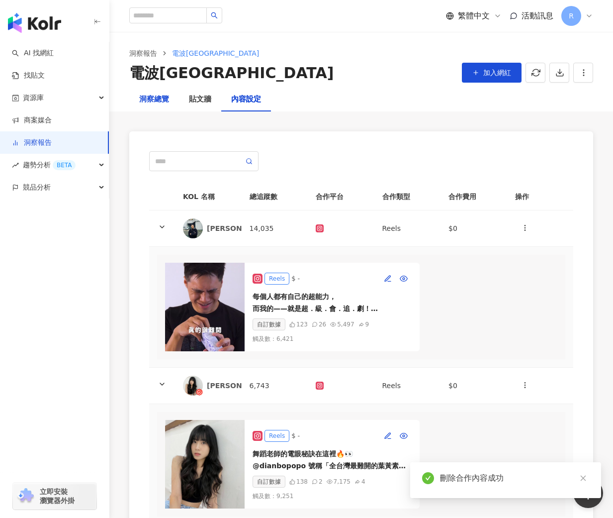
click at [163, 93] on div "洞察總覽" at bounding box center [154, 99] width 30 height 12
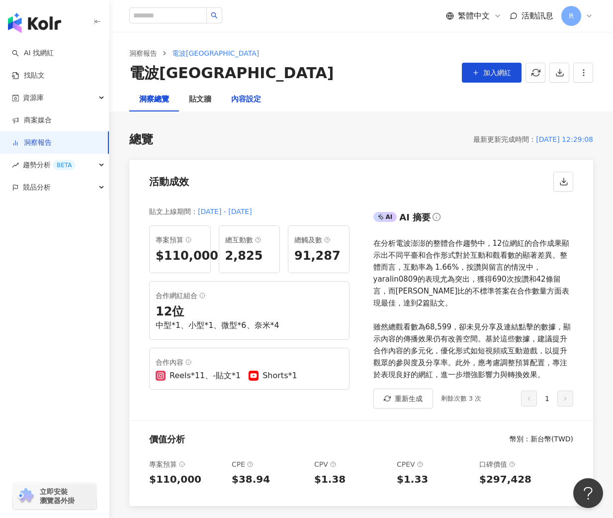
click at [239, 98] on div "內容設定" at bounding box center [246, 99] width 30 height 12
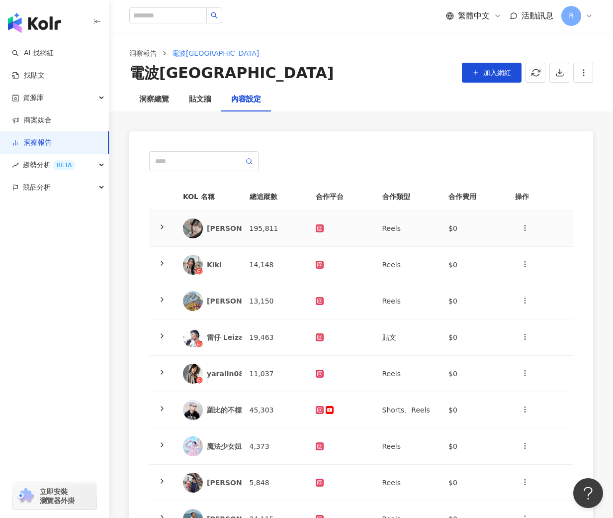
click at [252, 218] on td "195,811" at bounding box center [275, 228] width 67 height 36
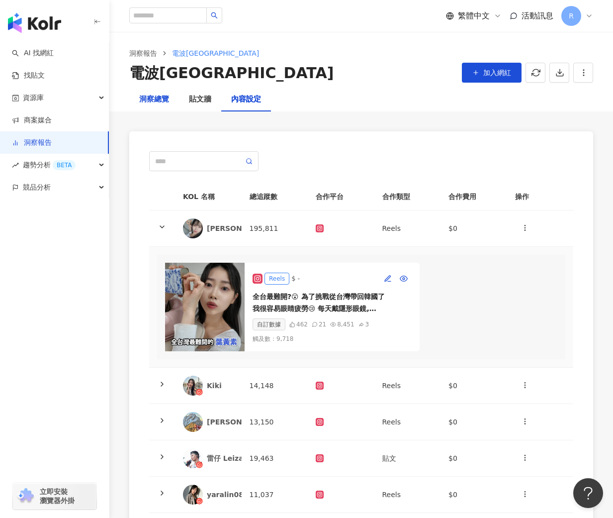
click at [167, 105] on div "洞察總覽" at bounding box center [154, 99] width 30 height 12
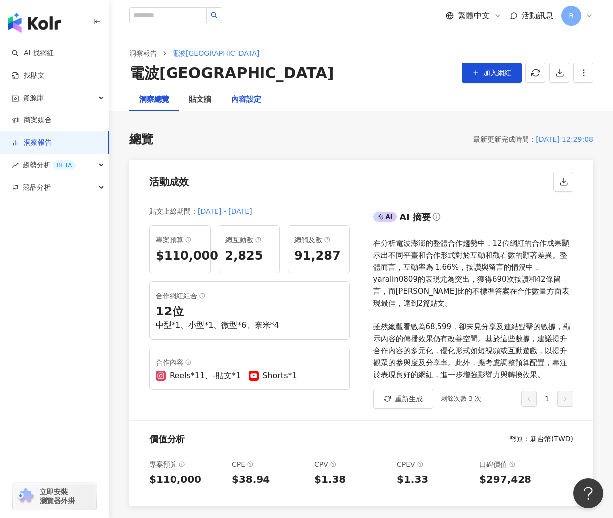
click at [244, 97] on div "內容設定" at bounding box center [246, 99] width 30 height 12
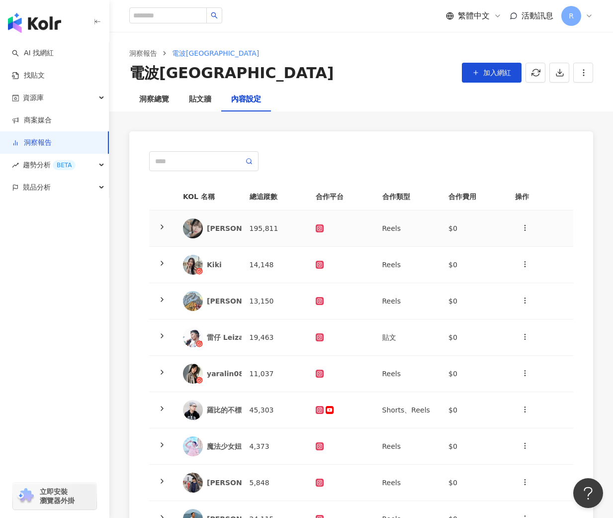
click at [221, 220] on div "[PERSON_NAME]" at bounding box center [208, 228] width 51 height 20
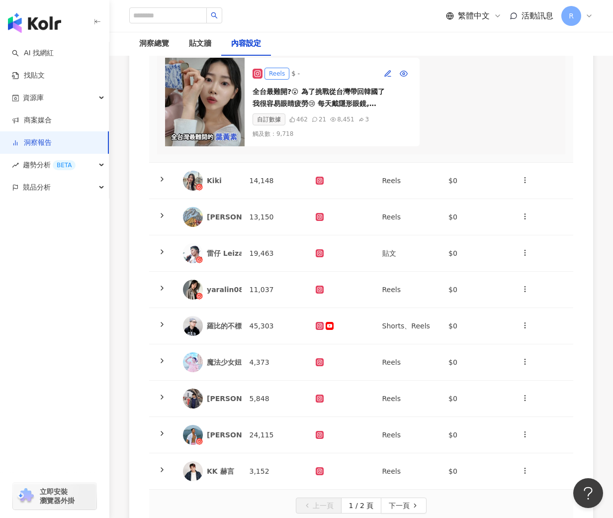
scroll to position [212, 0]
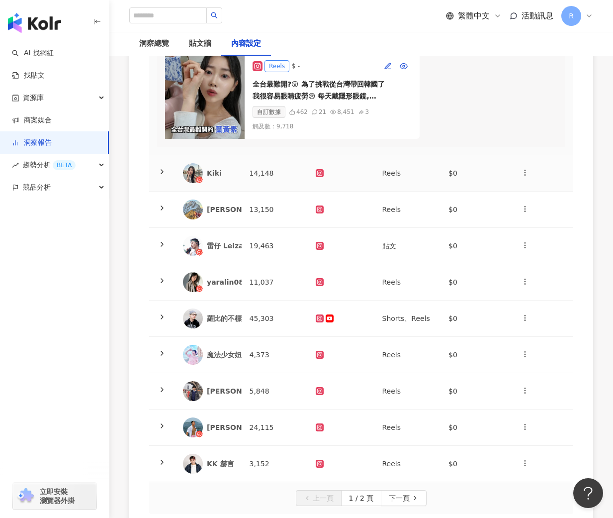
click at [265, 171] on td "14,148" at bounding box center [275, 173] width 67 height 36
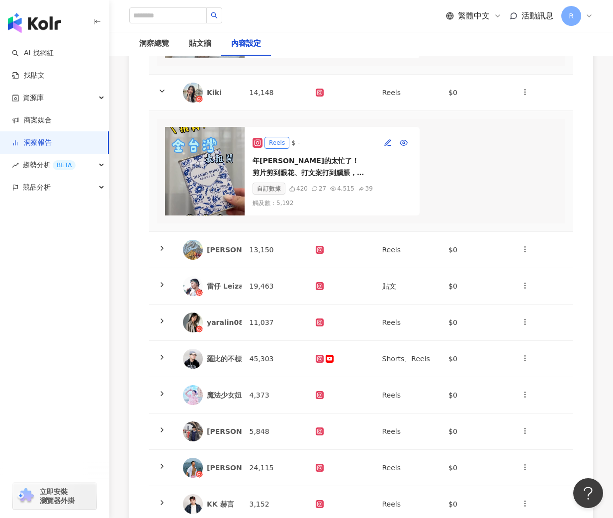
scroll to position [323, 0]
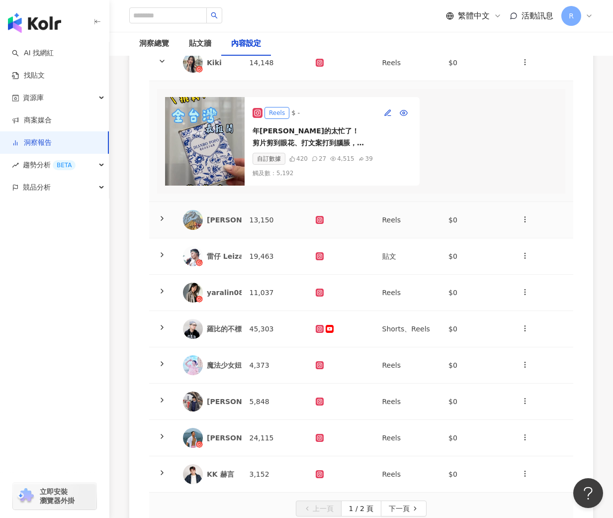
click at [228, 217] on div "[PERSON_NAME]" at bounding box center [239, 220] width 65 height 10
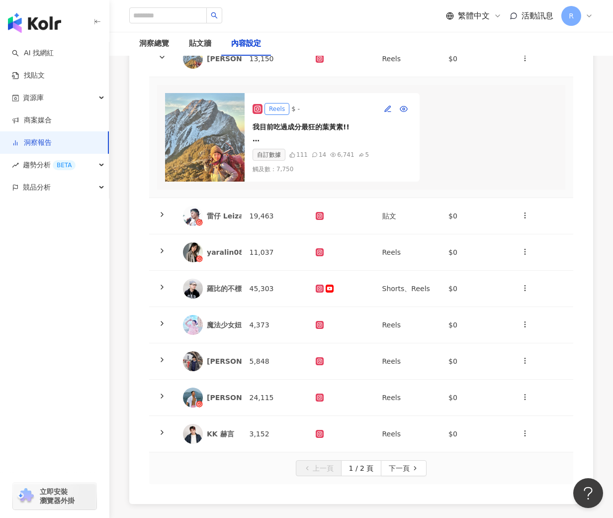
scroll to position [503, 0]
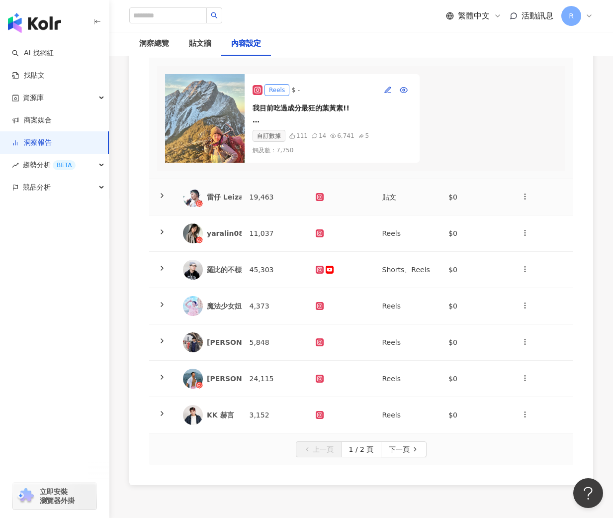
click at [255, 198] on td "19,463" at bounding box center [275, 197] width 67 height 36
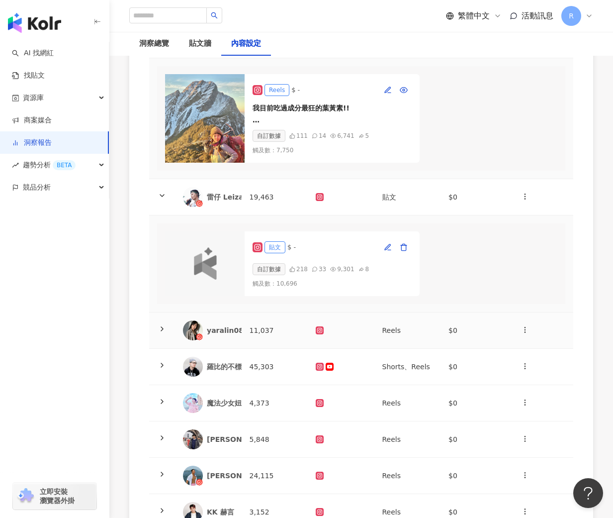
click at [230, 326] on div "yaralin0809" at bounding box center [230, 330] width 46 height 10
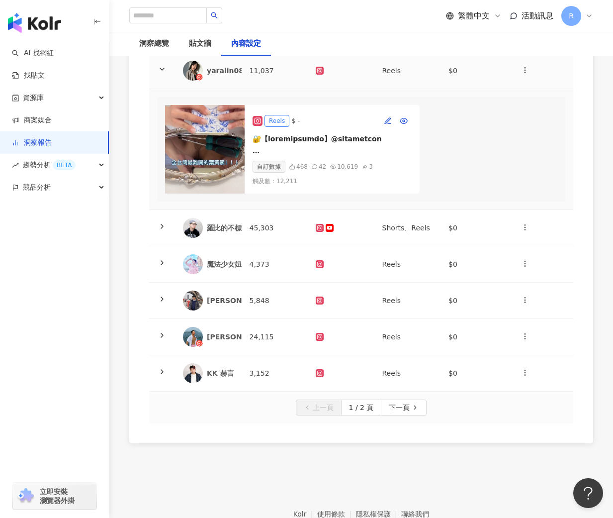
scroll to position [764, 0]
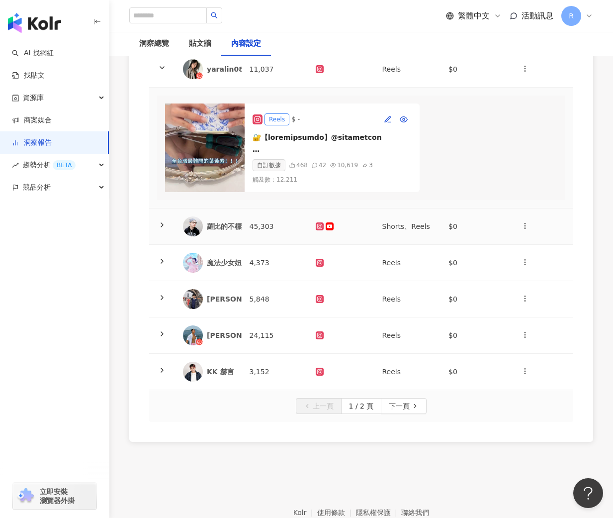
click at [233, 221] on div "羅比的不標準答案" at bounding box center [235, 226] width 56 height 10
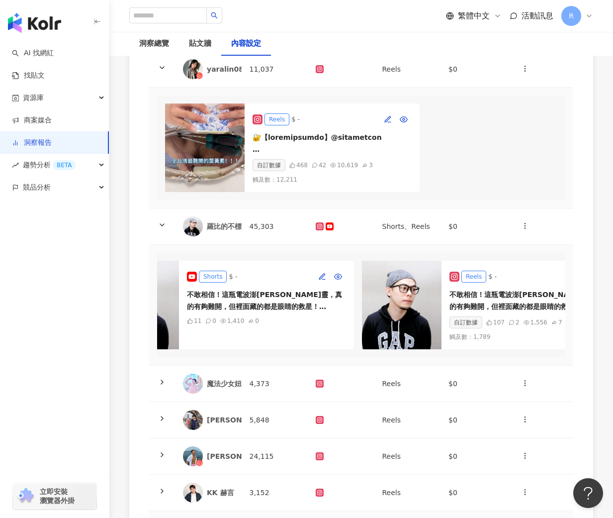
scroll to position [0, 77]
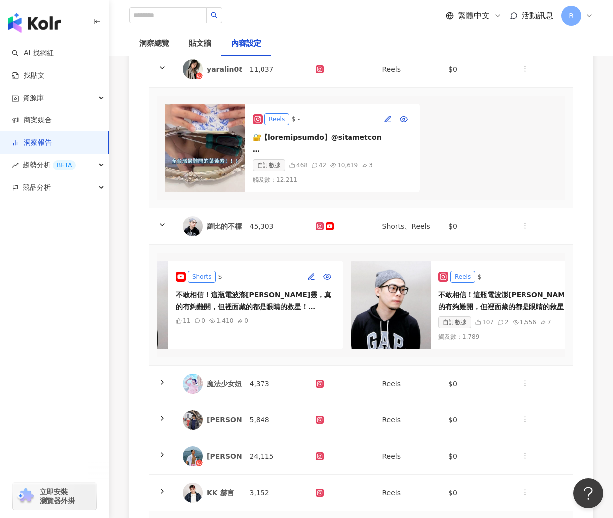
click at [306, 331] on div "Shorts $ - 不敢相信！這瓶電波澎[PERSON_NAME]靈，真的有夠難開，但裡面藏的都是眼睛的救星！ 黃金比例10:2葉黃素+玉米黃素，加上綠蜂膠…" at bounding box center [255, 305] width 175 height 89
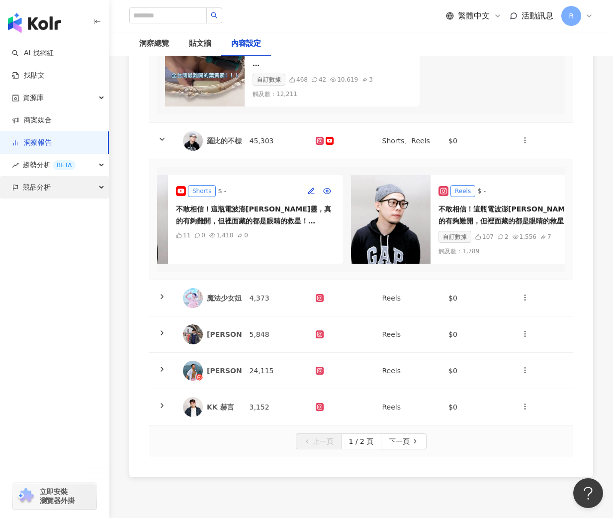
scroll to position [855, 0]
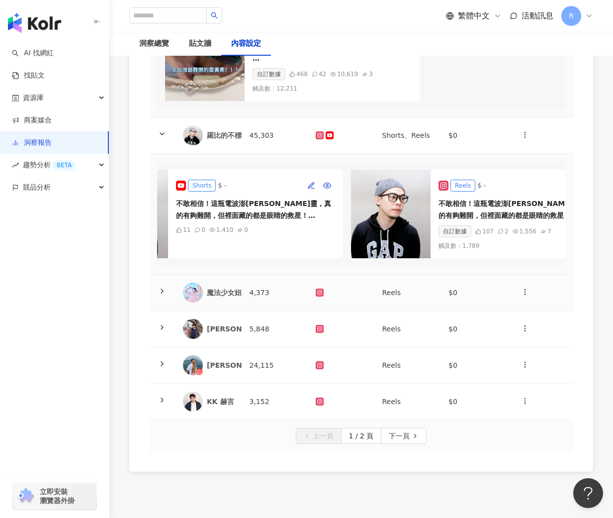
click at [223, 288] on div "魔法少女妞妞子" at bounding box center [231, 292] width 49 height 10
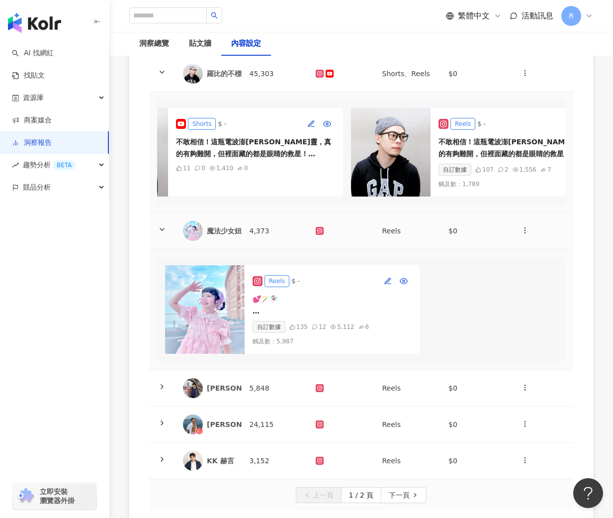
scroll to position [919, 0]
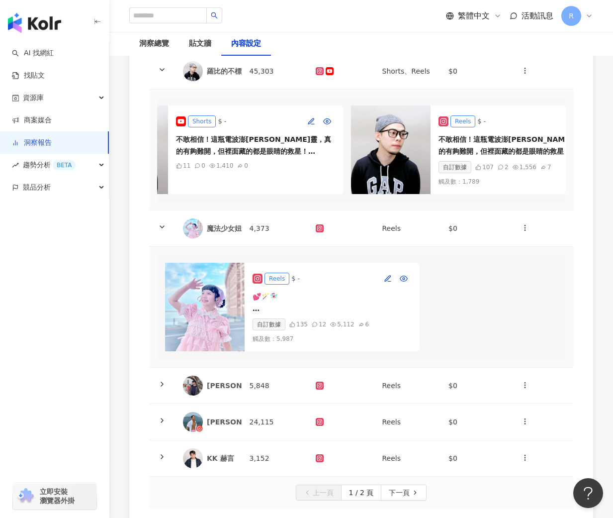
click at [232, 380] on div "[PERSON_NAME]" at bounding box center [239, 385] width 65 height 10
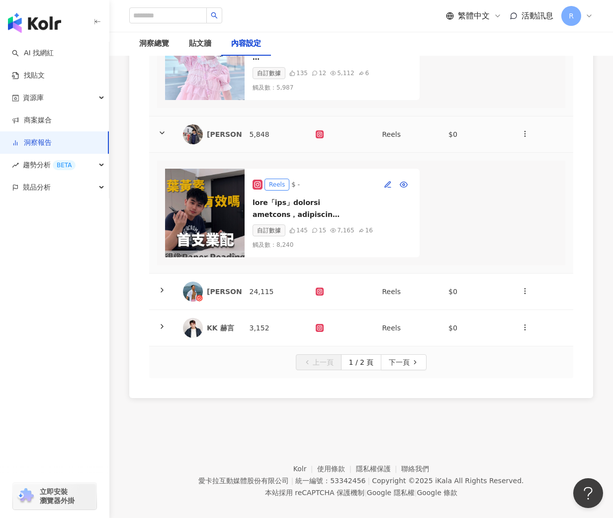
scroll to position [1175, 0]
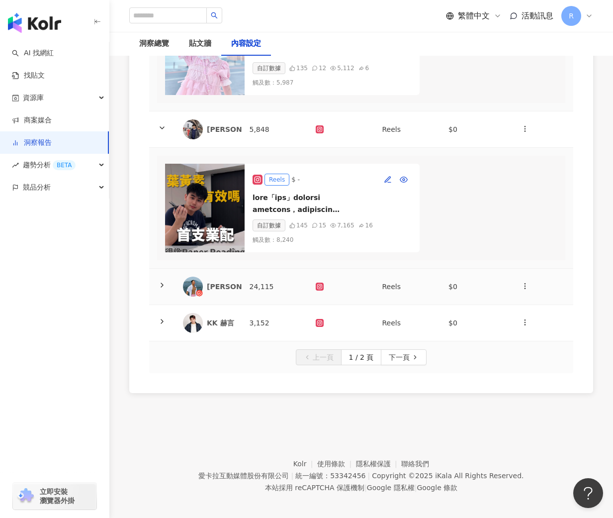
click at [219, 286] on div "[PERSON_NAME]" at bounding box center [208, 287] width 51 height 20
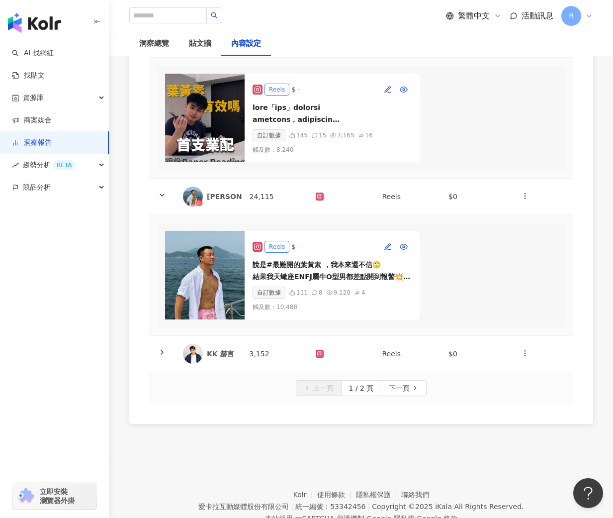
scroll to position [1272, 0]
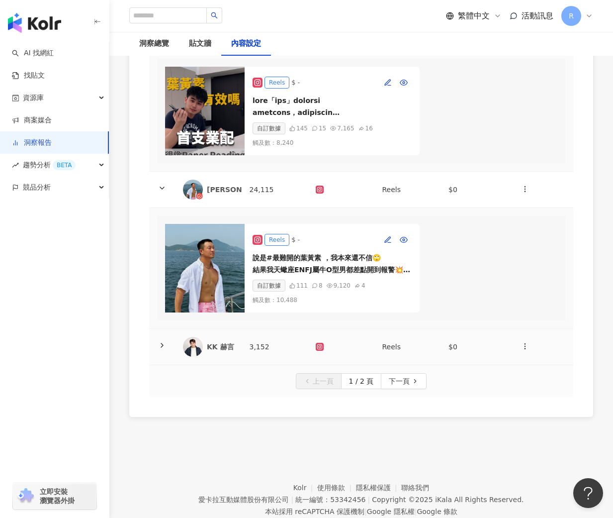
click at [218, 345] on div "KK 赫言" at bounding box center [220, 347] width 27 height 10
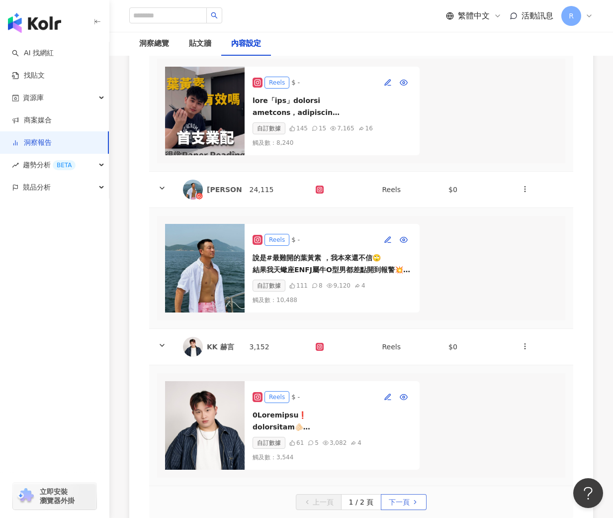
click at [403, 494] on span "下一頁" at bounding box center [399, 502] width 21 height 16
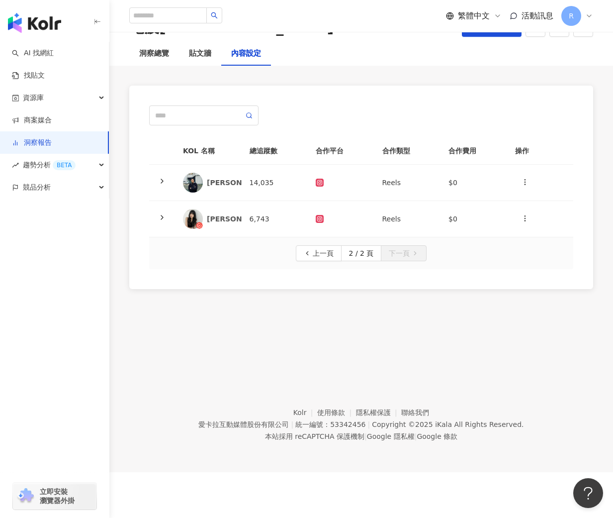
scroll to position [46, 0]
click at [207, 179] on div "[PERSON_NAME][PERSON_NAME]" at bounding box center [271, 183] width 129 height 10
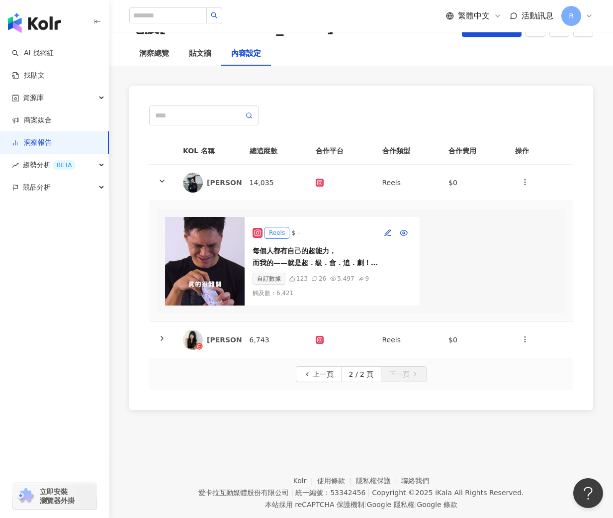
scroll to position [67, 0]
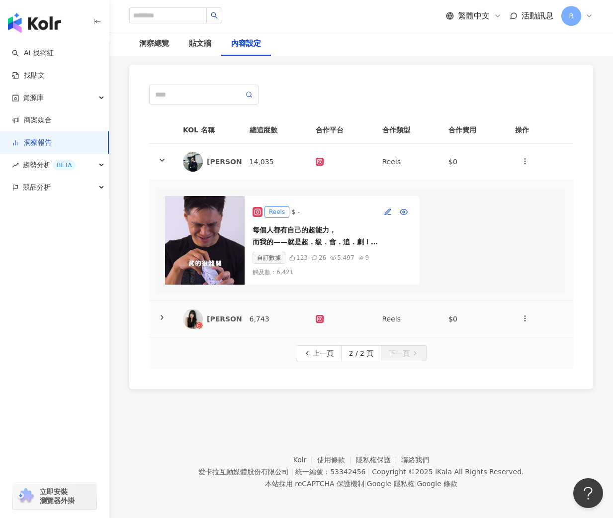
click at [233, 315] on div "[PERSON_NAME]" at bounding box center [239, 319] width 65 height 10
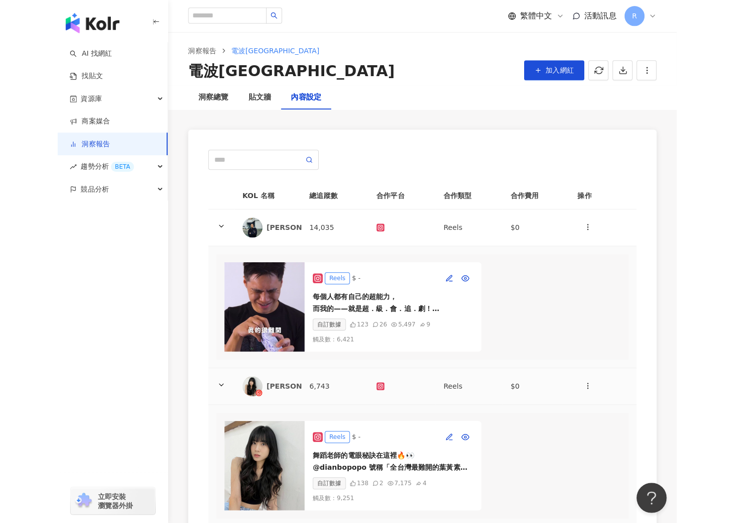
scroll to position [0, 0]
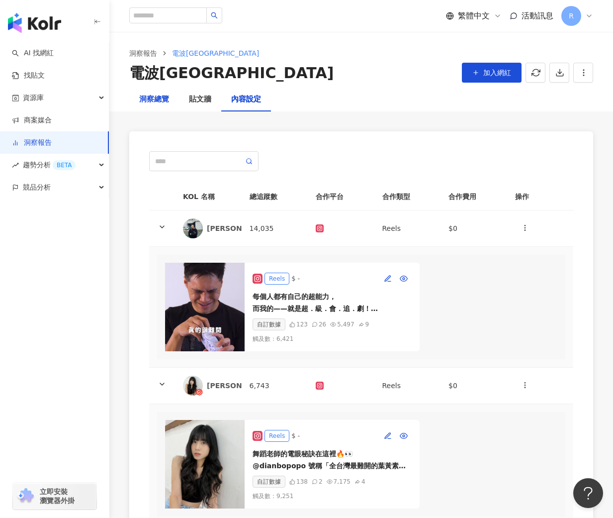
click at [149, 95] on div "洞察總覽" at bounding box center [154, 99] width 30 height 12
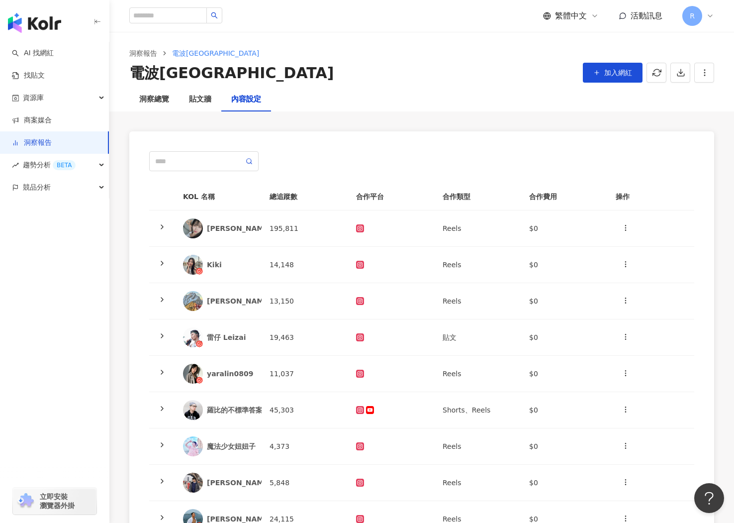
click at [240, 103] on div "內容設定" at bounding box center [246, 99] width 30 height 12
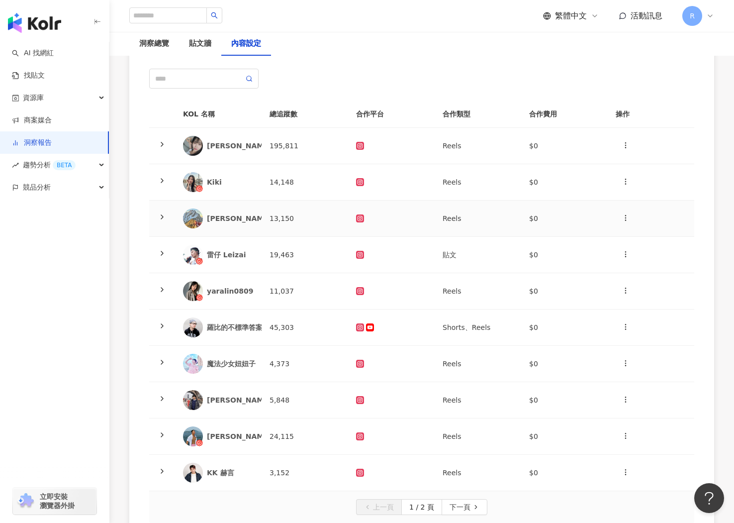
scroll to position [111, 0]
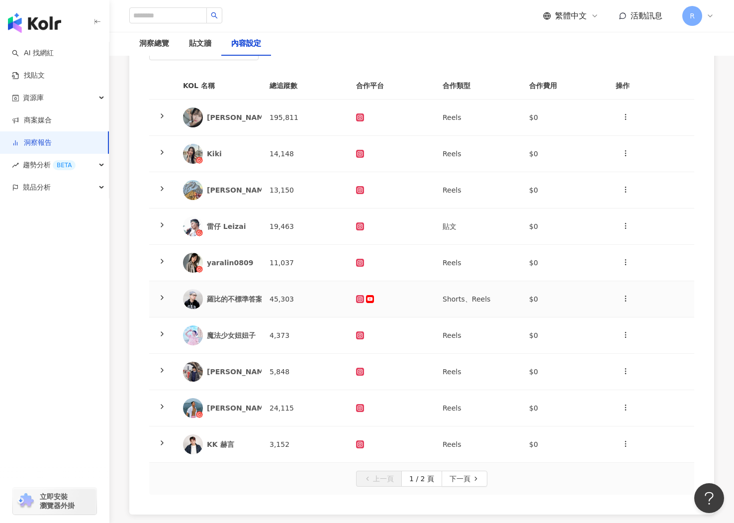
click at [227, 285] on td "羅比的不標準答案" at bounding box center [218, 299] width 87 height 36
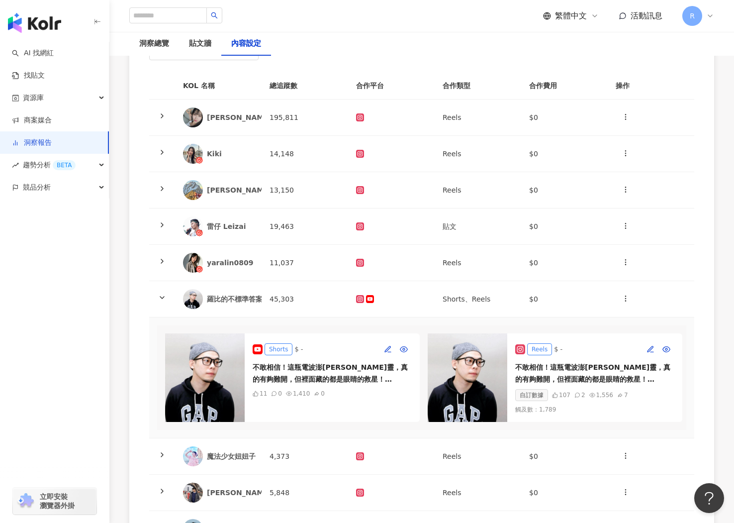
click at [274, 345] on div "Shorts" at bounding box center [279, 349] width 28 height 12
click at [204, 380] on img at bounding box center [205, 377] width 80 height 89
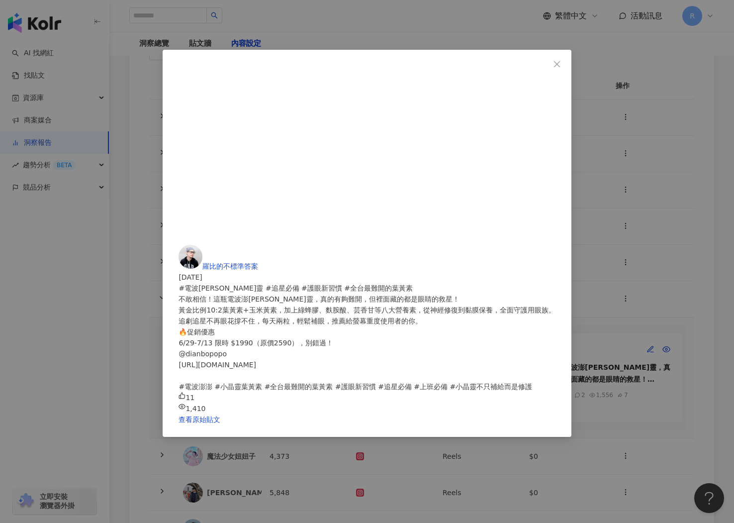
click at [483, 414] on div "查看原始貼文" at bounding box center [367, 419] width 376 height 11
click at [220, 415] on link "查看原始貼文" at bounding box center [200, 419] width 42 height 8
click at [361, 276] on div "羅比的不標準答案 [DATE] #電波澎[PERSON_NAME]靈 #追星必備 #護眼新習慣 #全台最難開的葉黃素 不敢相信！這瓶電波澎[PERSON_NA…" at bounding box center [367, 261] width 734 height 523
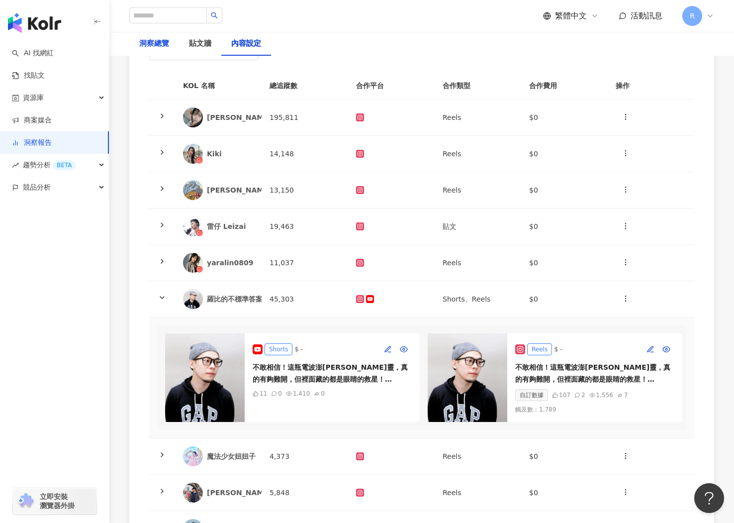
click at [155, 42] on div "洞察總覽" at bounding box center [154, 44] width 30 height 12
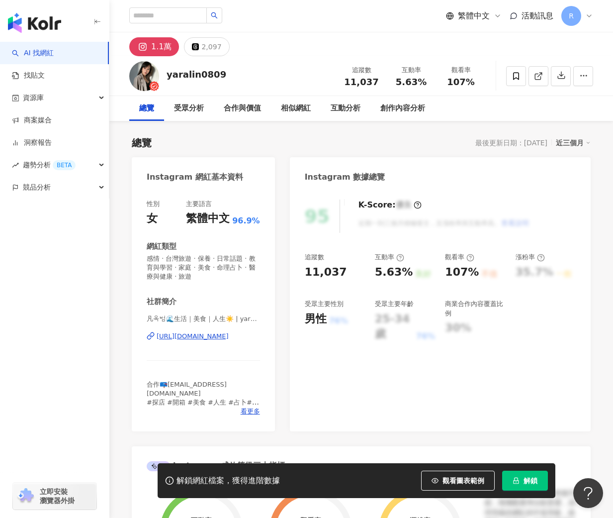
click at [134, 70] on img at bounding box center [144, 76] width 30 height 30
click at [164, 40] on div "1.1萬" at bounding box center [161, 47] width 20 height 14
click at [163, 45] on div "1.1萬" at bounding box center [161, 47] width 20 height 14
drag, startPoint x: 167, startPoint y: 71, endPoint x: 246, endPoint y: 71, distance: 79.1
click at [246, 71] on div "yaralin0809 追蹤數 11,037 互動率 5.63% 觀看率 107%" at bounding box center [361, 75] width 504 height 39
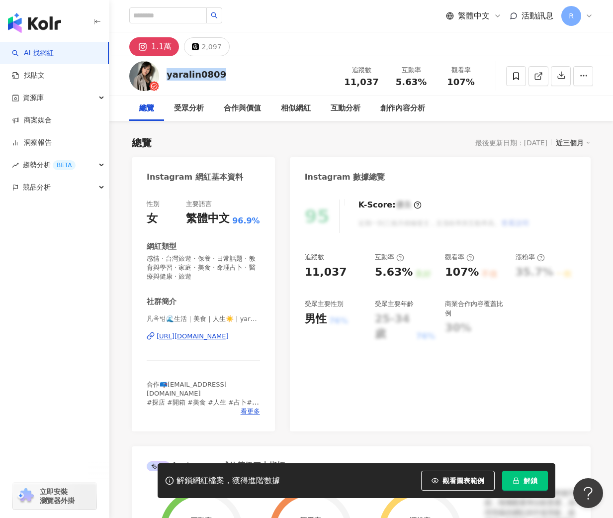
copy div "yaralin0809"
